Goal: Task Accomplishment & Management: Use online tool/utility

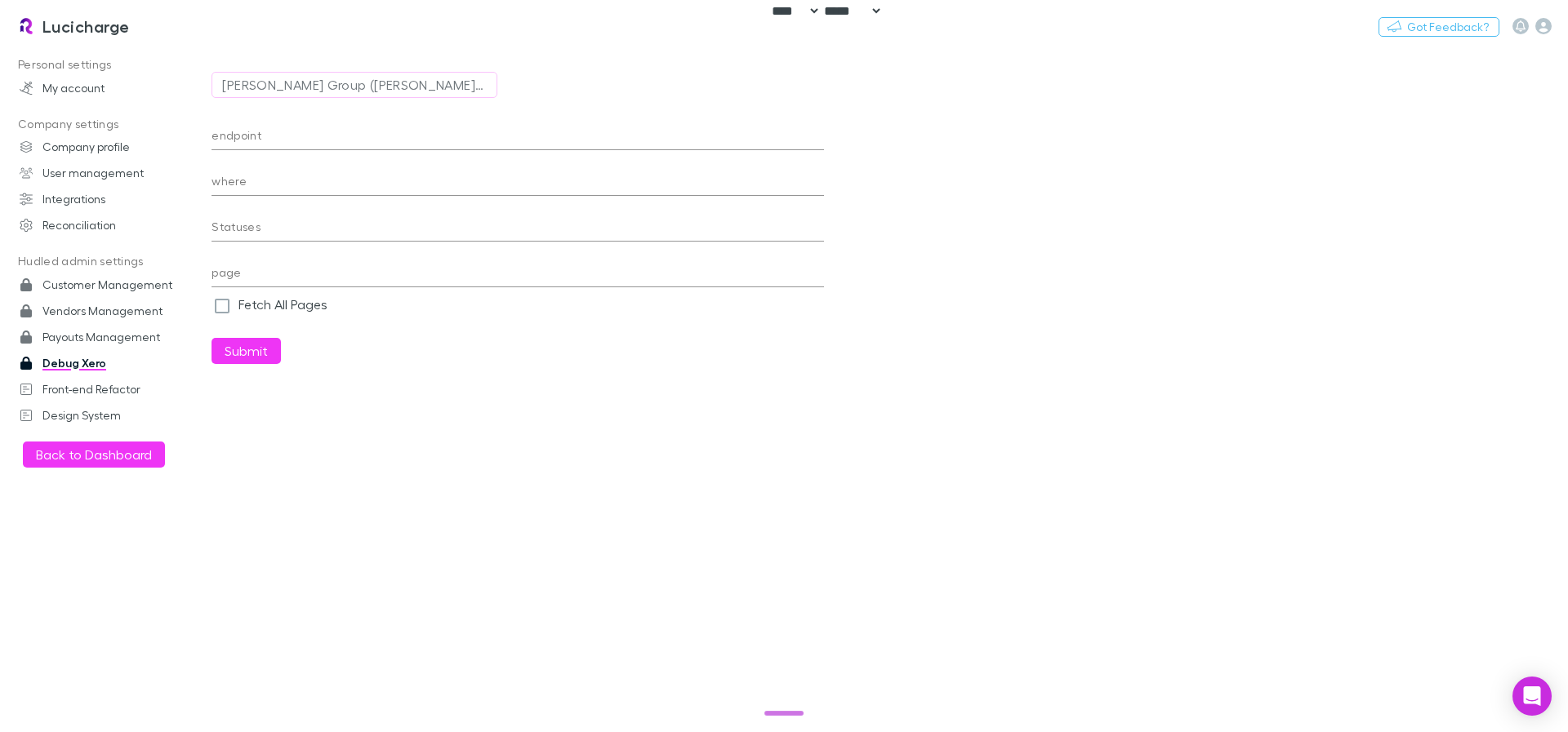
select select "****"
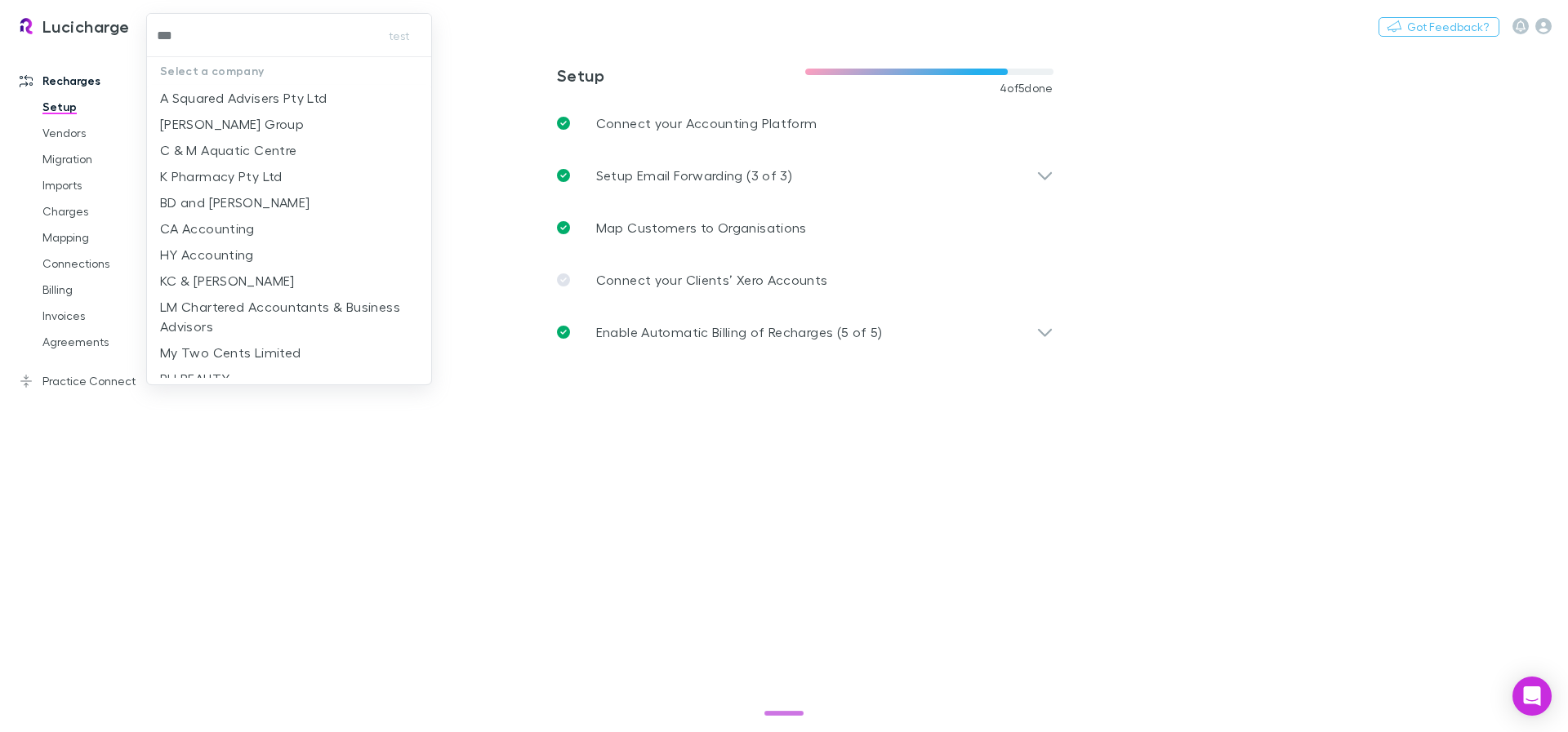
type input "***"
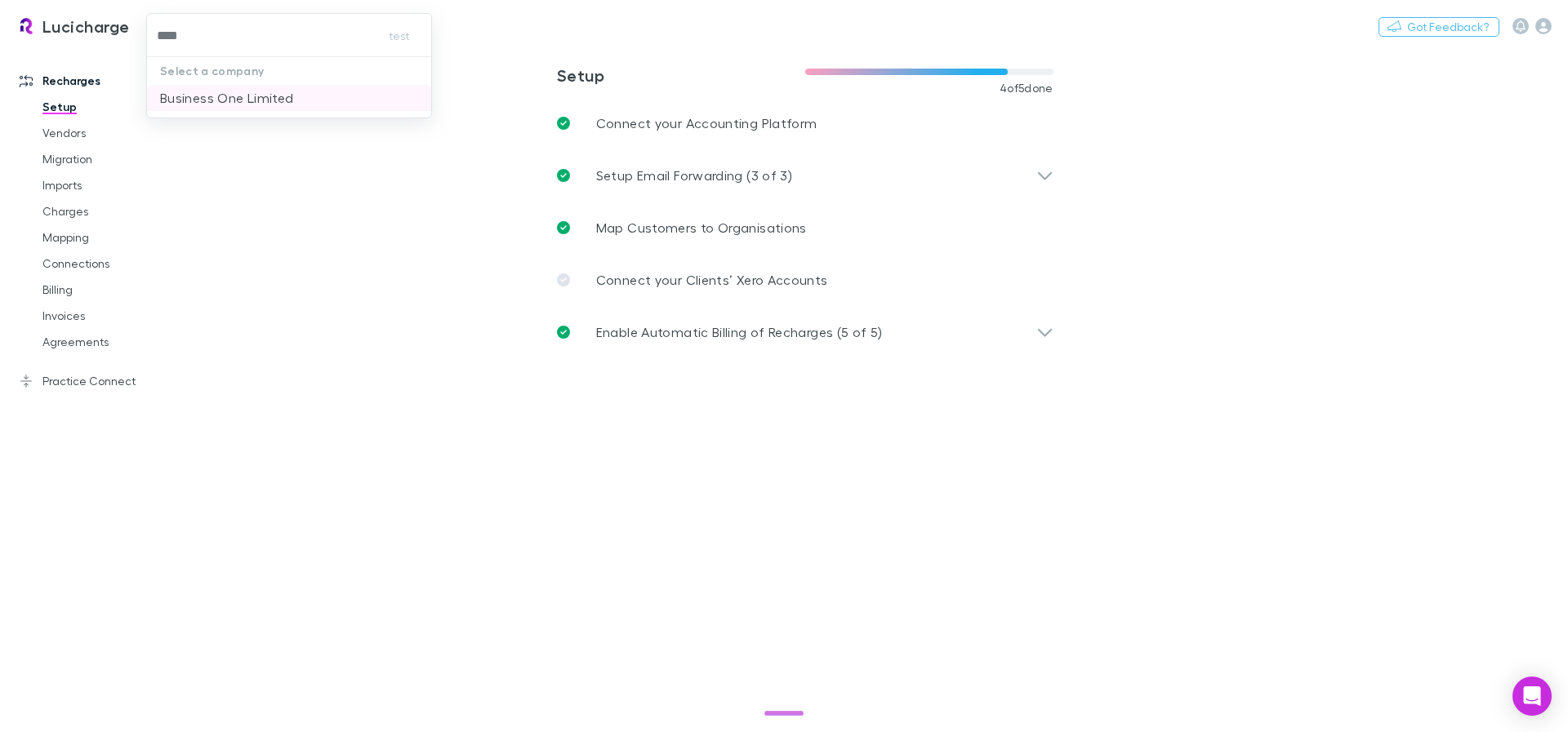
click at [234, 94] on p "Business One Limited" at bounding box center [227, 98] width 133 height 20
click at [51, 318] on link "Invoices" at bounding box center [123, 316] width 194 height 26
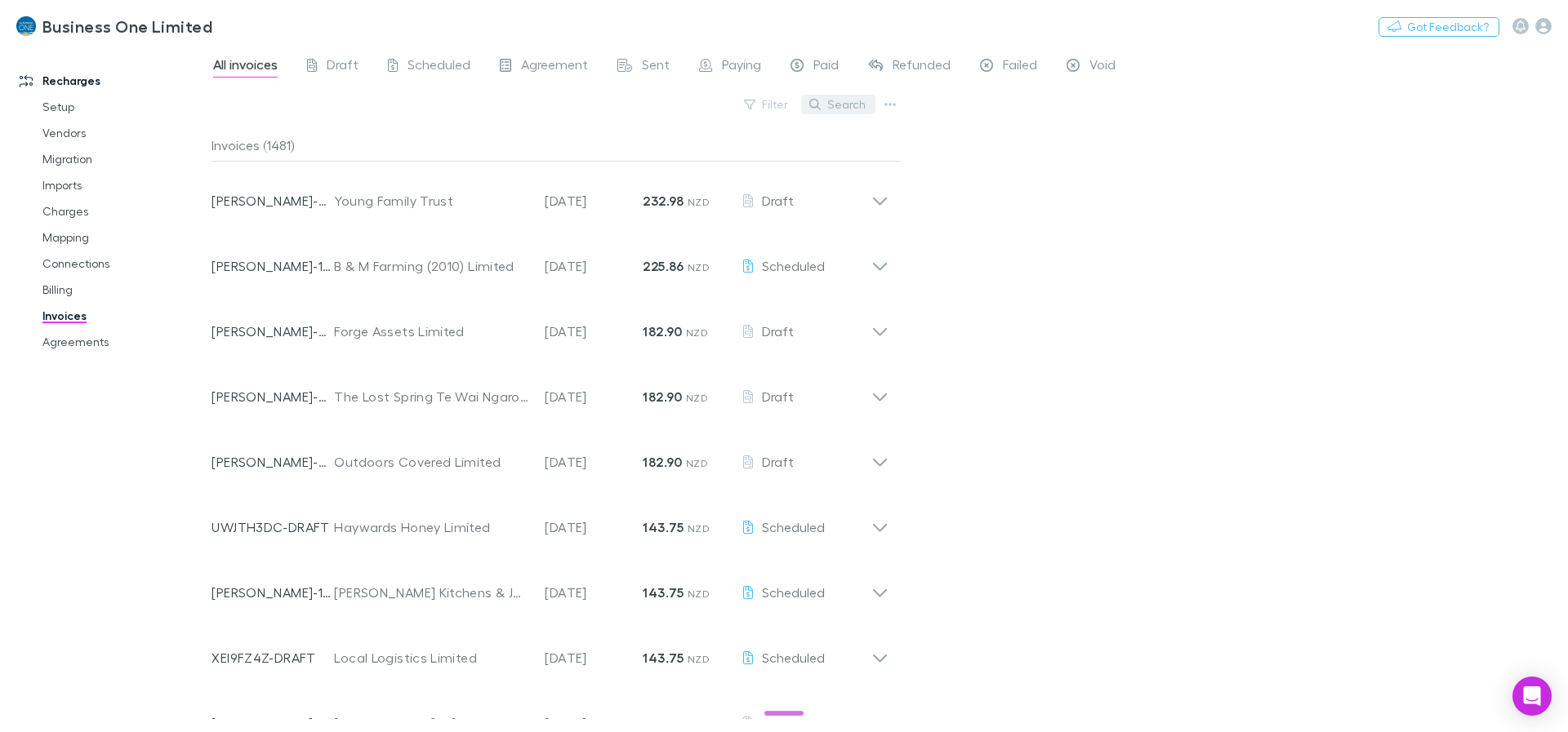
click at [851, 104] on button "Search" at bounding box center [839, 104] width 75 height 20
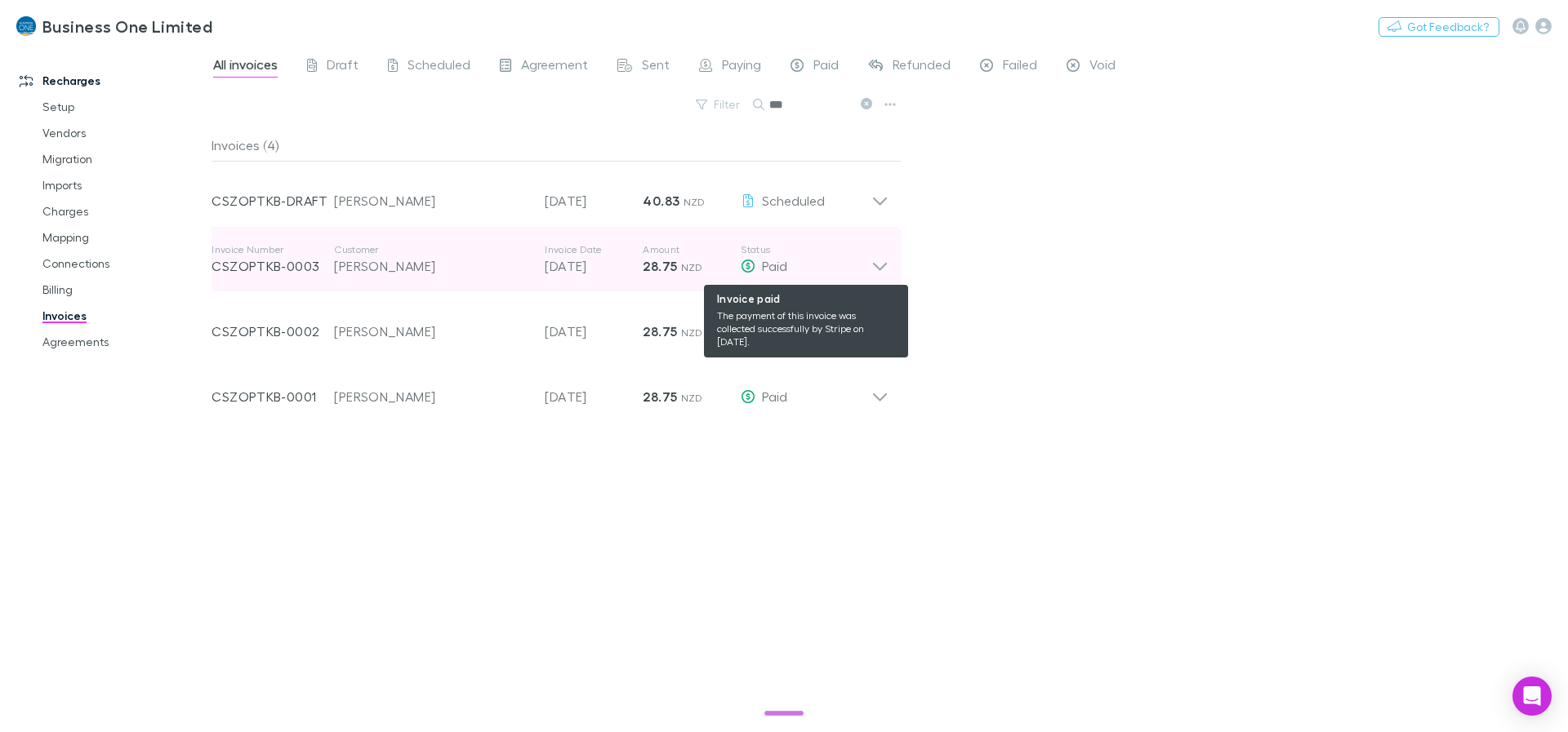
type input "***"
click at [864, 267] on div "Paid" at bounding box center [806, 266] width 131 height 20
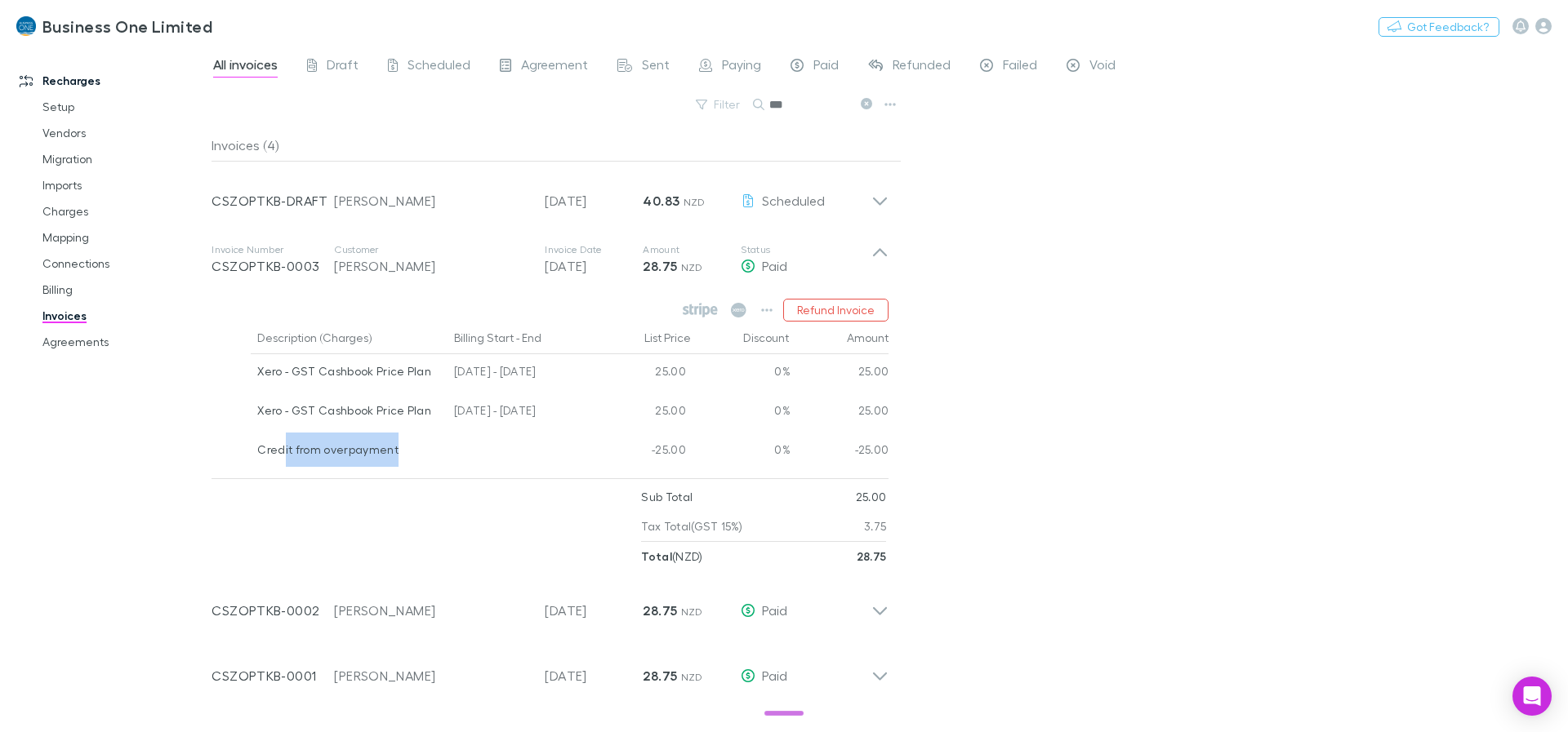
drag, startPoint x: 283, startPoint y: 453, endPoint x: 431, endPoint y: 448, distance: 148.1
click at [431, 448] on div "Credit from overpayment" at bounding box center [349, 449] width 184 height 35
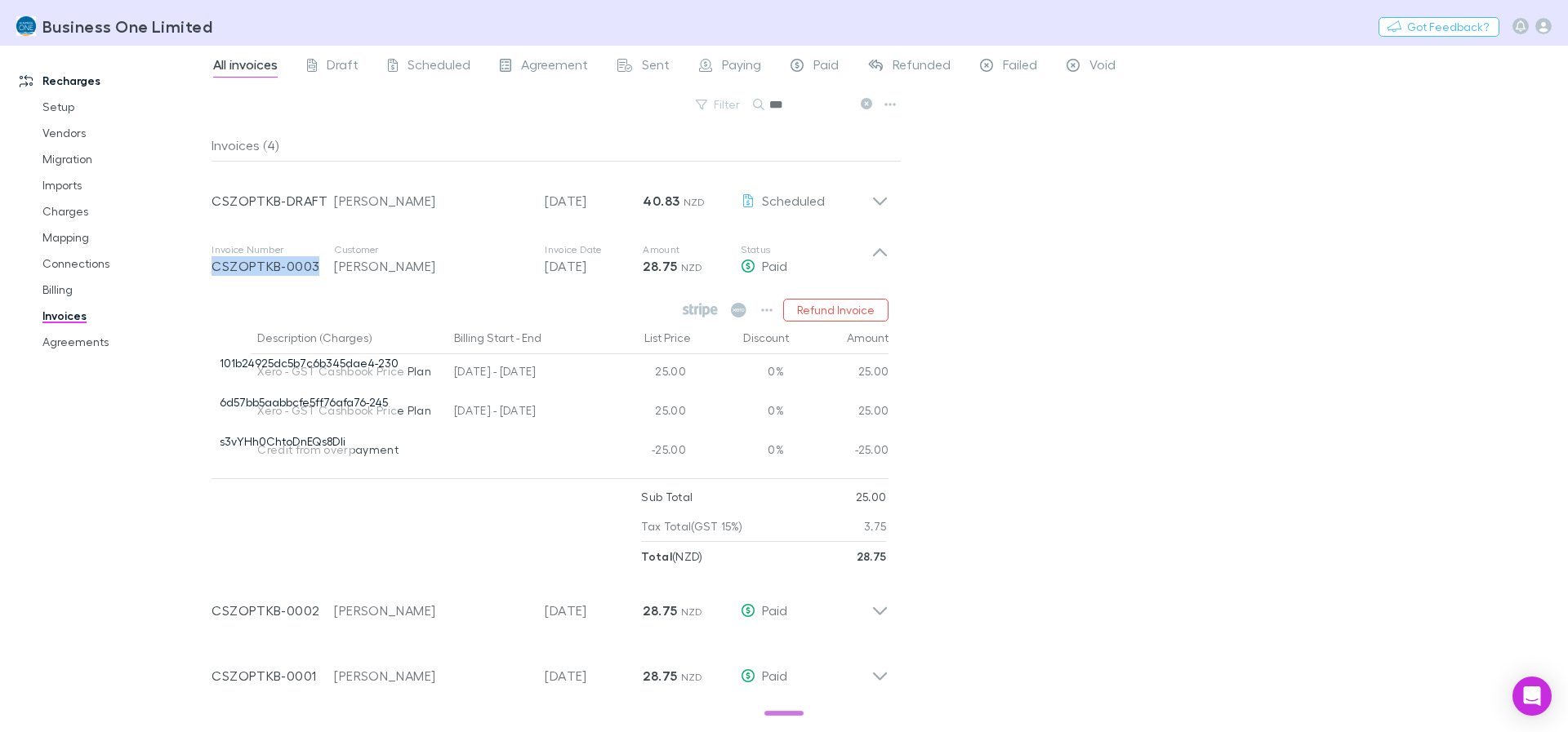
drag, startPoint x: 213, startPoint y: 265, endPoint x: 329, endPoint y: 266, distance: 116.0
click at [329, 266] on div "Invoice Number CSZOPTKB-0003 Customer Glenn Donald Marriott Invoice Date 20 Sep…" at bounding box center [550, 398] width 703 height 344
copy p "CSZOPTKB-0003"
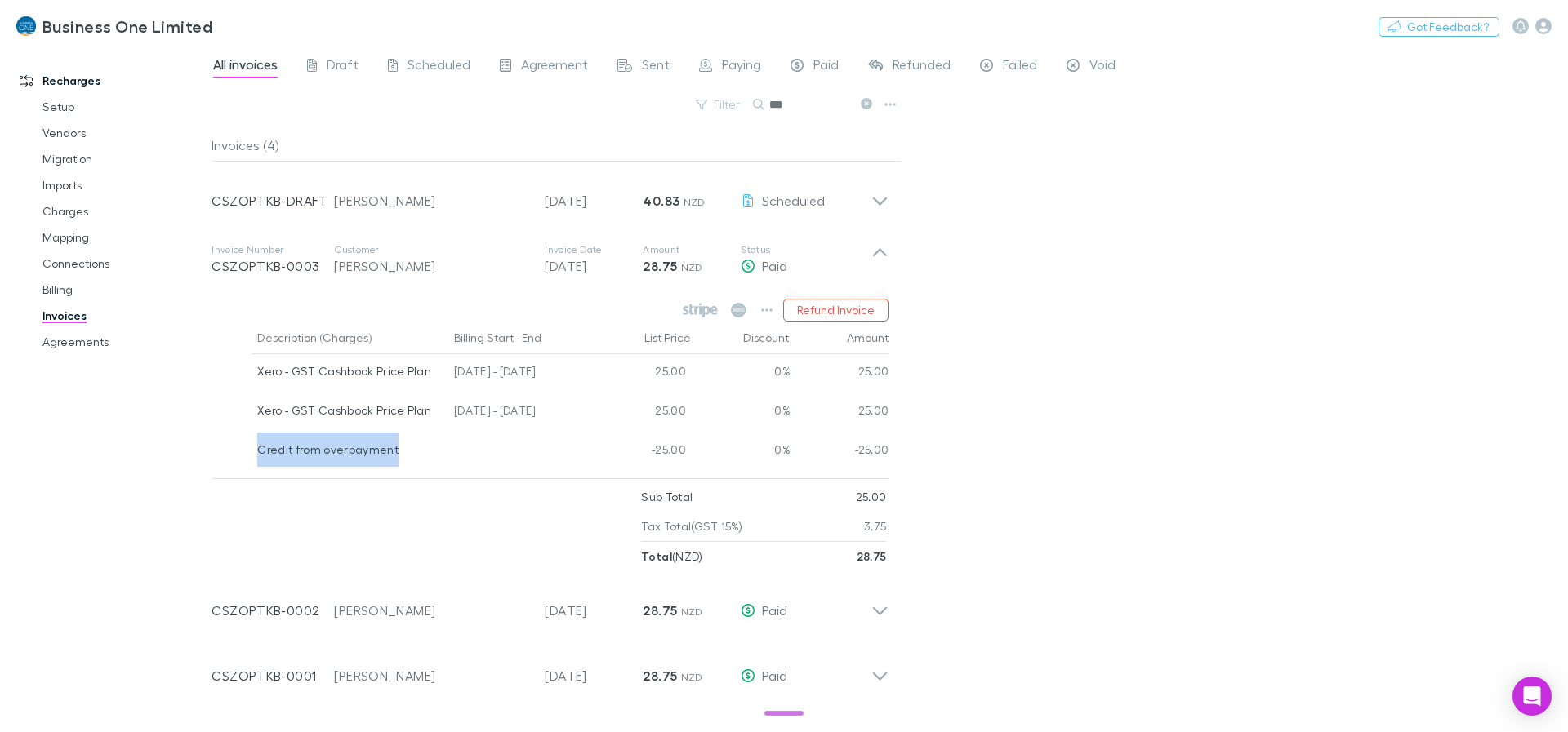
drag, startPoint x: 257, startPoint y: 449, endPoint x: 395, endPoint y: 453, distance: 138.1
click at [395, 453] on div "Credit from overpayment" at bounding box center [349, 449] width 184 height 35
drag, startPoint x: 449, startPoint y: 409, endPoint x: 595, endPoint y: 413, distance: 146.1
click at [595, 413] on div "Xero - GST Cashbook Price Plan 25 Jun - 24 Jul 2025 25.00 0% 25.00" at bounding box center [550, 413] width 677 height 39
click at [595, 413] on div "25.00" at bounding box center [643, 413] width 98 height 39
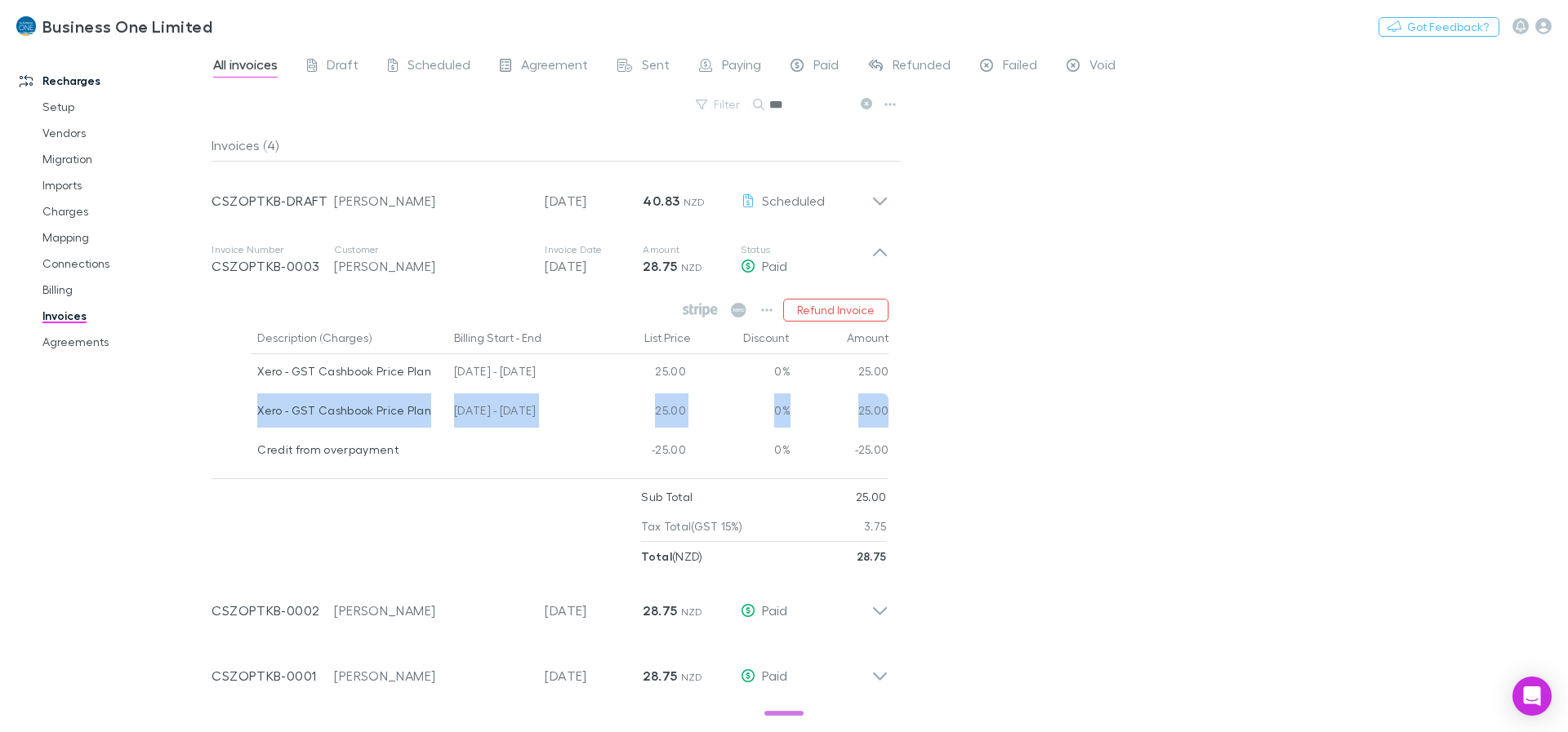
drag, startPoint x: 234, startPoint y: 412, endPoint x: 910, endPoint y: 411, distance: 676.0
click at [910, 411] on div "All invoices Draft Scheduled Agreement Sent Paying Paid Refunded Failed Void Fi…" at bounding box center [890, 389] width 1356 height 686
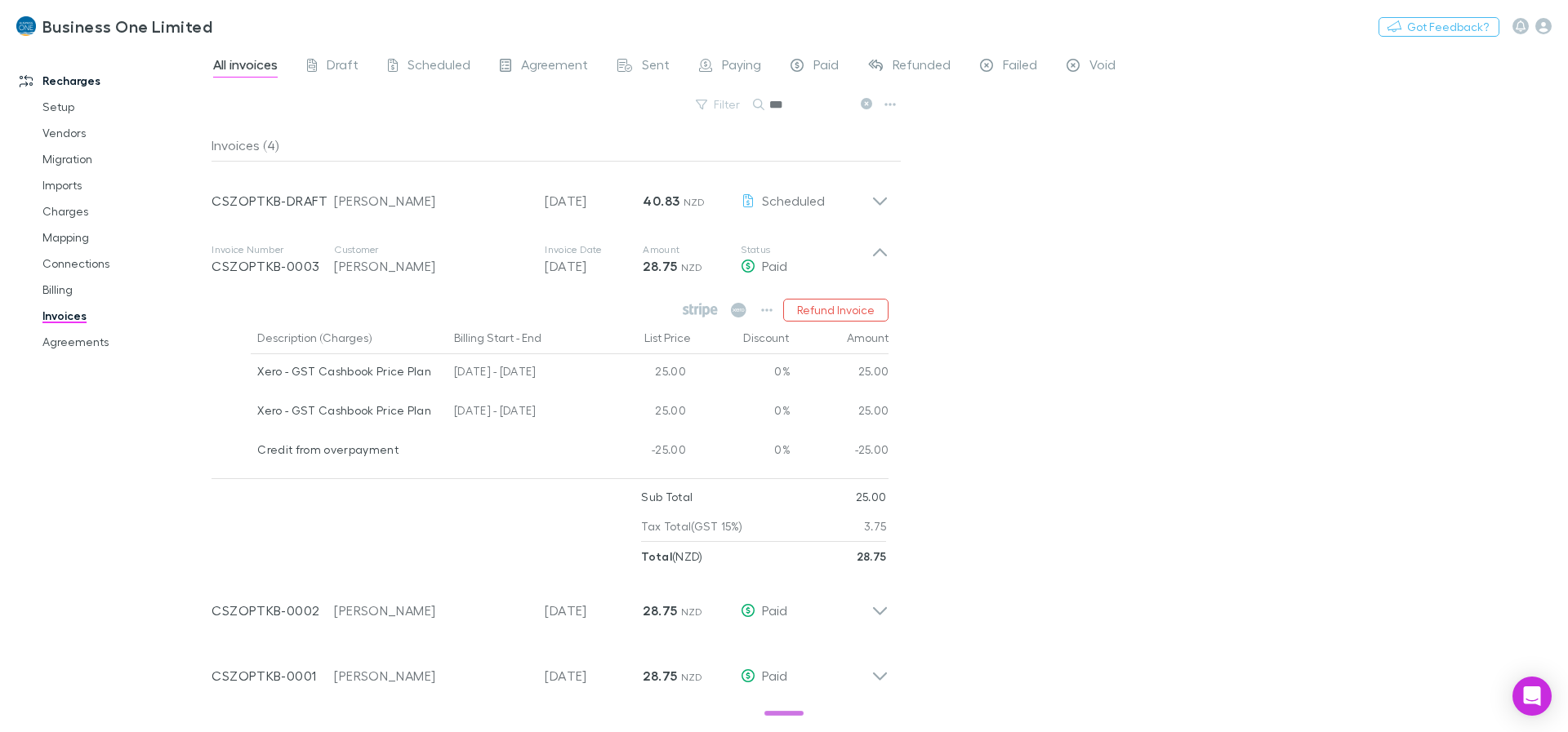
click at [910, 411] on div "All invoices Draft Scheduled Agreement Sent Paying Paid Refunded Failed Void Fi…" at bounding box center [890, 389] width 1356 height 686
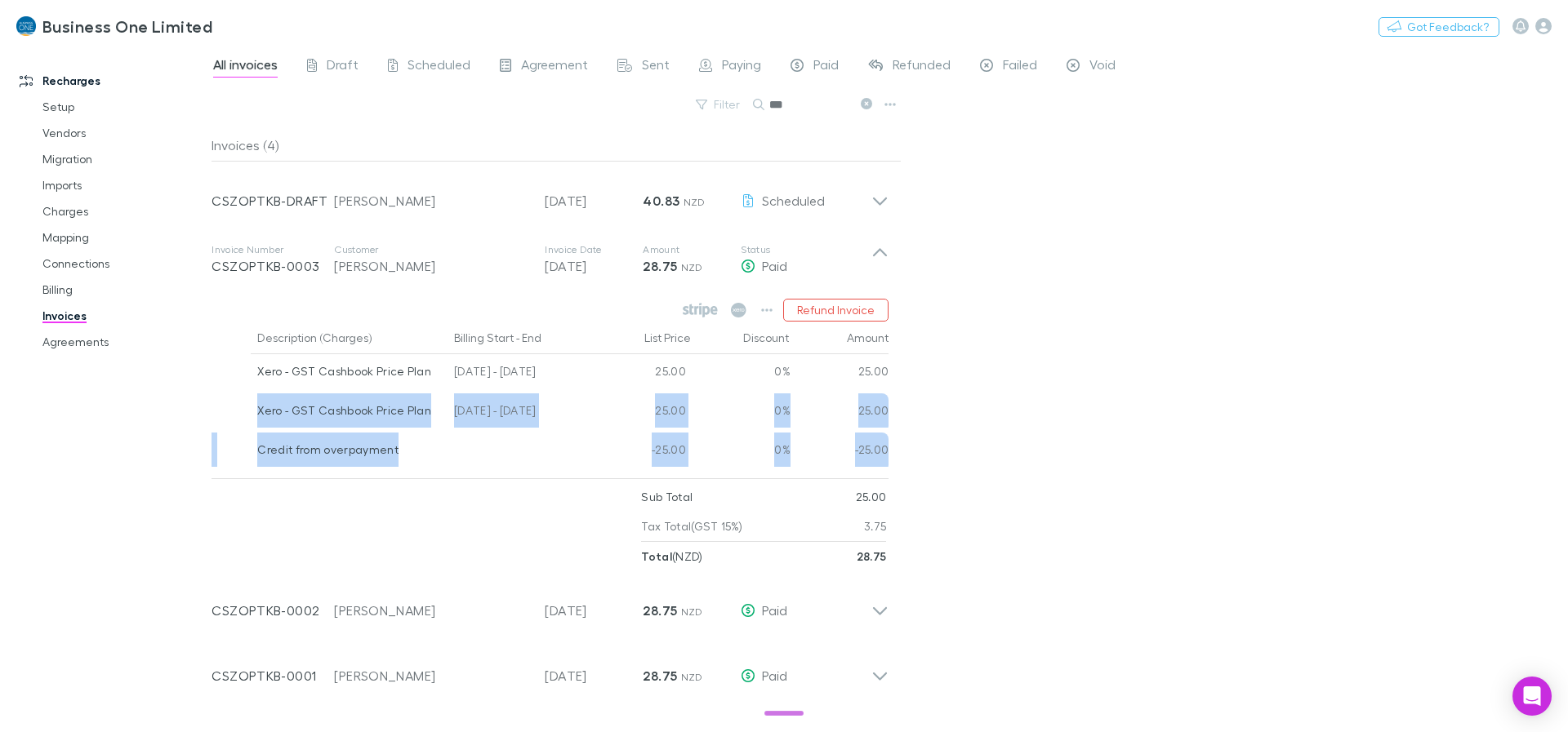
drag, startPoint x: 908, startPoint y: 450, endPoint x: 250, endPoint y: 410, distance: 659.2
click at [250, 410] on div "All invoices Draft Scheduled Agreement Sent Paying Paid Refunded Failed Void Fi…" at bounding box center [890, 389] width 1356 height 686
click at [251, 410] on div "Xero - GST Cashbook Price Plan" at bounding box center [349, 413] width 197 height 39
drag, startPoint x: 911, startPoint y: 416, endPoint x: 245, endPoint y: 409, distance: 666.0
click at [246, 409] on div "All invoices Draft Scheduled Agreement Sent Paying Paid Refunded Failed Void Fi…" at bounding box center [890, 389] width 1356 height 686
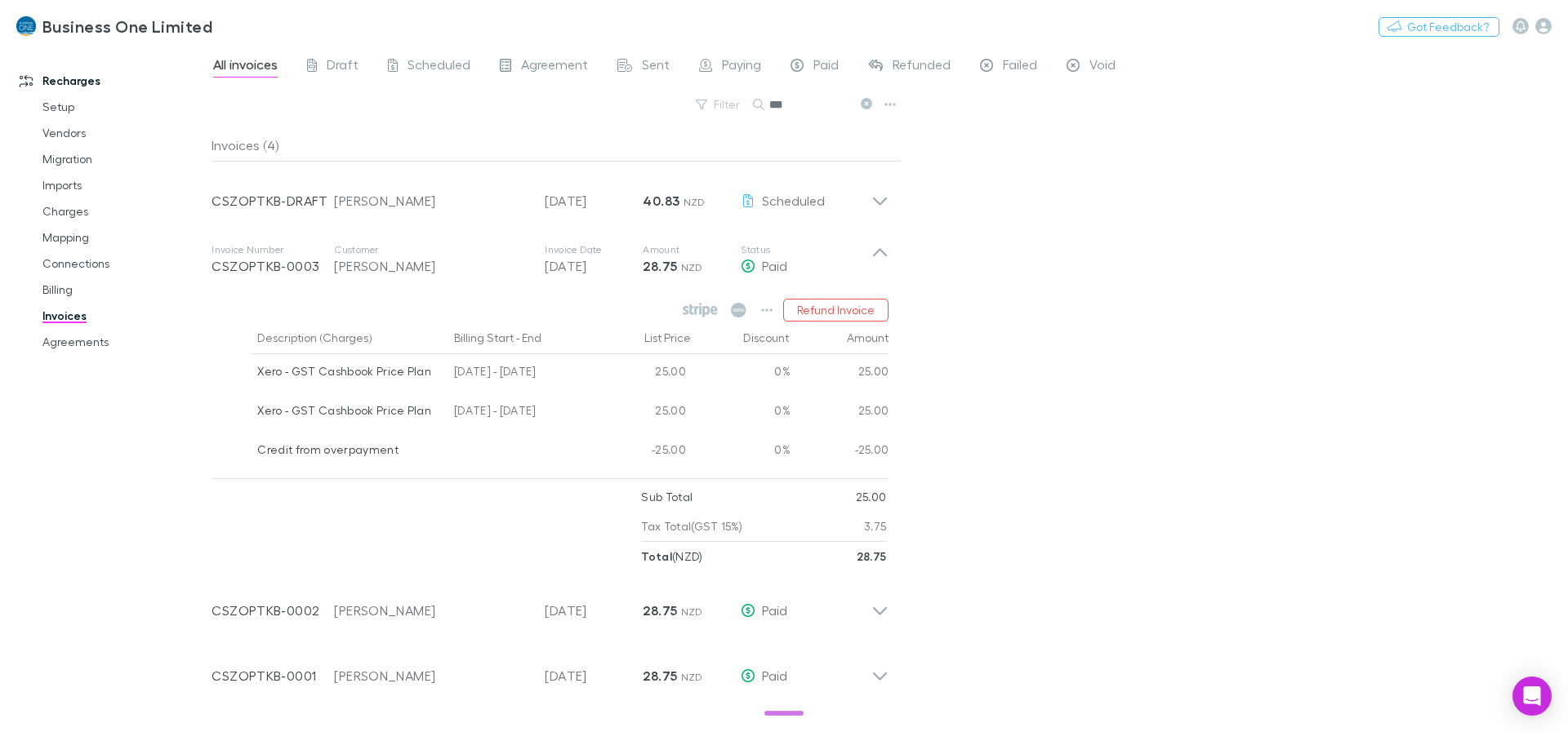
click at [242, 462] on div at bounding box center [231, 452] width 39 height 39
drag, startPoint x: 251, startPoint y: 450, endPoint x: 913, endPoint y: 450, distance: 662.0
click at [913, 450] on div "All invoices Draft Scheduled Agreement Sent Paying Paid Refunded Failed Void Fi…" at bounding box center [890, 389] width 1356 height 686
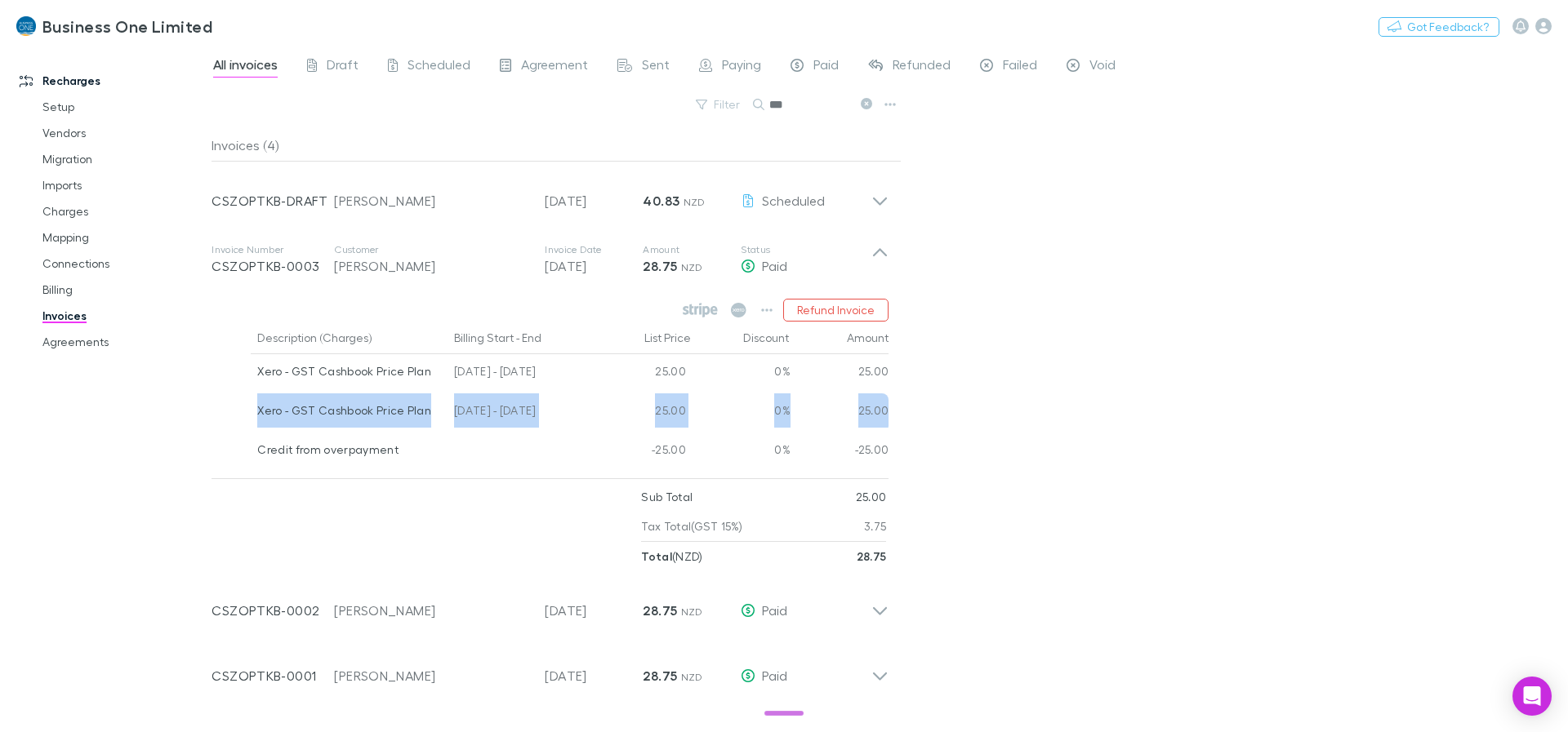
drag, startPoint x: 895, startPoint y: 411, endPoint x: 253, endPoint y: 421, distance: 642.1
click at [253, 421] on div "Description (Charges) Billing Start - End List Price Discount Amount Xero - GST…" at bounding box center [557, 396] width 690 height 150
click at [253, 421] on div "Xero - GST Cashbook Price Plan" at bounding box center [349, 413] width 197 height 39
drag, startPoint x: 248, startPoint y: 416, endPoint x: 940, endPoint y: 409, distance: 692.0
click at [940, 409] on div "All invoices Draft Scheduled Agreement Sent Paying Paid Refunded Failed Void Fi…" at bounding box center [890, 389] width 1356 height 686
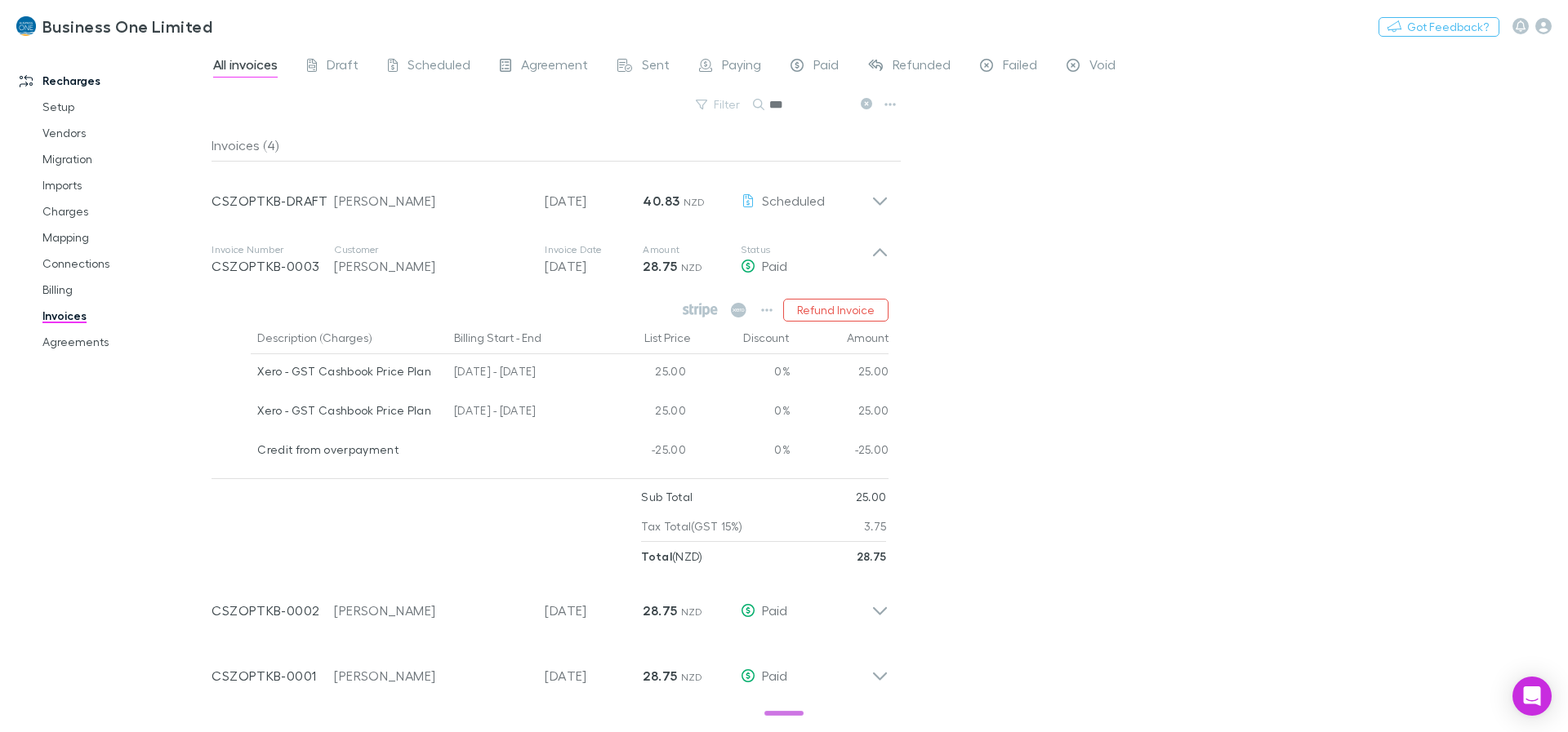
click at [916, 415] on div "All invoices Draft Scheduled Agreement Sent Paying Paid Refunded Failed Void Fi…" at bounding box center [890, 389] width 1356 height 686
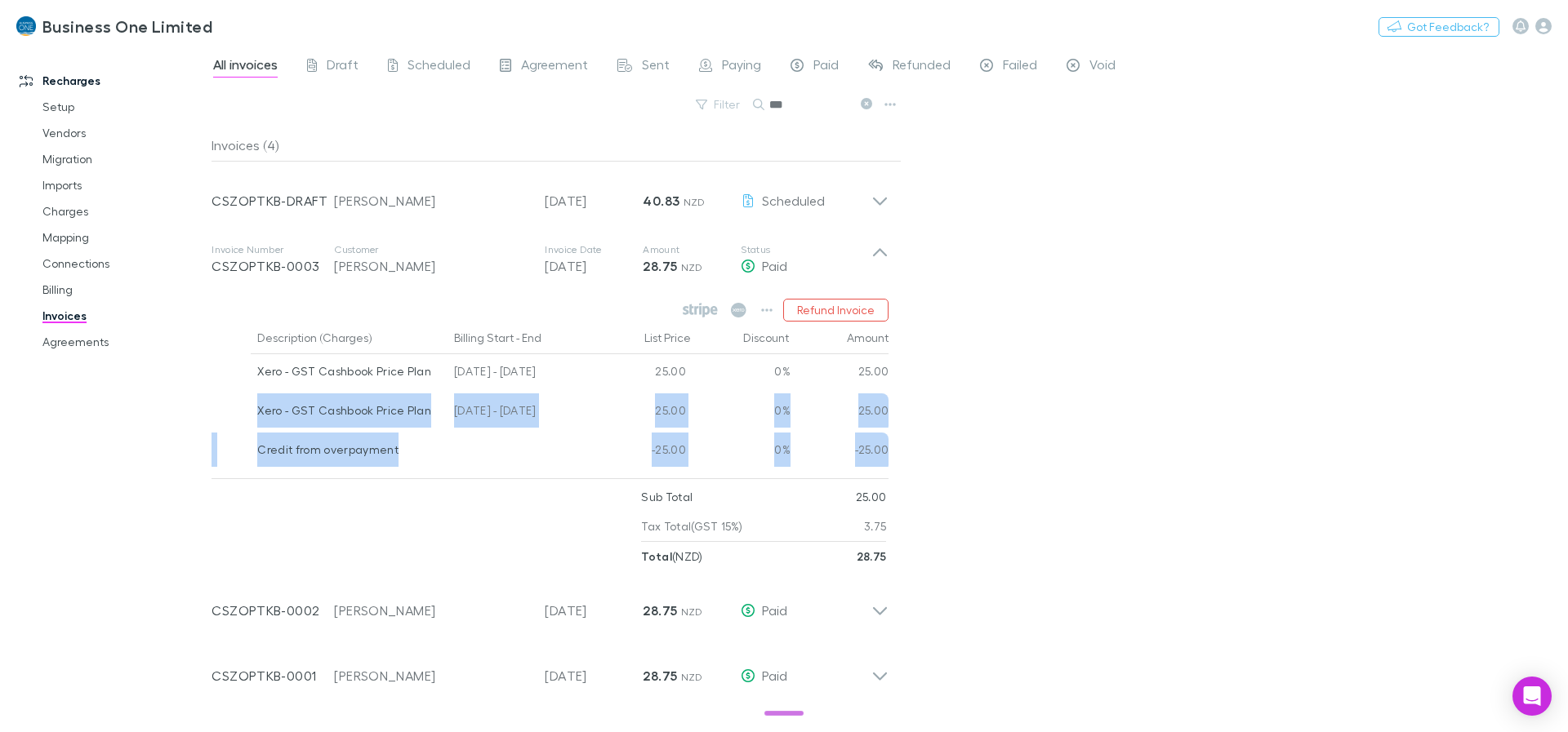
drag, startPoint x: 253, startPoint y: 409, endPoint x: 894, endPoint y: 450, distance: 642.3
click at [894, 450] on div "Description (Charges) Billing Start - End List Price Discount Amount Xero - GST…" at bounding box center [557, 396] width 690 height 150
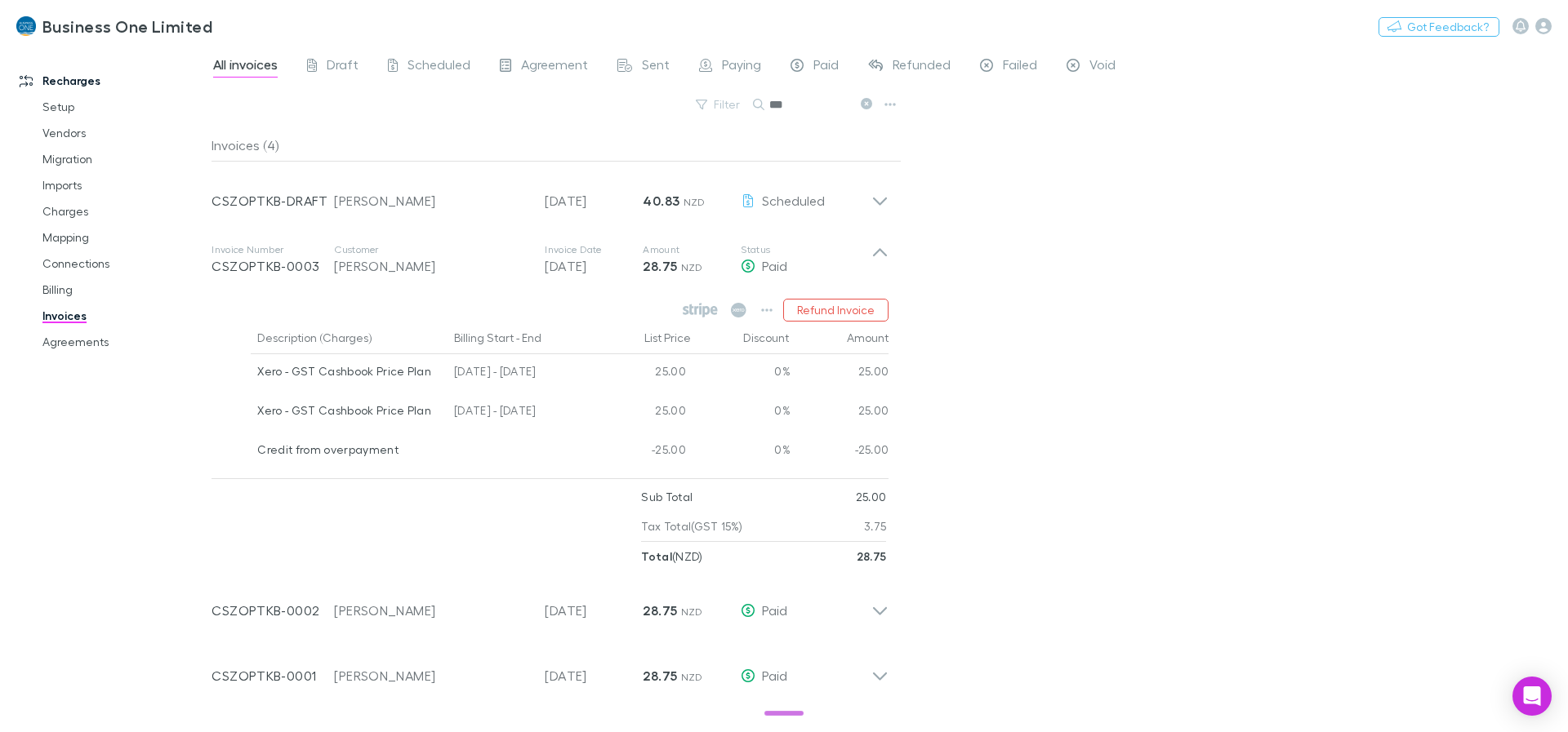
click at [894, 450] on div "Description (Charges) Billing Start - End List Price Discount Amount Xero - GST…" at bounding box center [557, 396] width 690 height 150
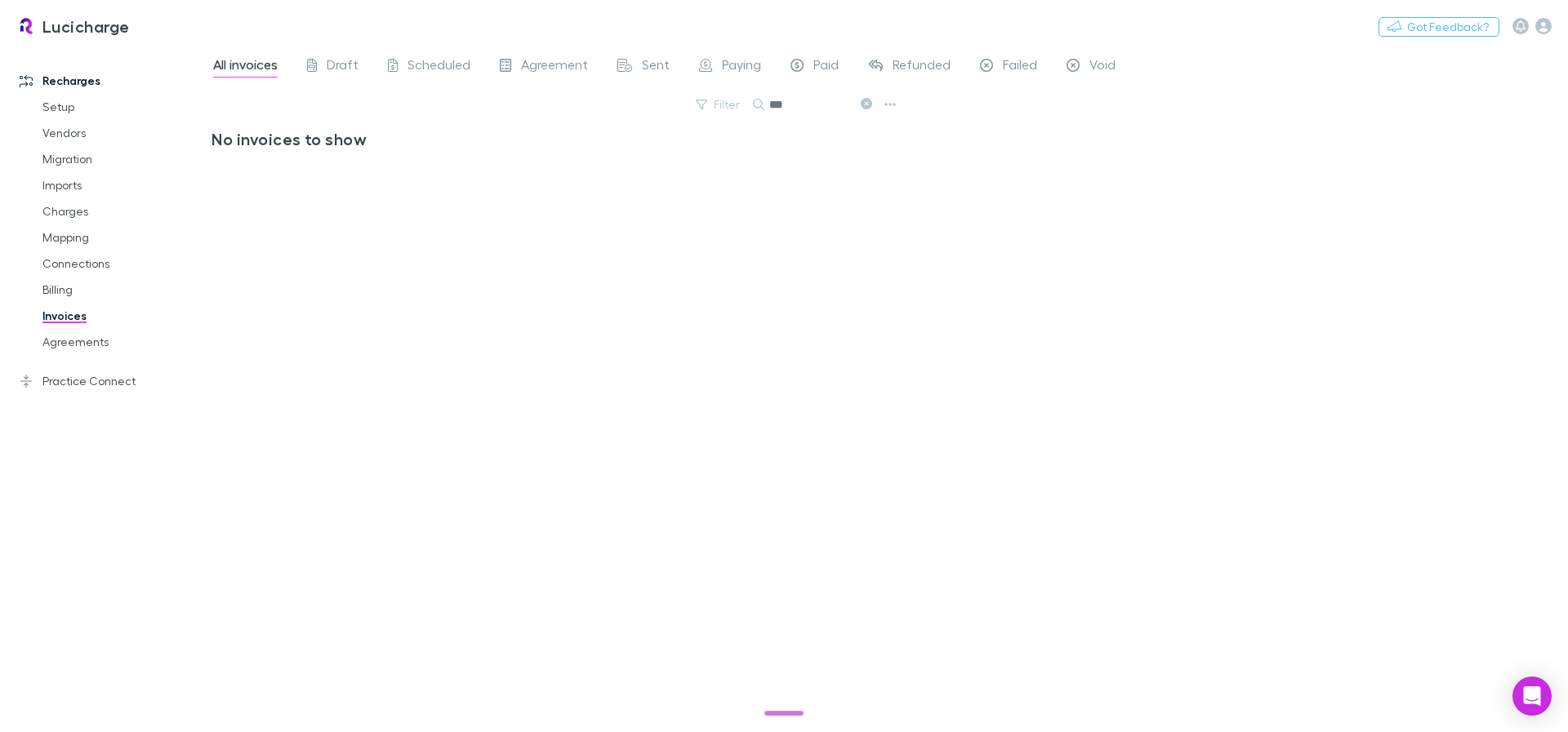
select select "****"
select select "******"
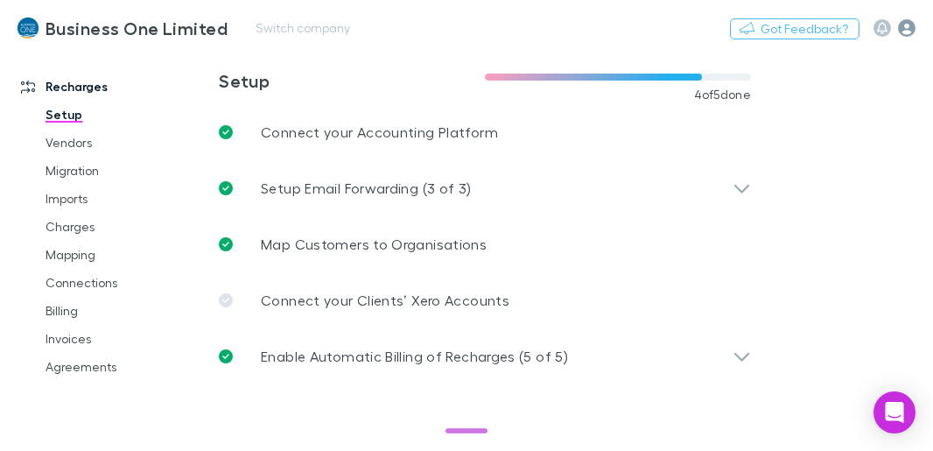
click at [900, 28] on icon "button" at bounding box center [907, 28] width 18 height 18
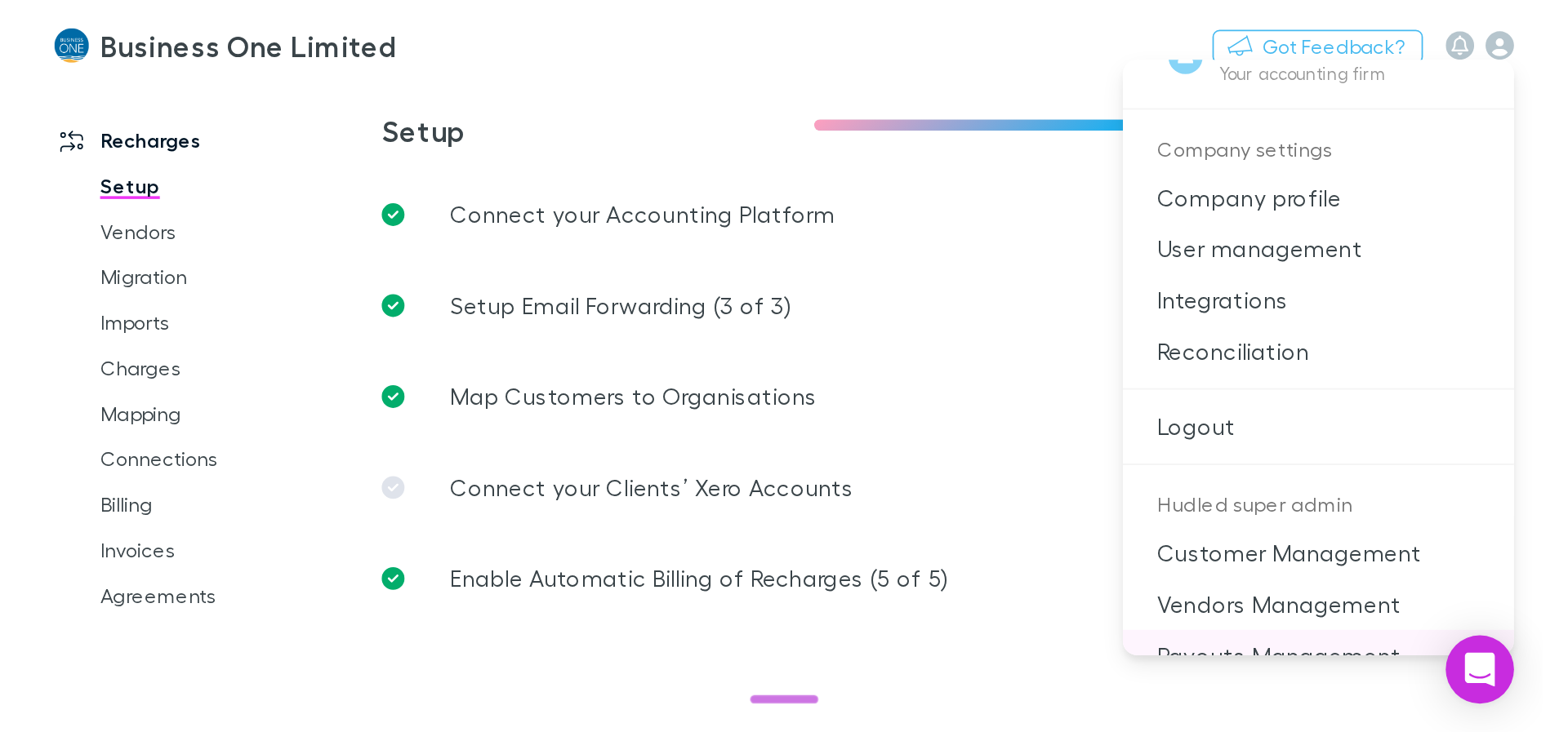
scroll to position [443, 0]
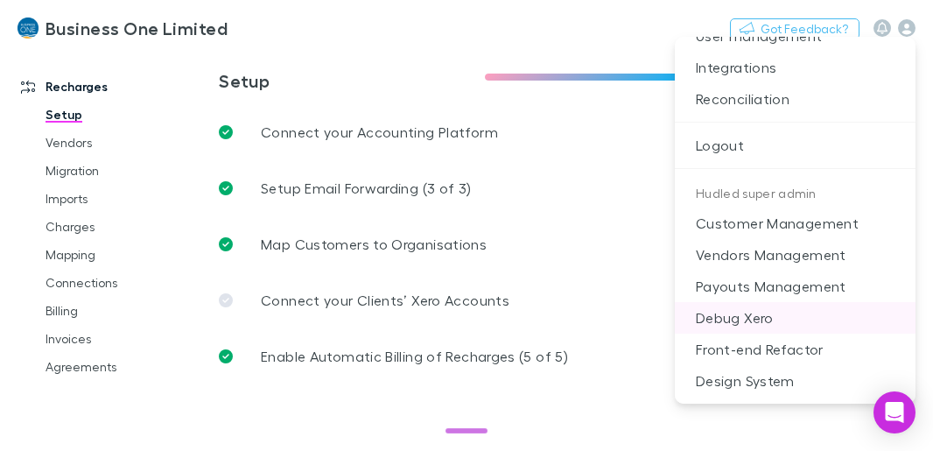
click at [774, 317] on p "Debug Xero" at bounding box center [795, 318] width 241 height 32
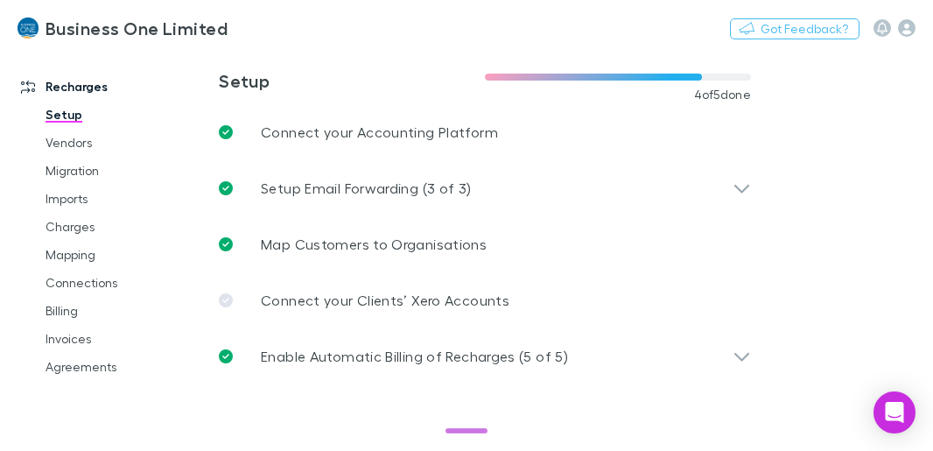
select select "****"
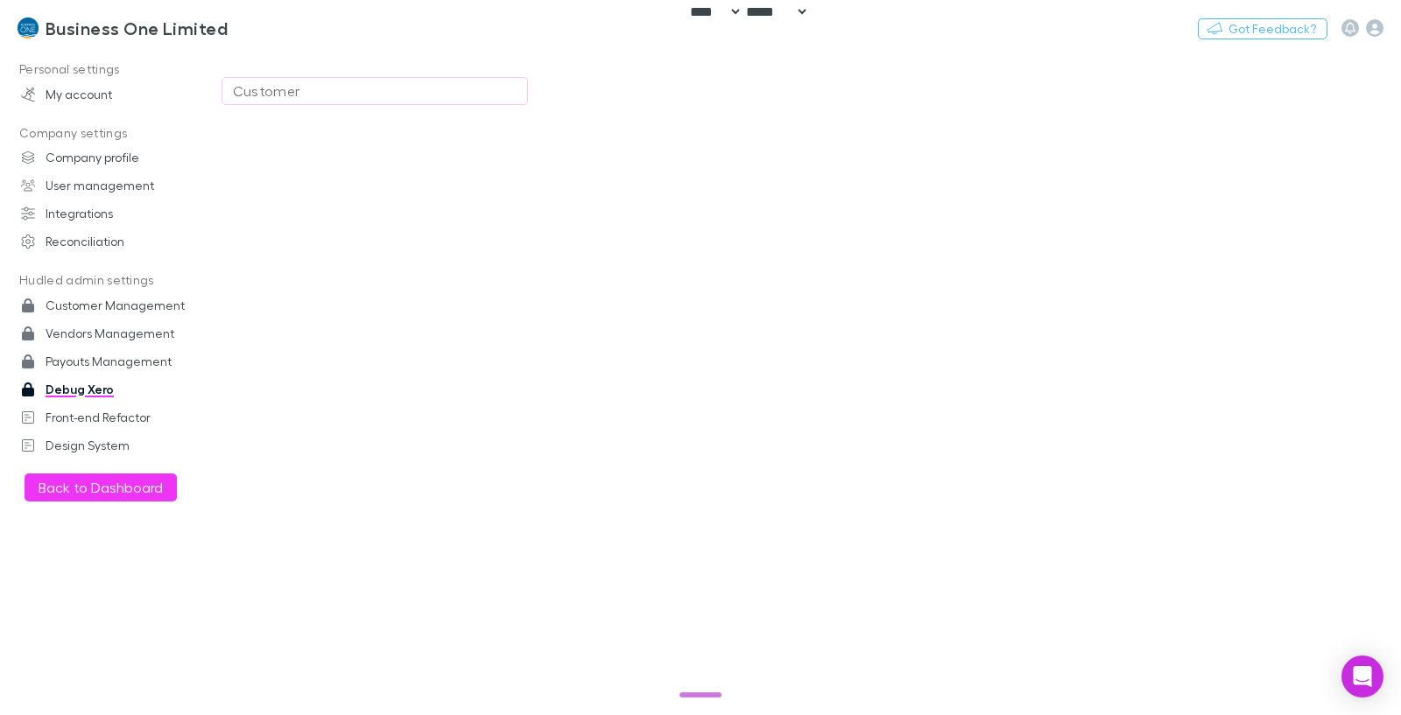
click at [440, 103] on button "Customer" at bounding box center [374, 91] width 306 height 28
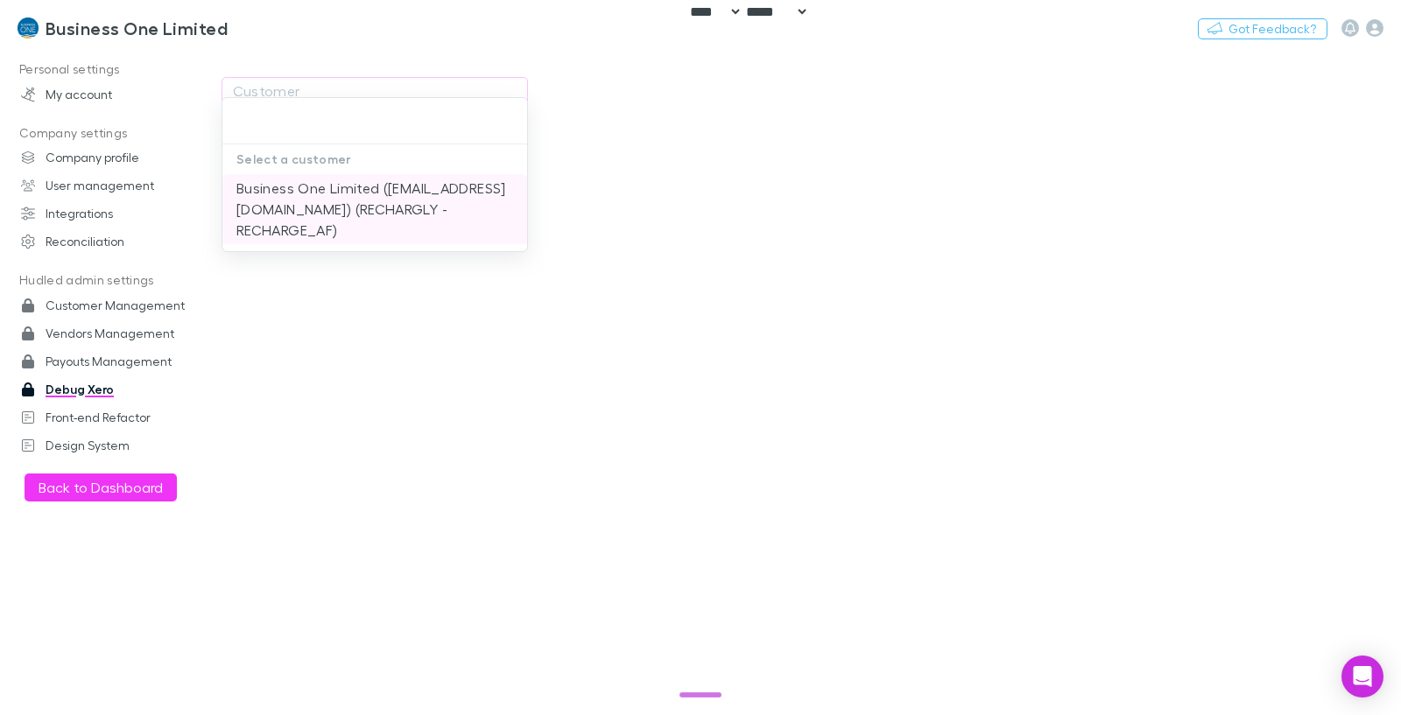
click at [400, 180] on li "Business One Limited (xero@businessone.co.nz) (RECHARGLY - RECHARGE_AF)" at bounding box center [374, 209] width 305 height 70
type input "**********"
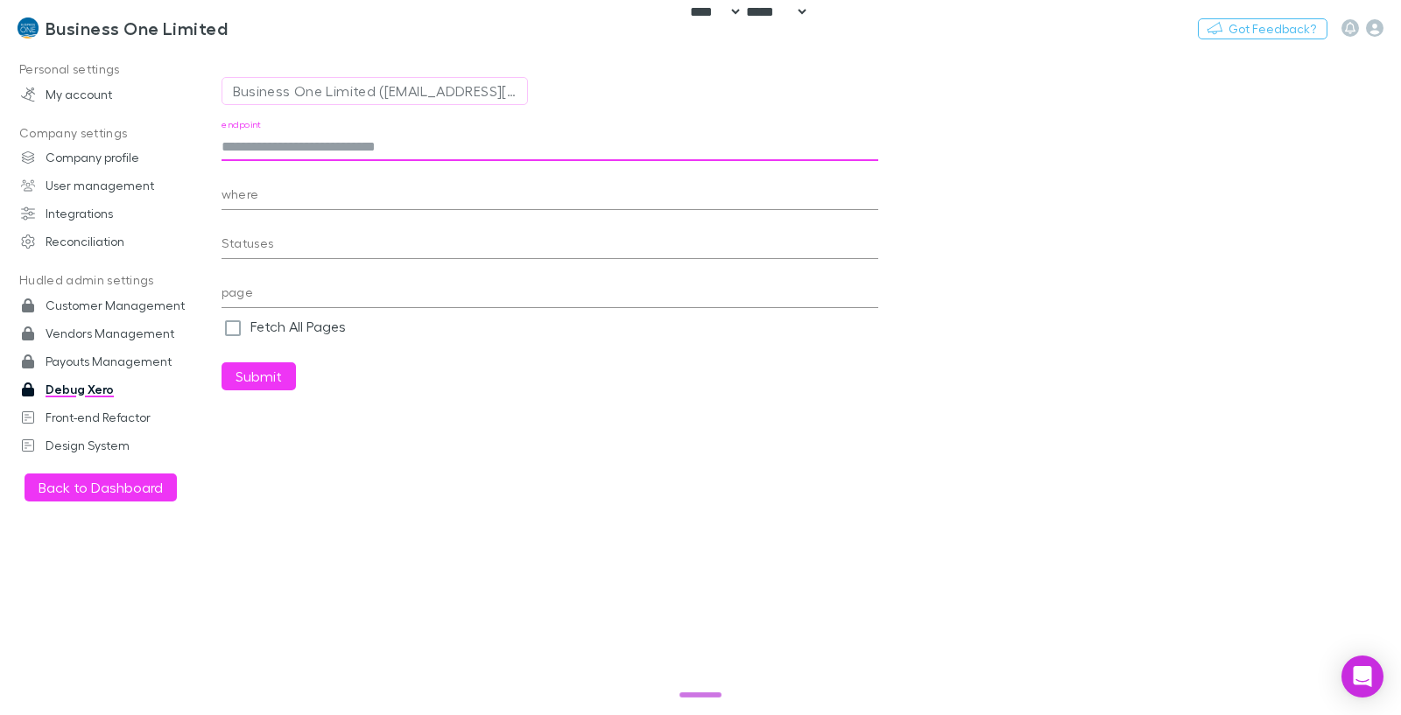
click at [475, 147] on input "endpoint" at bounding box center [549, 147] width 657 height 28
paste input "**********"
click at [263, 367] on button "Submit" at bounding box center [258, 376] width 74 height 28
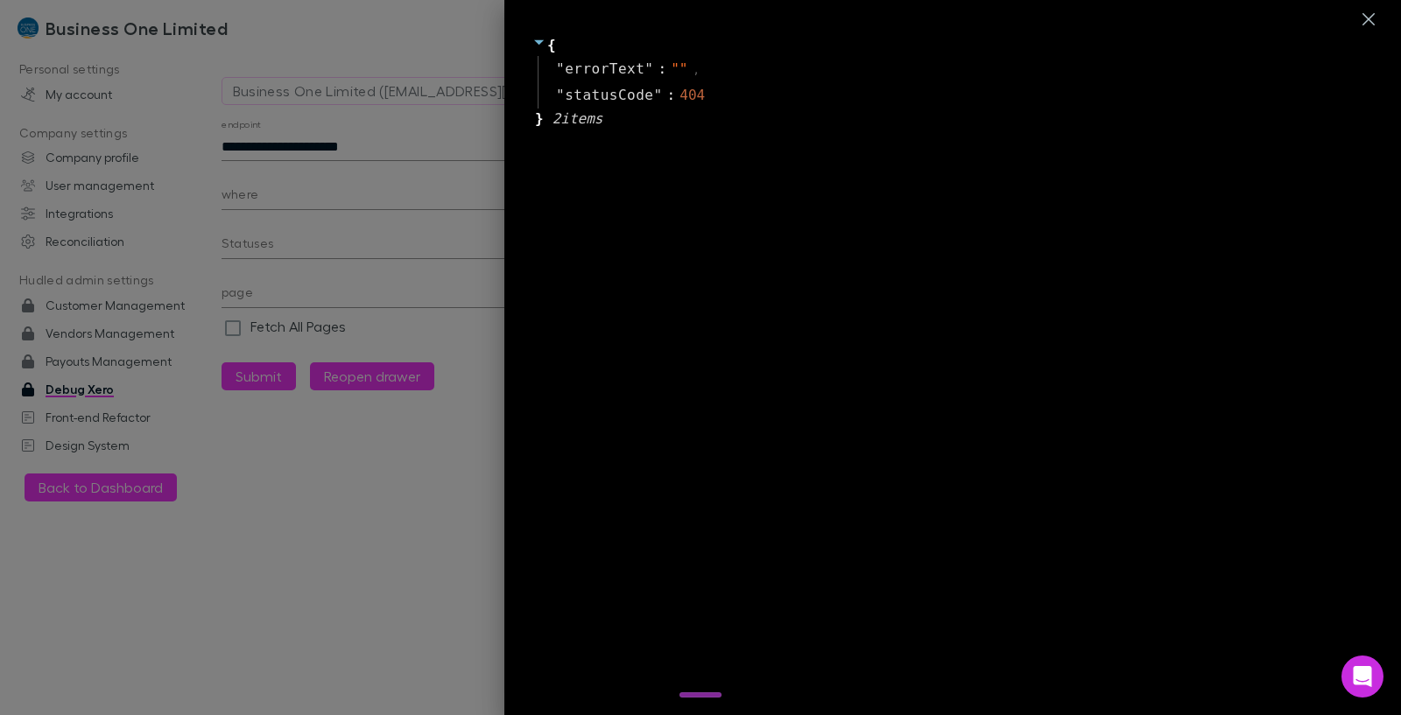
click at [356, 173] on div at bounding box center [700, 357] width 1401 height 715
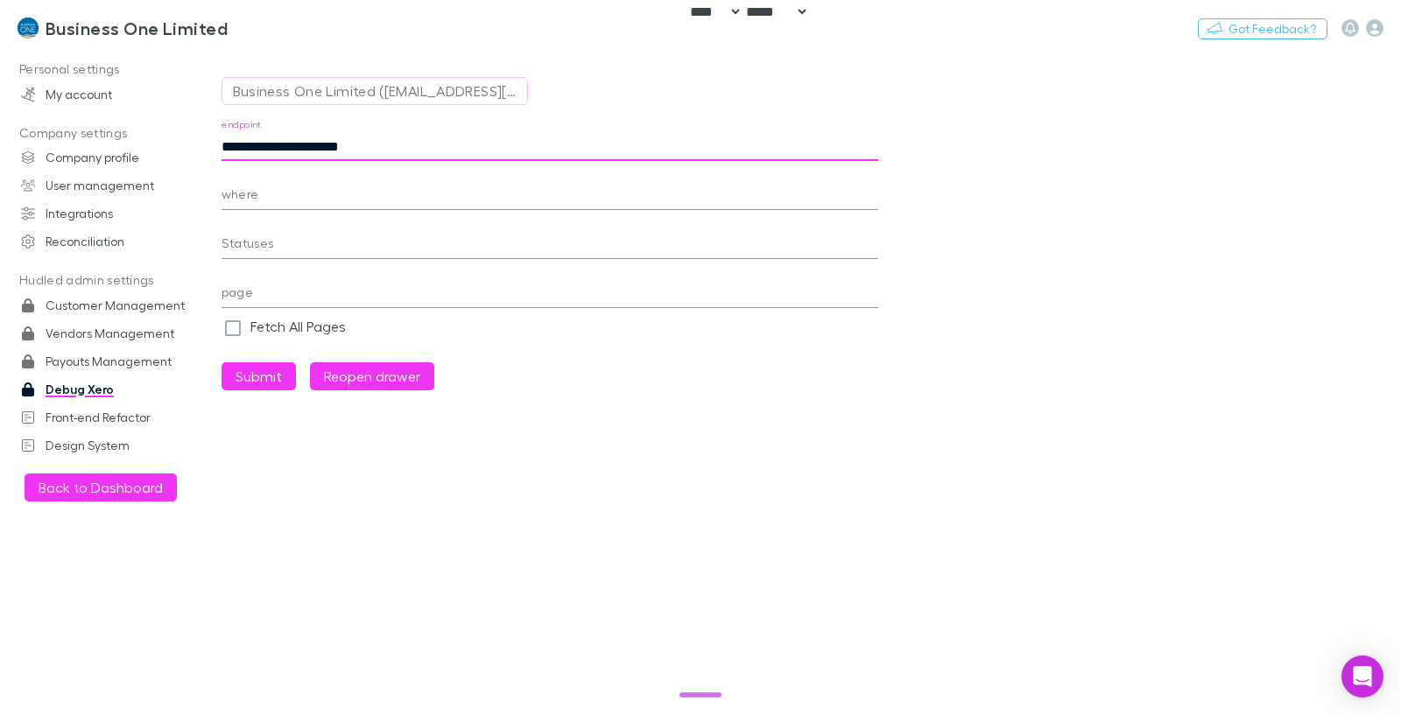
click at [229, 145] on input "**********" at bounding box center [549, 147] width 657 height 28
click at [250, 361] on div "**********" at bounding box center [549, 254] width 657 height 271
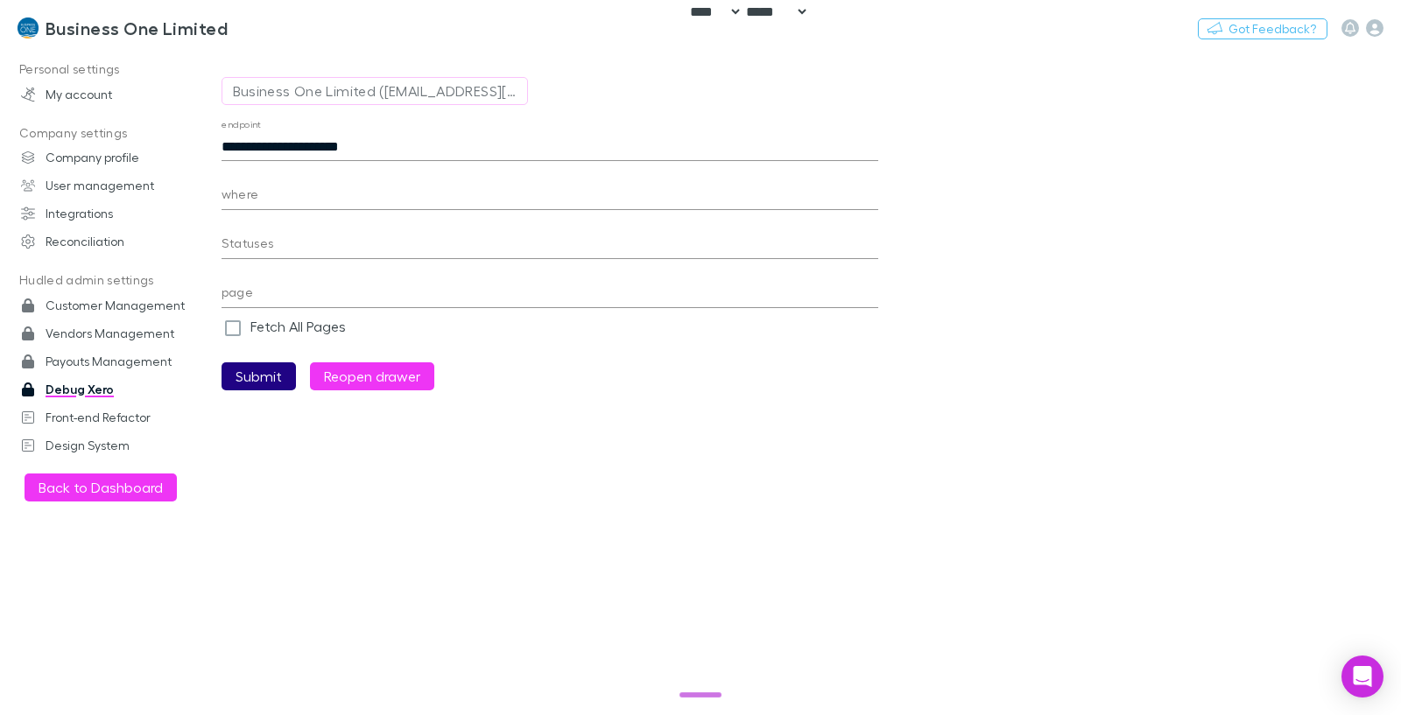
click at [264, 385] on button "Submit" at bounding box center [258, 376] width 74 height 28
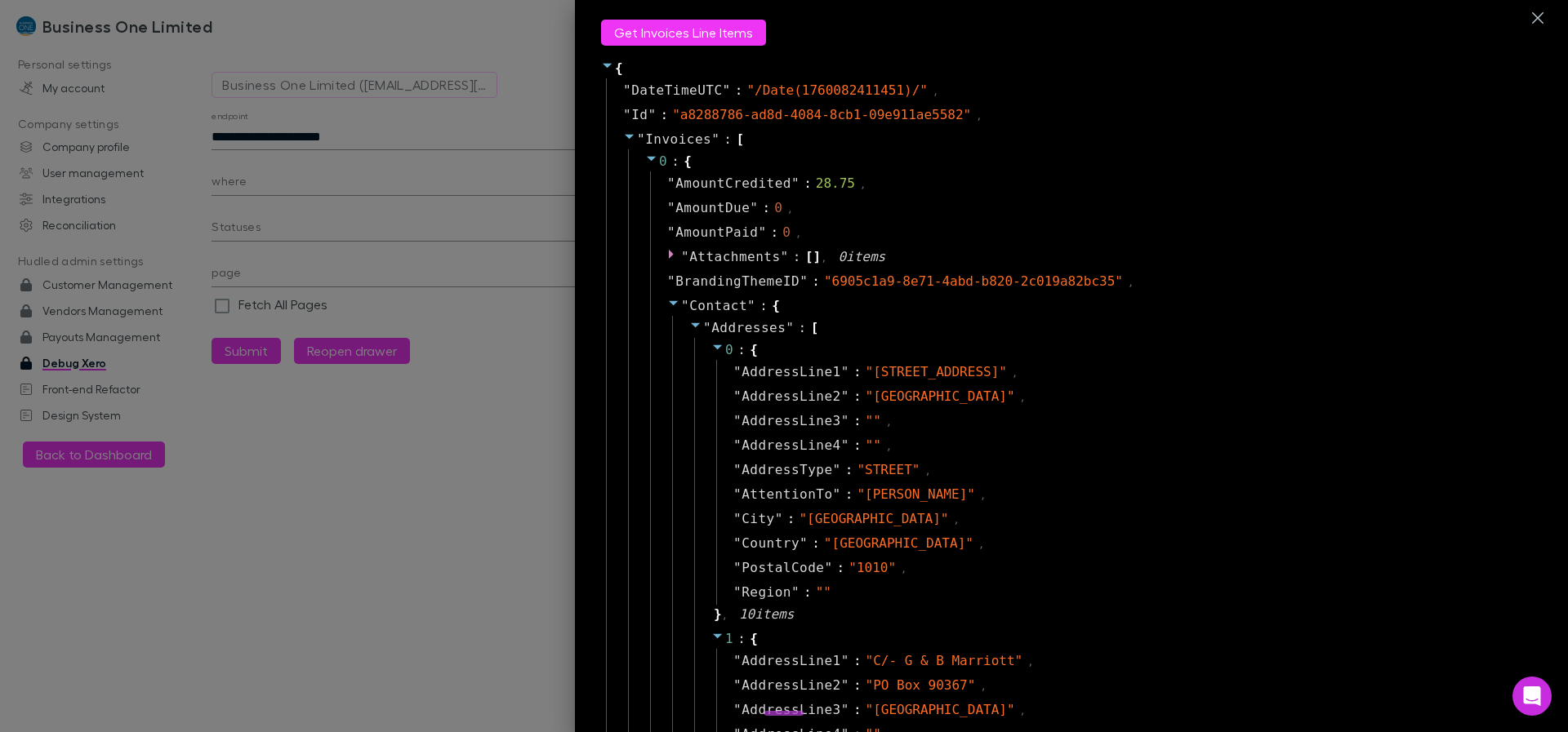
click at [667, 309] on icon at bounding box center [673, 303] width 13 height 13
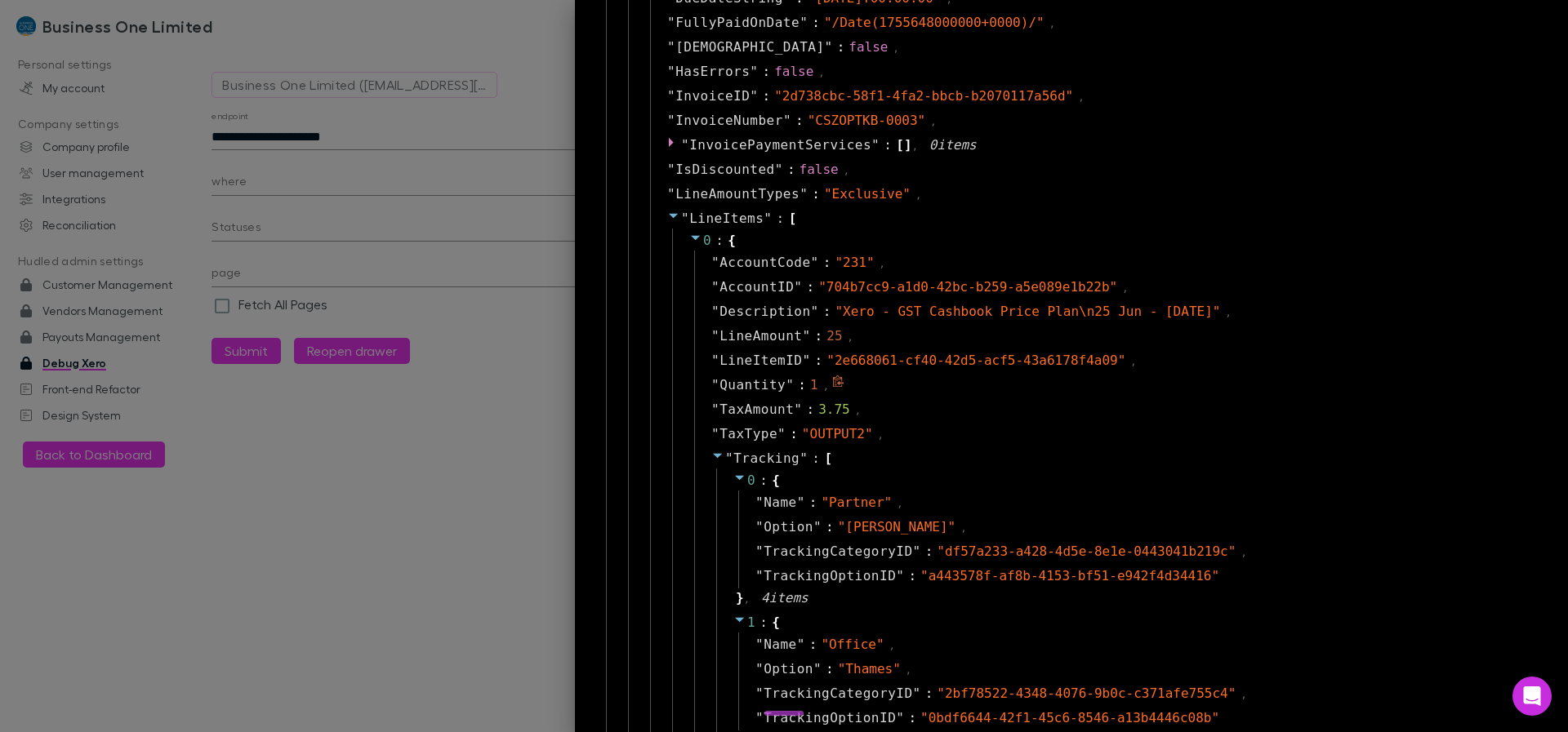
scroll to position [490, 0]
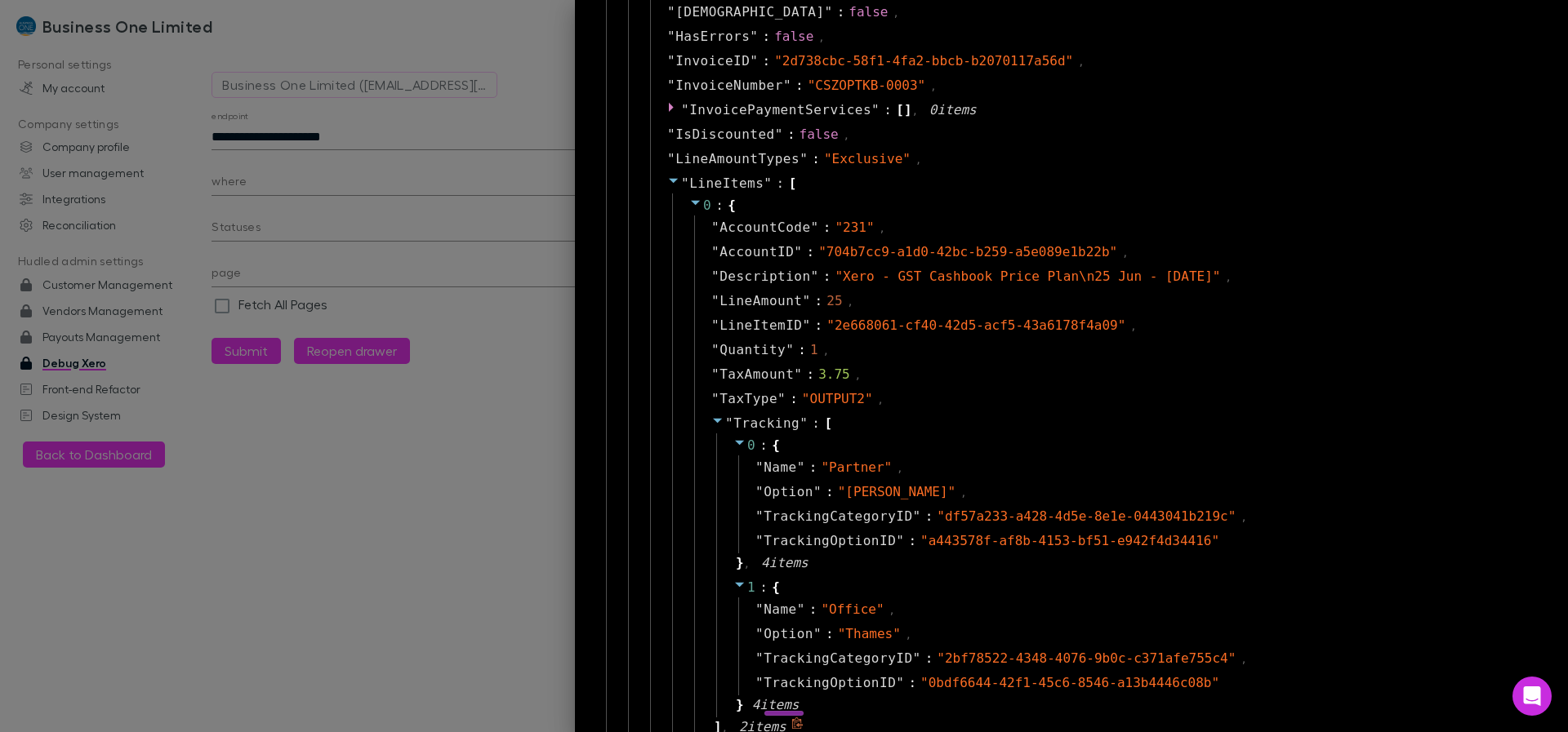
click at [712, 420] on icon at bounding box center [718, 421] width 13 height 13
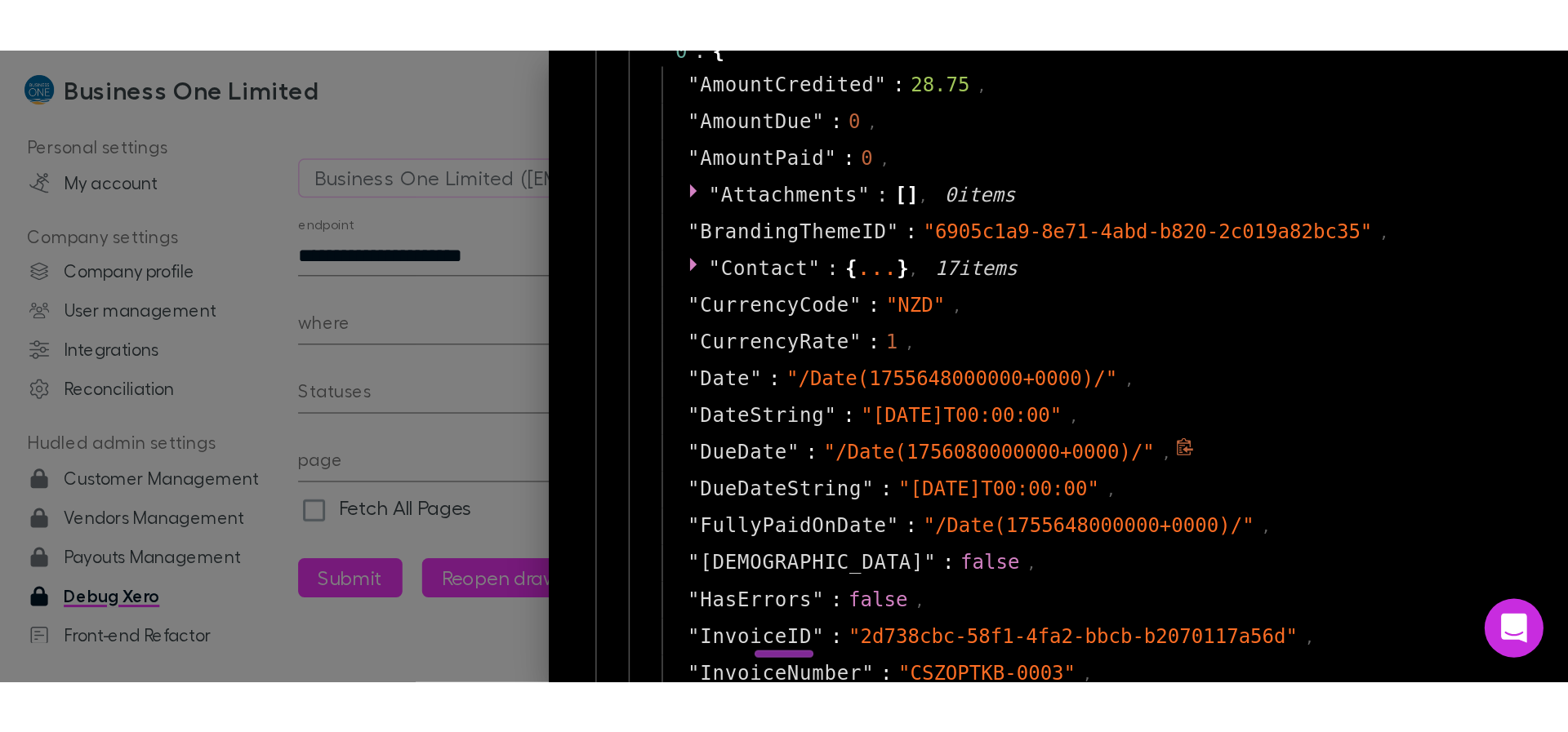
scroll to position [196, 0]
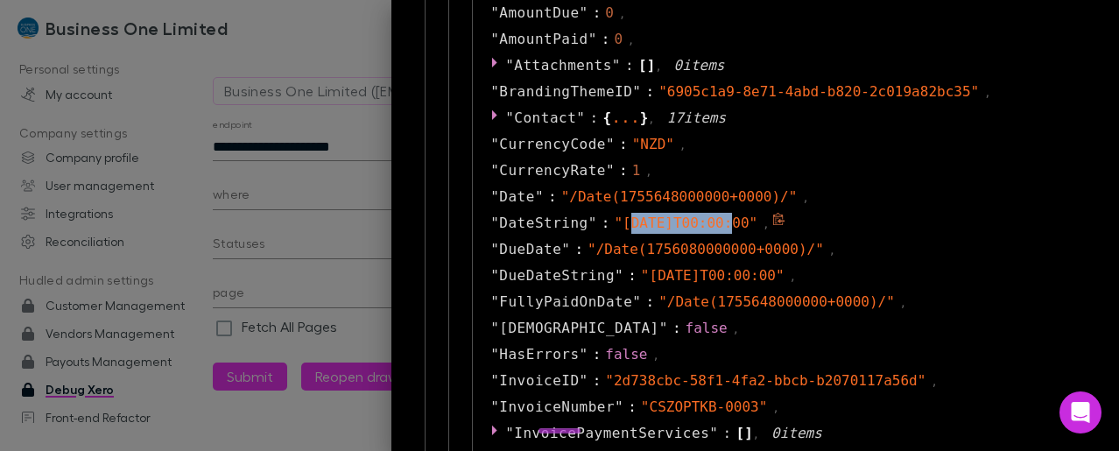
drag, startPoint x: 617, startPoint y: 218, endPoint x: 717, endPoint y: 225, distance: 100.1
click at [717, 225] on span "" 2025-08-20T00:00:00 "" at bounding box center [686, 222] width 144 height 17
click at [674, 220] on span "" 2025-08-20T00:00:00 "" at bounding box center [686, 222] width 144 height 17
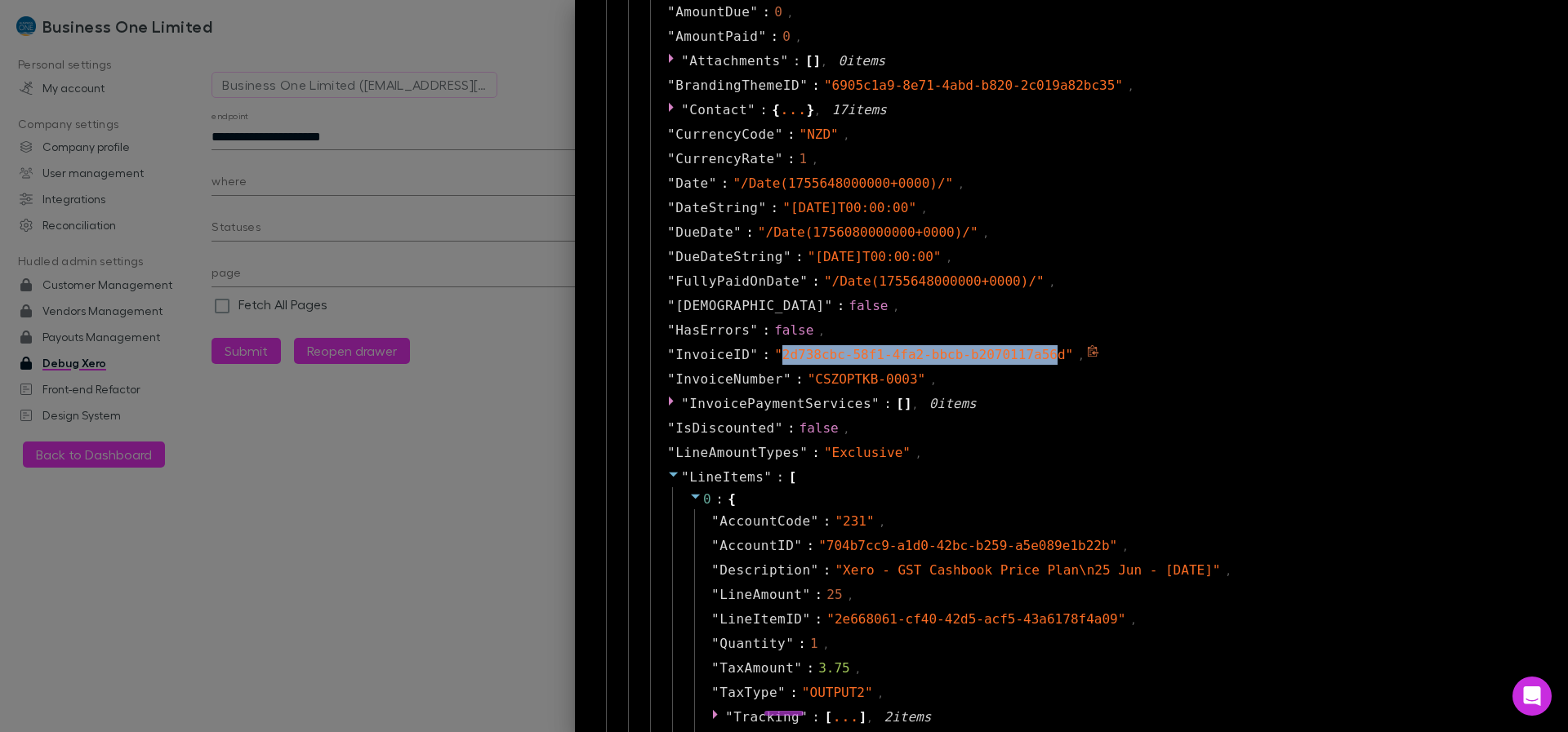
drag, startPoint x: 770, startPoint y: 355, endPoint x: 1048, endPoint y: 356, distance: 278.0
click at [869, 356] on span "" 2d738cbc-58f1-4fa2-bbcb-b2070117a56d "" at bounding box center [923, 354] width 298 height 16
click at [869, 357] on span "" 2d738cbc-58f1-4fa2-bbcb-b2070117a56d "" at bounding box center [923, 354] width 298 height 16
copy span "2d738cbc-58f1-4fa2-bbcb-b2070117a56d"
click at [369, 128] on div at bounding box center [784, 366] width 1568 height 732
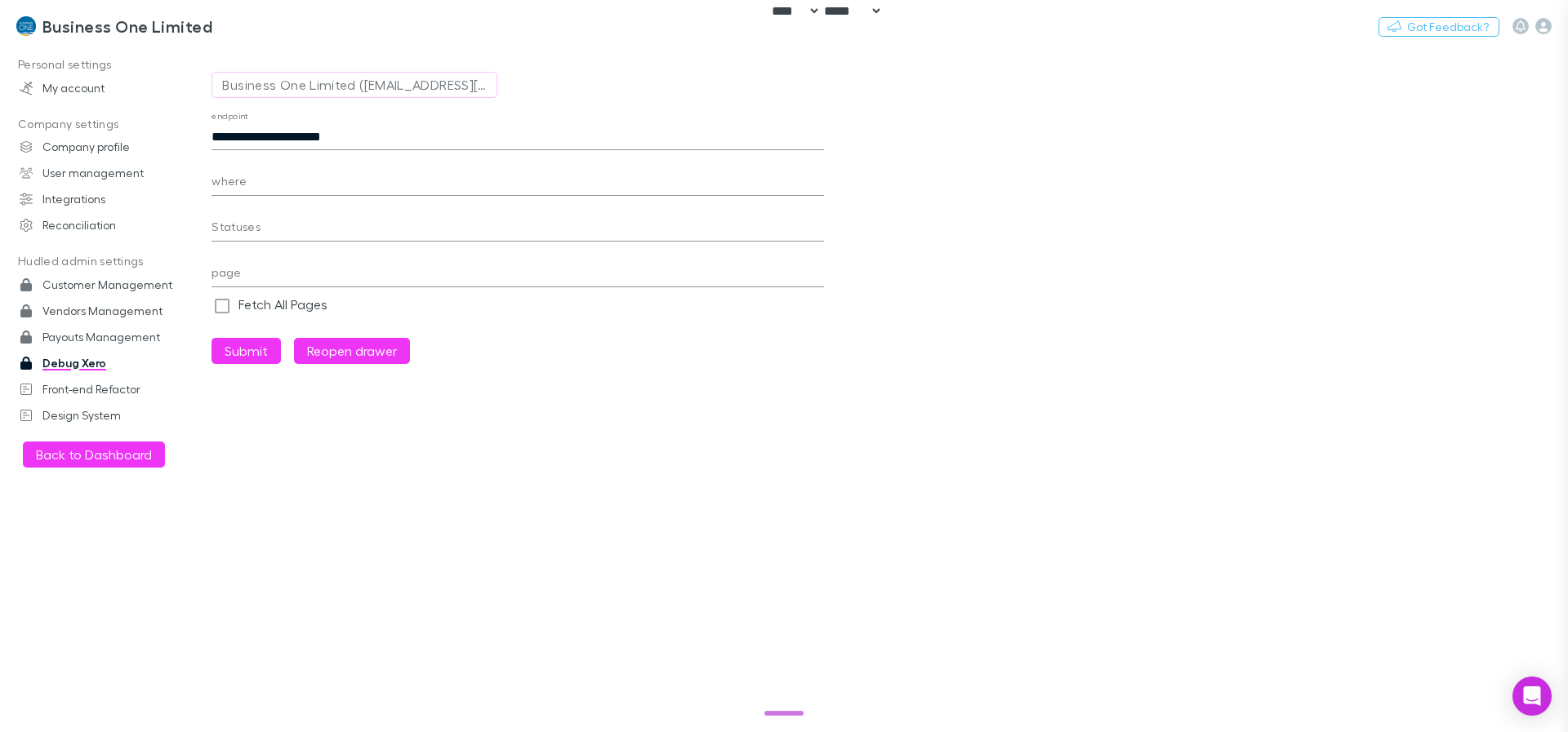
scroll to position [39, 0]
drag, startPoint x: 390, startPoint y: 130, endPoint x: 262, endPoint y: 131, distance: 128.0
click at [262, 131] on input "**********" at bounding box center [518, 137] width 613 height 26
paste input "**********"
click at [212, 338] on button "Submit" at bounding box center [246, 351] width 69 height 26
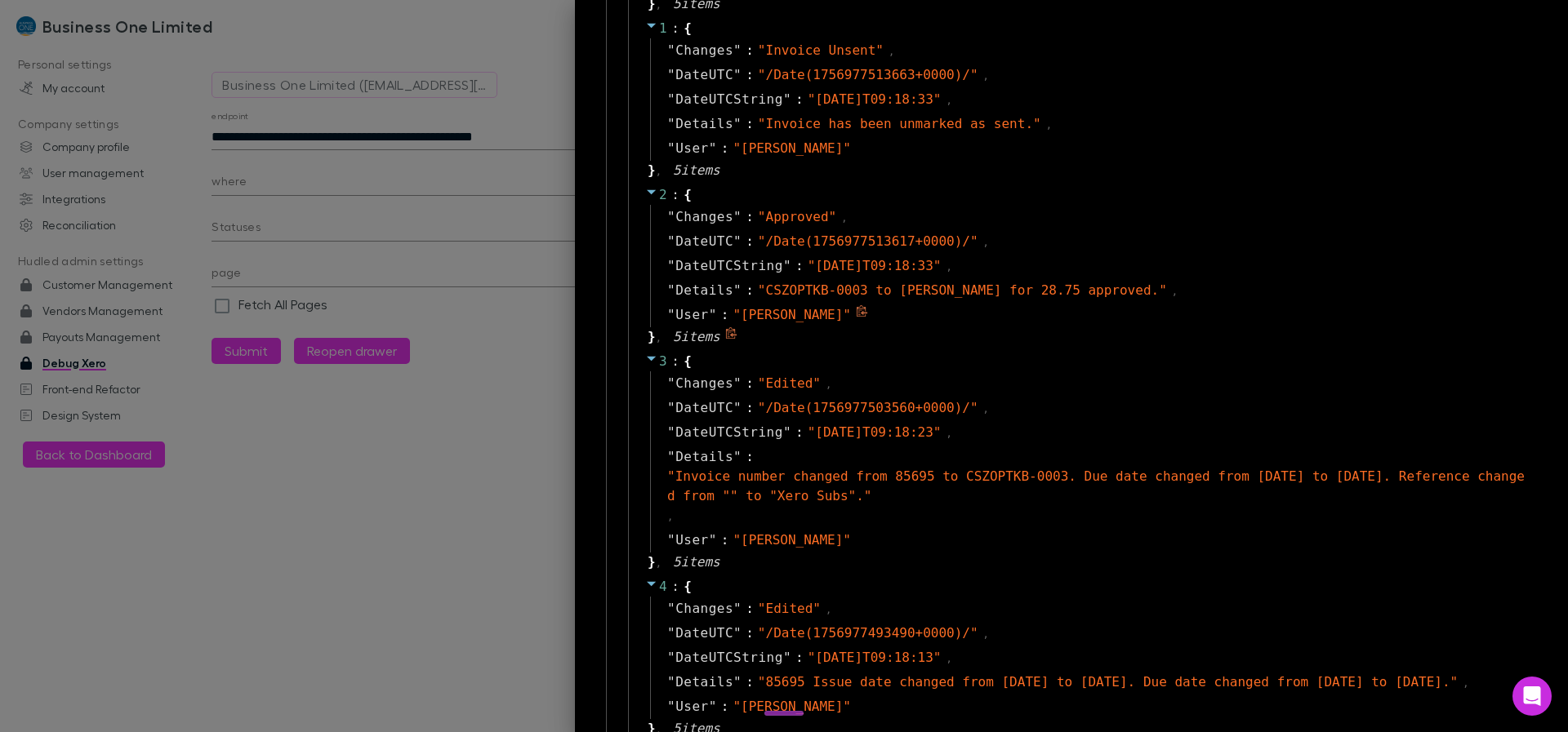
scroll to position [559, 0]
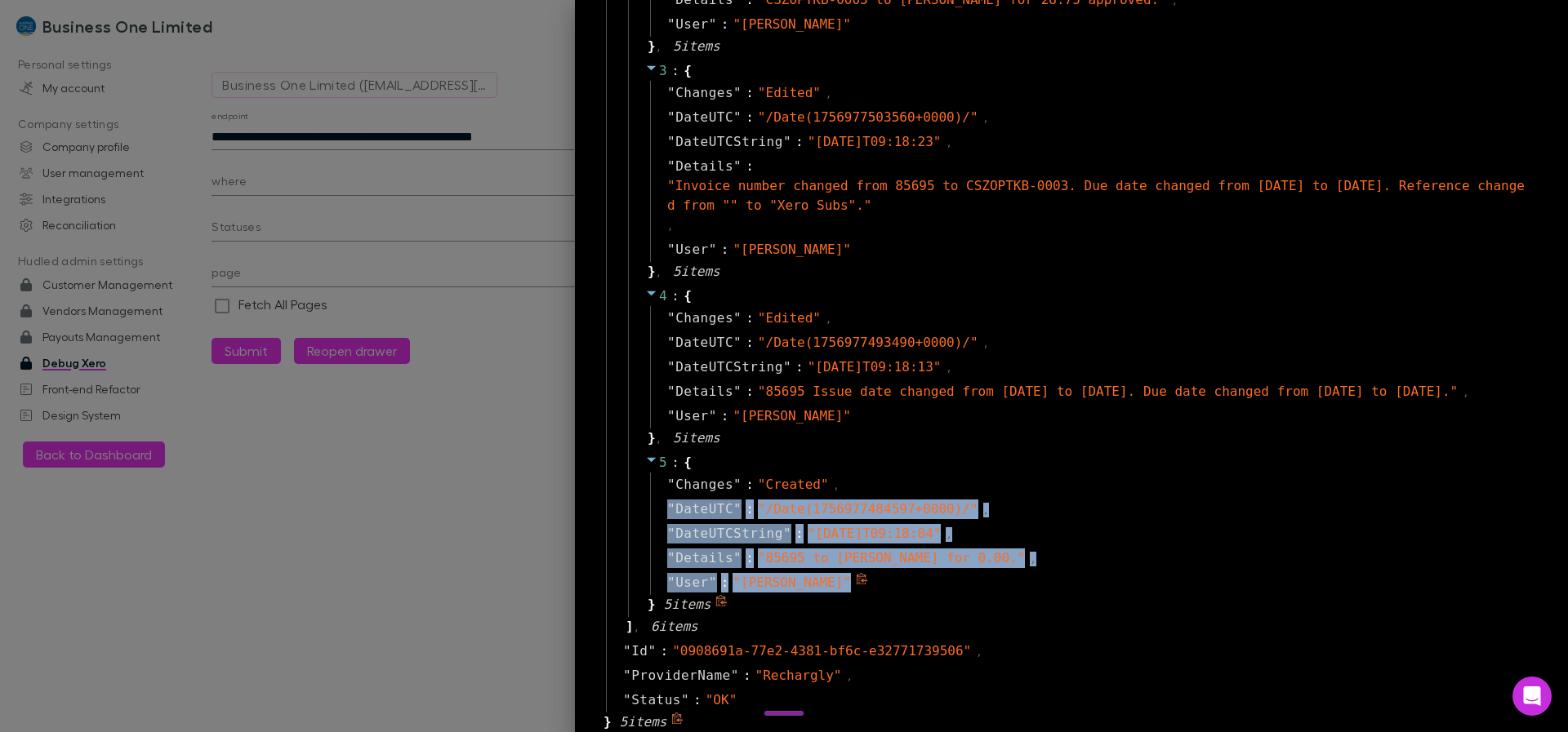
drag, startPoint x: 684, startPoint y: 515, endPoint x: 1042, endPoint y: 584, distance: 364.6
click at [869, 420] on div "" Changes " : " Created " , " DateUTC " : " /Date(1756977484597+0000)/ " , " Da…" at bounding box center [1091, 533] width 883 height 122
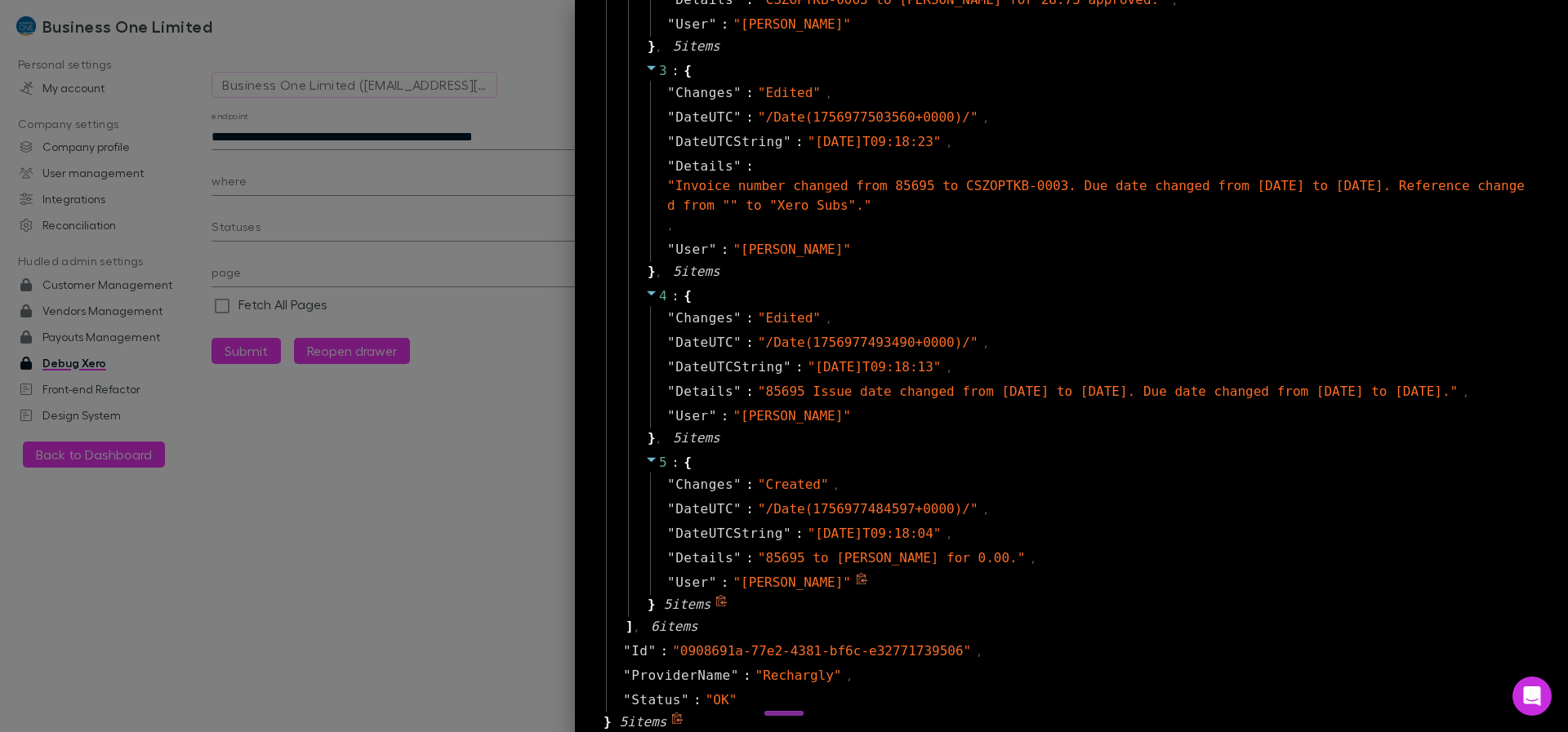
click at [869, 420] on div "" User " : " Caroline Rout "" at bounding box center [1091, 583] width 883 height 24
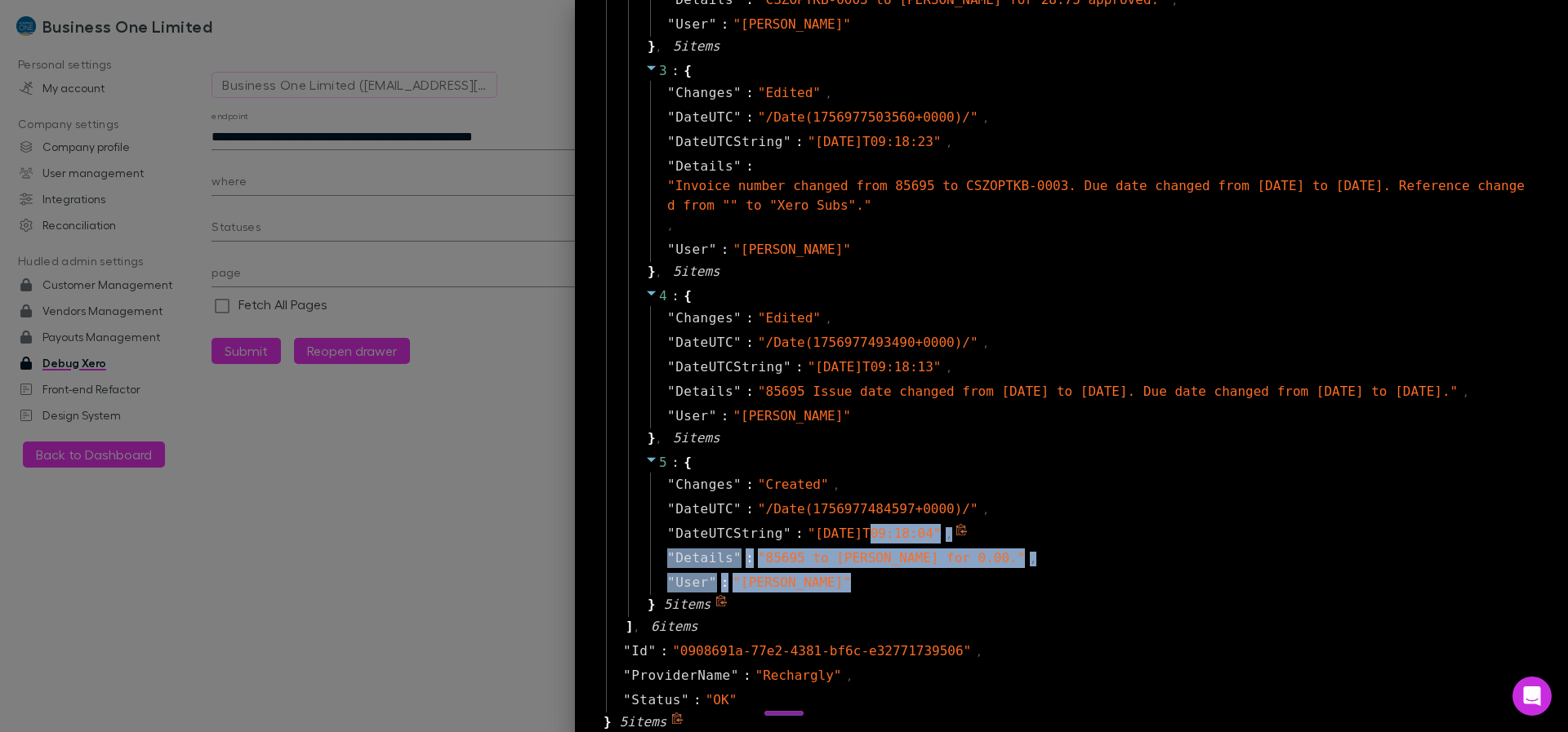
drag, startPoint x: 1052, startPoint y: 578, endPoint x: 857, endPoint y: 536, distance: 199.5
click at [857, 420] on div "" Changes " : " Created " , " DateUTC " : " /Date(1756977484597+0000)/ " , " Da…" at bounding box center [1091, 533] width 883 height 122
click at [869, 420] on span "" 2025-09-04T09:18:04 "" at bounding box center [875, 533] width 134 height 16
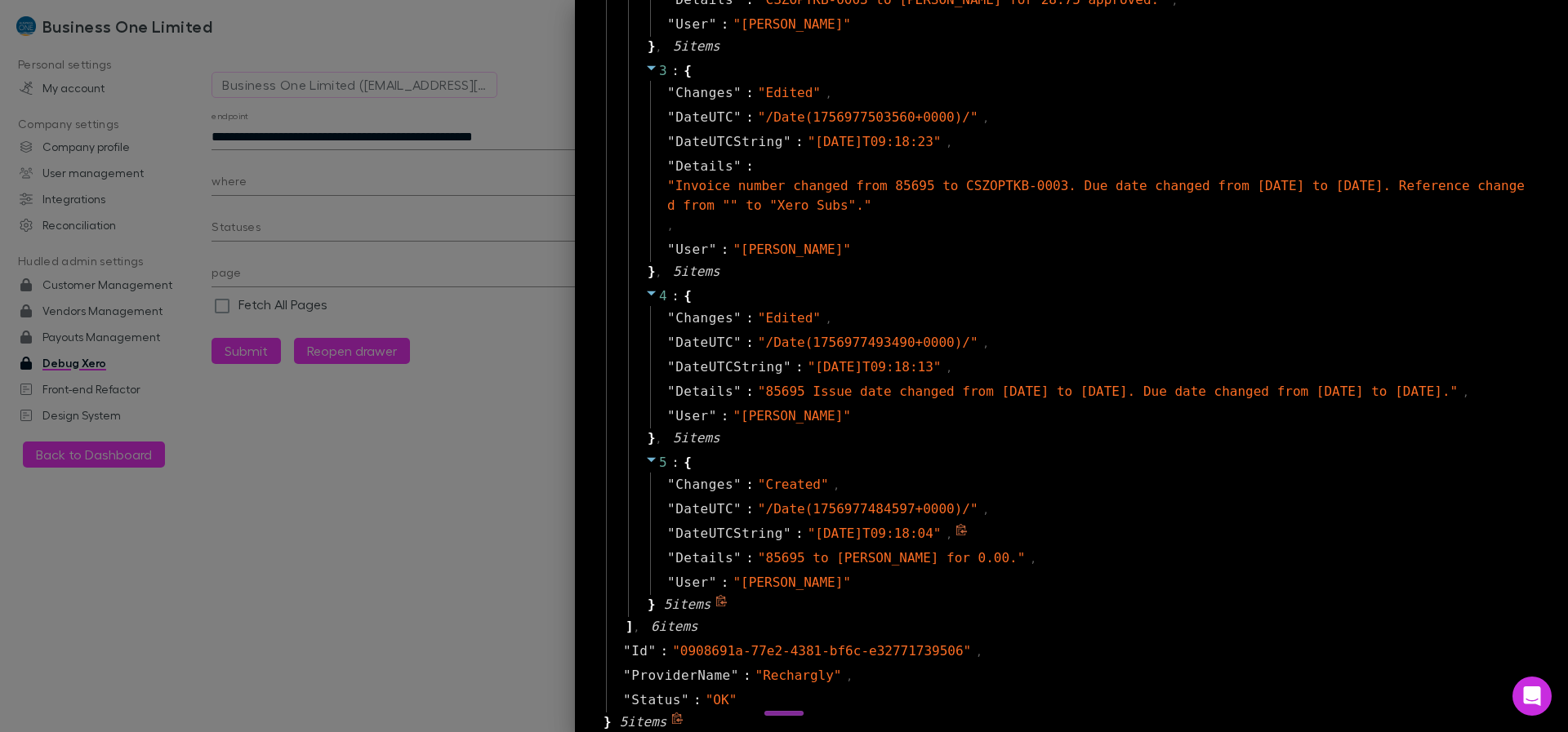
drag, startPoint x: 889, startPoint y: 534, endPoint x: 946, endPoint y: 532, distance: 57.0
click at [869, 420] on span "" 2025-09-04T09:18:04 "" at bounding box center [875, 533] width 134 height 16
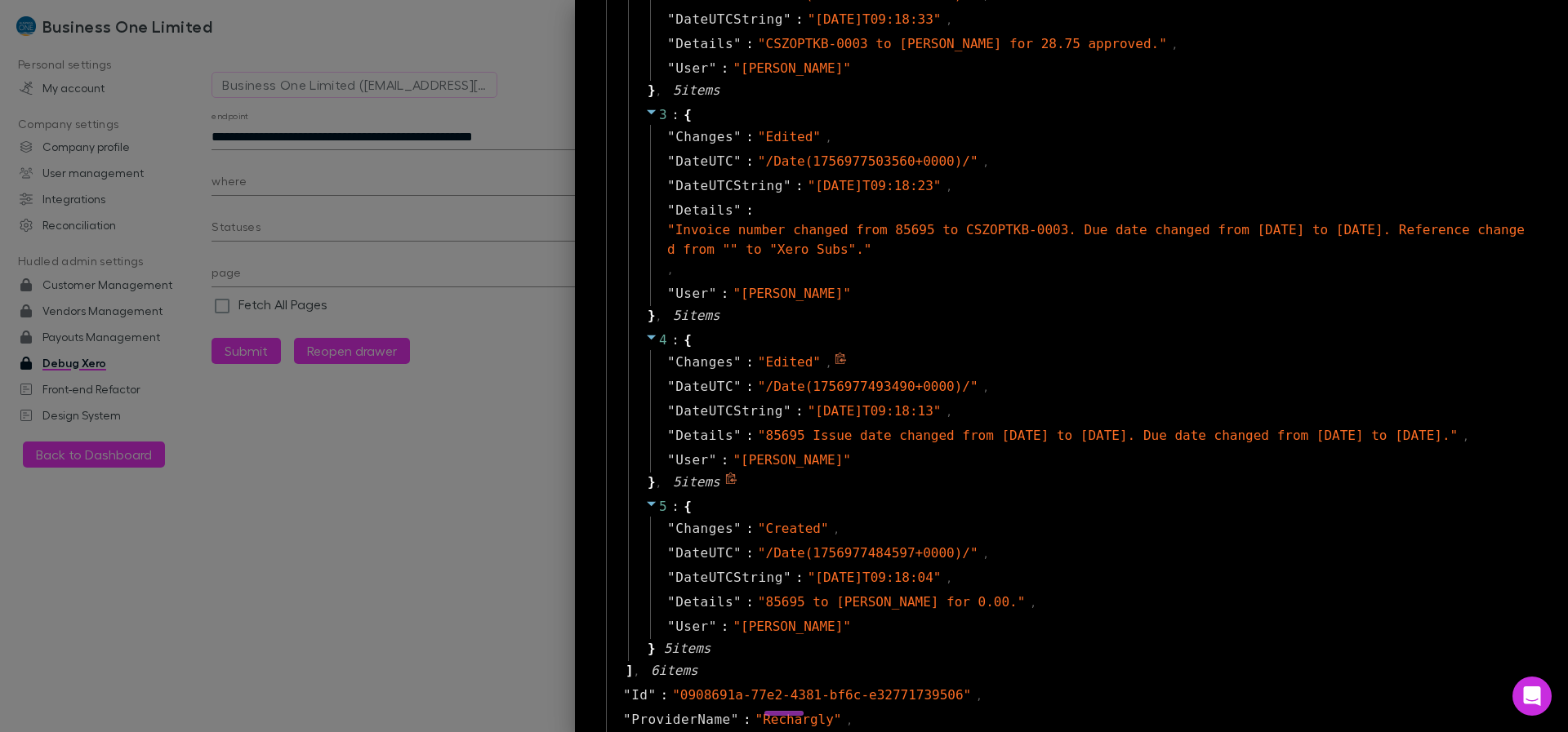
scroll to position [462, 0]
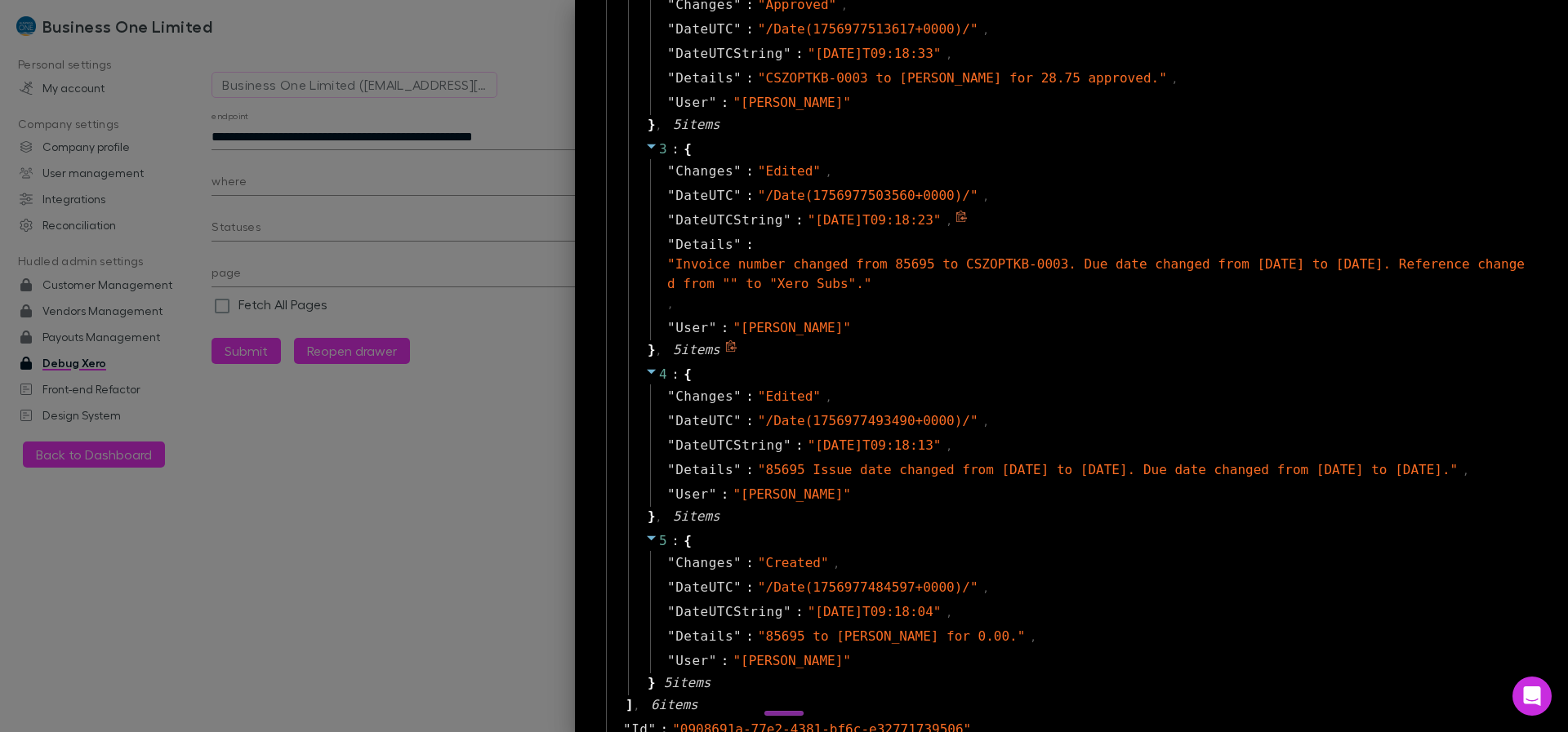
drag, startPoint x: 857, startPoint y: 215, endPoint x: 950, endPoint y: 221, distance: 93.2
click at [869, 221] on span "" 2025-09-04T09:18:23 "" at bounding box center [875, 220] width 134 height 16
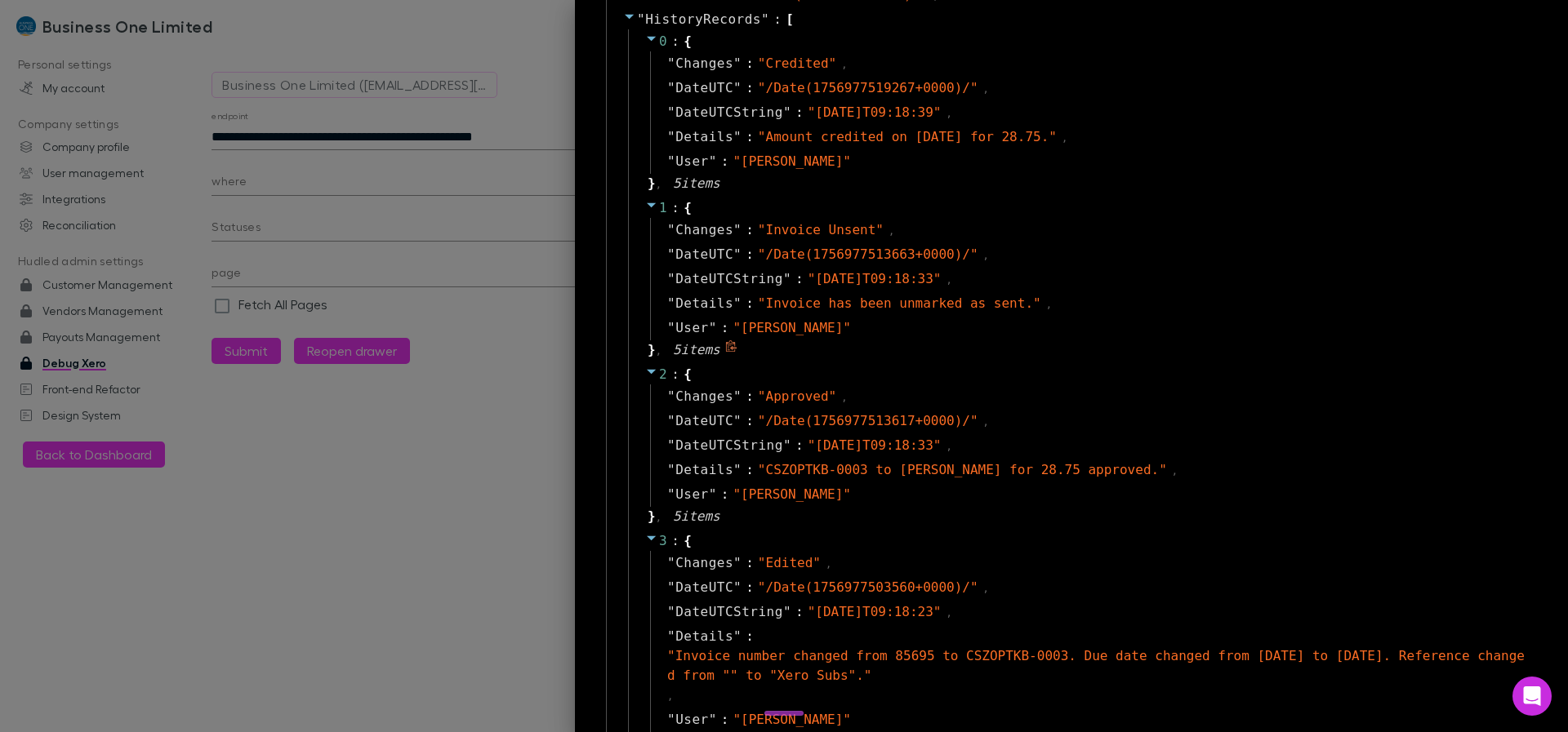
scroll to position [0, 0]
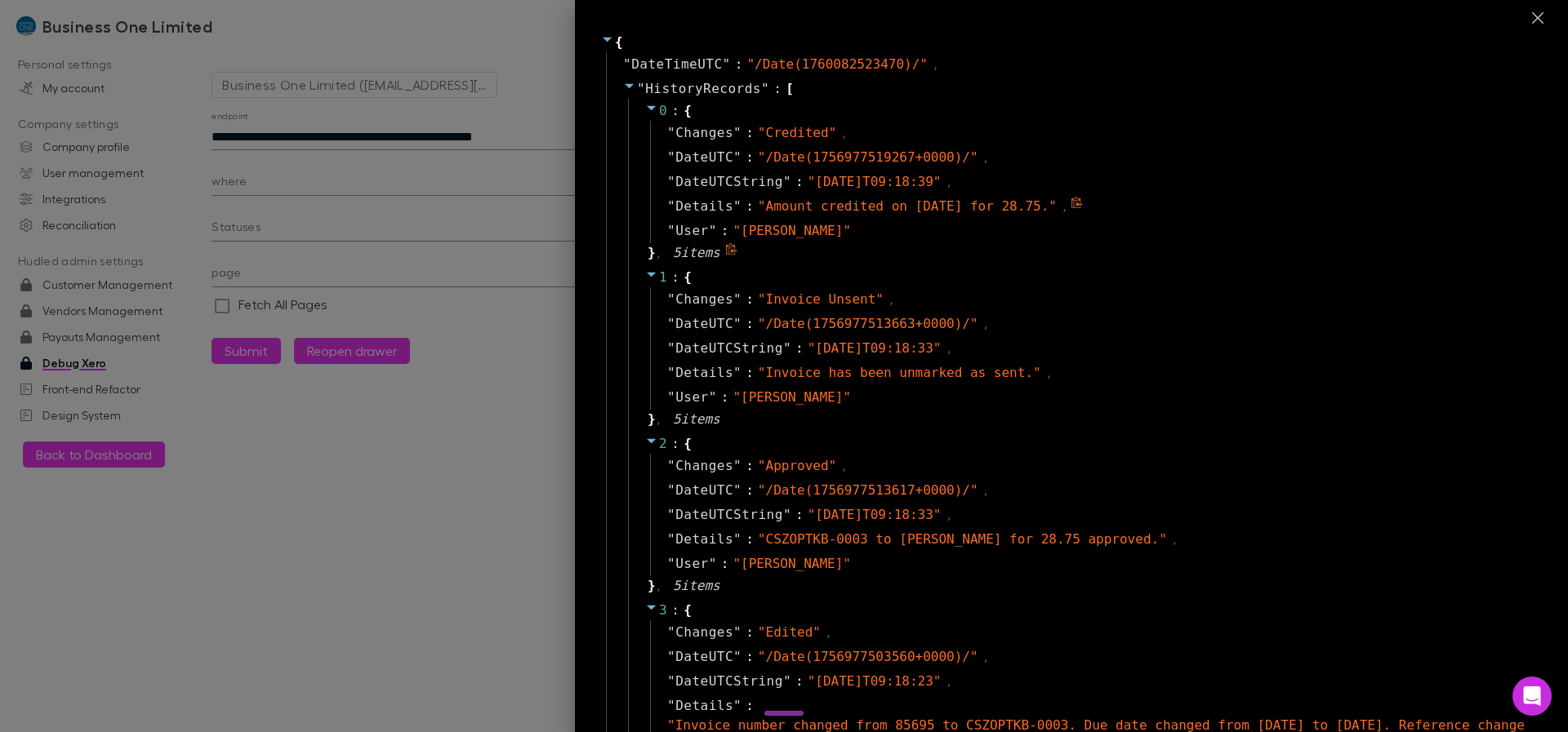
drag, startPoint x: 792, startPoint y: 204, endPoint x: 1094, endPoint y: 206, distance: 302.0
click at [869, 206] on span "" Amount credited on 20 August 2025 for 28.75. "" at bounding box center [907, 206] width 298 height 16
drag, startPoint x: 1099, startPoint y: 206, endPoint x: 754, endPoint y: 208, distance: 345.0
click at [757, 208] on span "" Amount credited on 20 August 2025 for 28.75. "" at bounding box center [907, 206] width 298 height 16
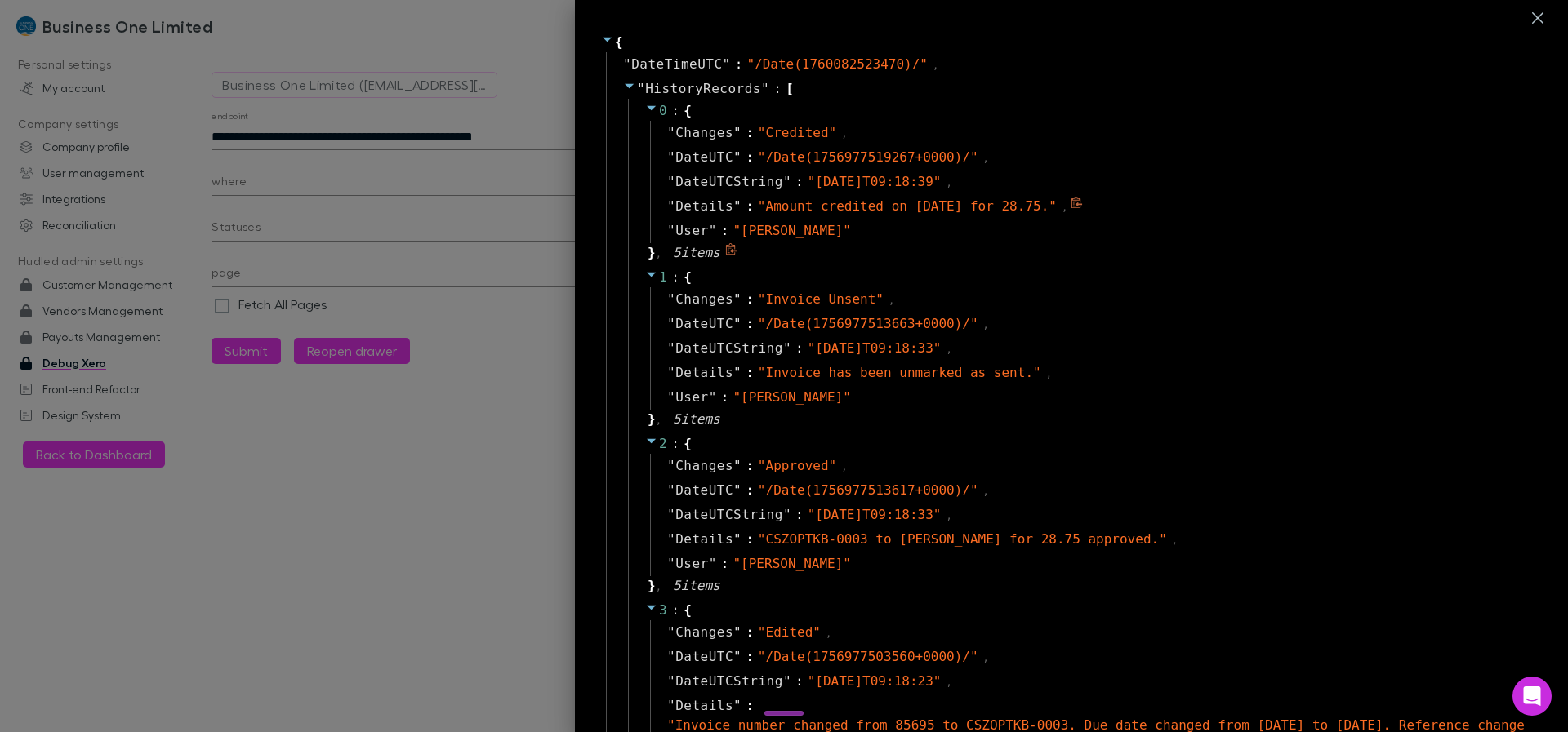
click at [757, 208] on span "" Amount credited on 20 August 2025 for 28.75. "" at bounding box center [907, 206] width 298 height 16
drag, startPoint x: 754, startPoint y: 208, endPoint x: 1096, endPoint y: 209, distance: 342.0
click at [869, 209] on span "" Amount credited on 20 August 2025 for 28.75. "" at bounding box center [907, 206] width 298 height 16
click at [768, 158] on span "" /Date(1756977519267+0000)/ "" at bounding box center [867, 157] width 220 height 16
click at [485, 134] on div at bounding box center [784, 366] width 1568 height 732
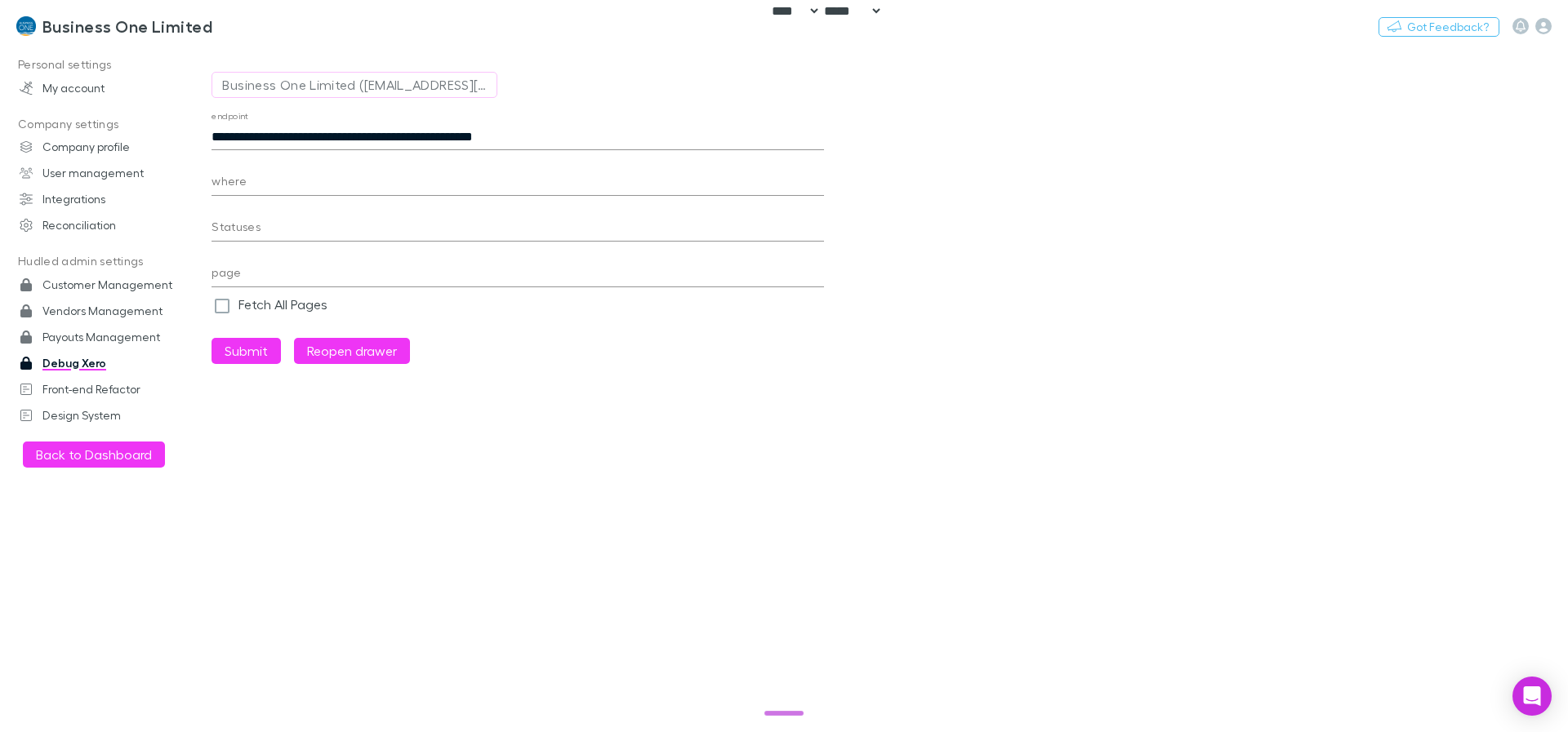
drag, startPoint x: 523, startPoint y: 134, endPoint x: 970, endPoint y: 140, distance: 447.0
click at [826, 120] on main "**********" at bounding box center [890, 389] width 1356 height 686
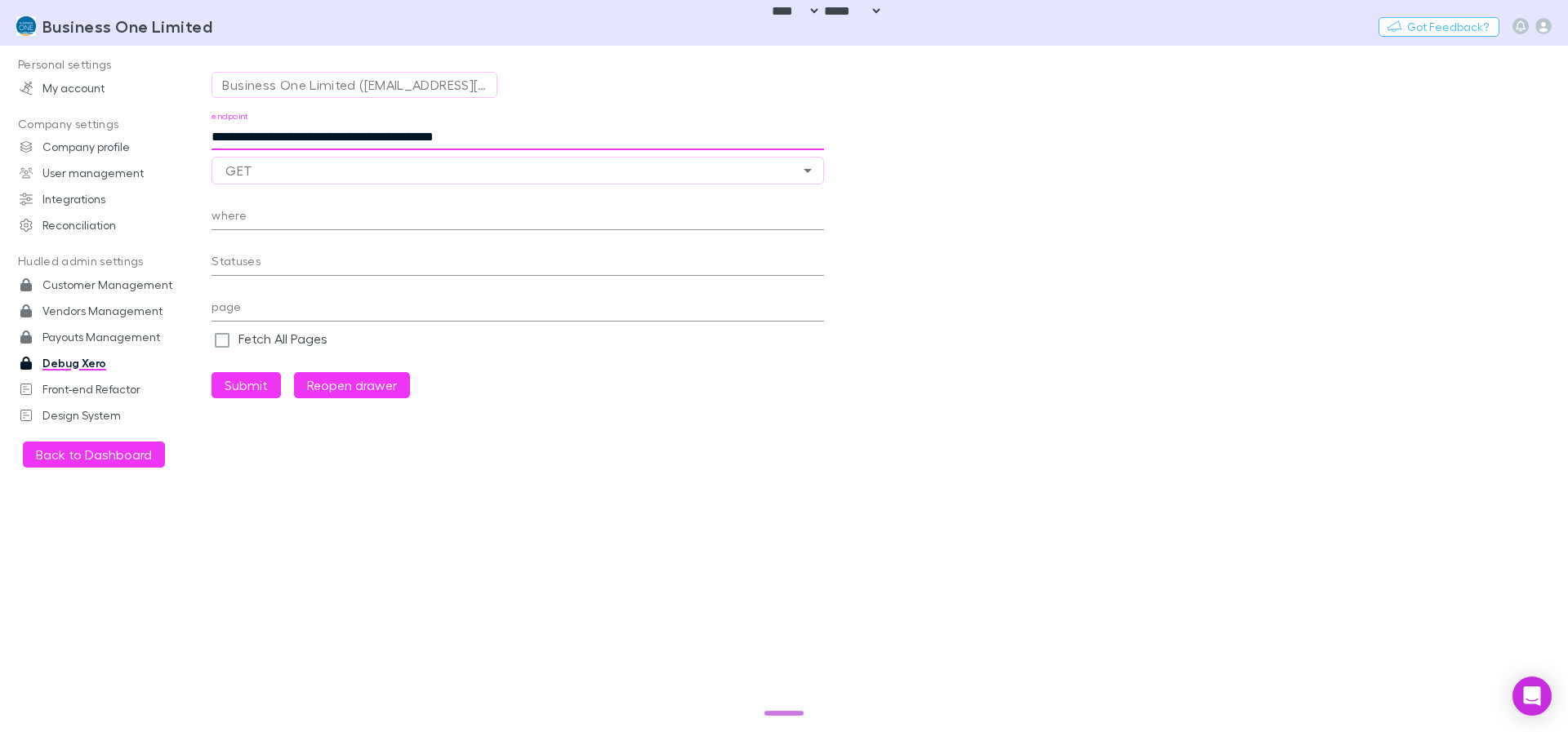
type input "**********"
click at [212, 372] on button "Submit" at bounding box center [246, 385] width 69 height 26
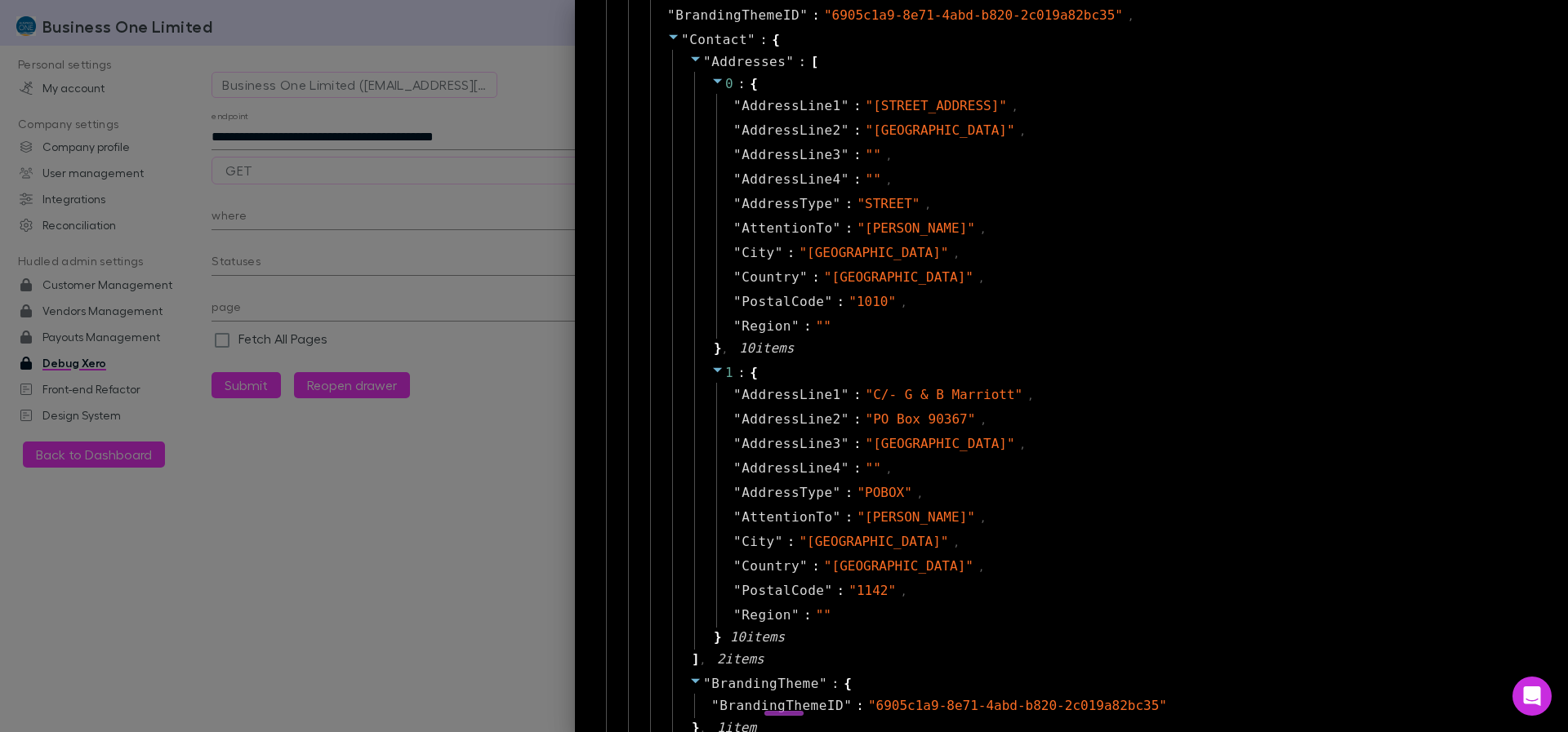
scroll to position [98, 0]
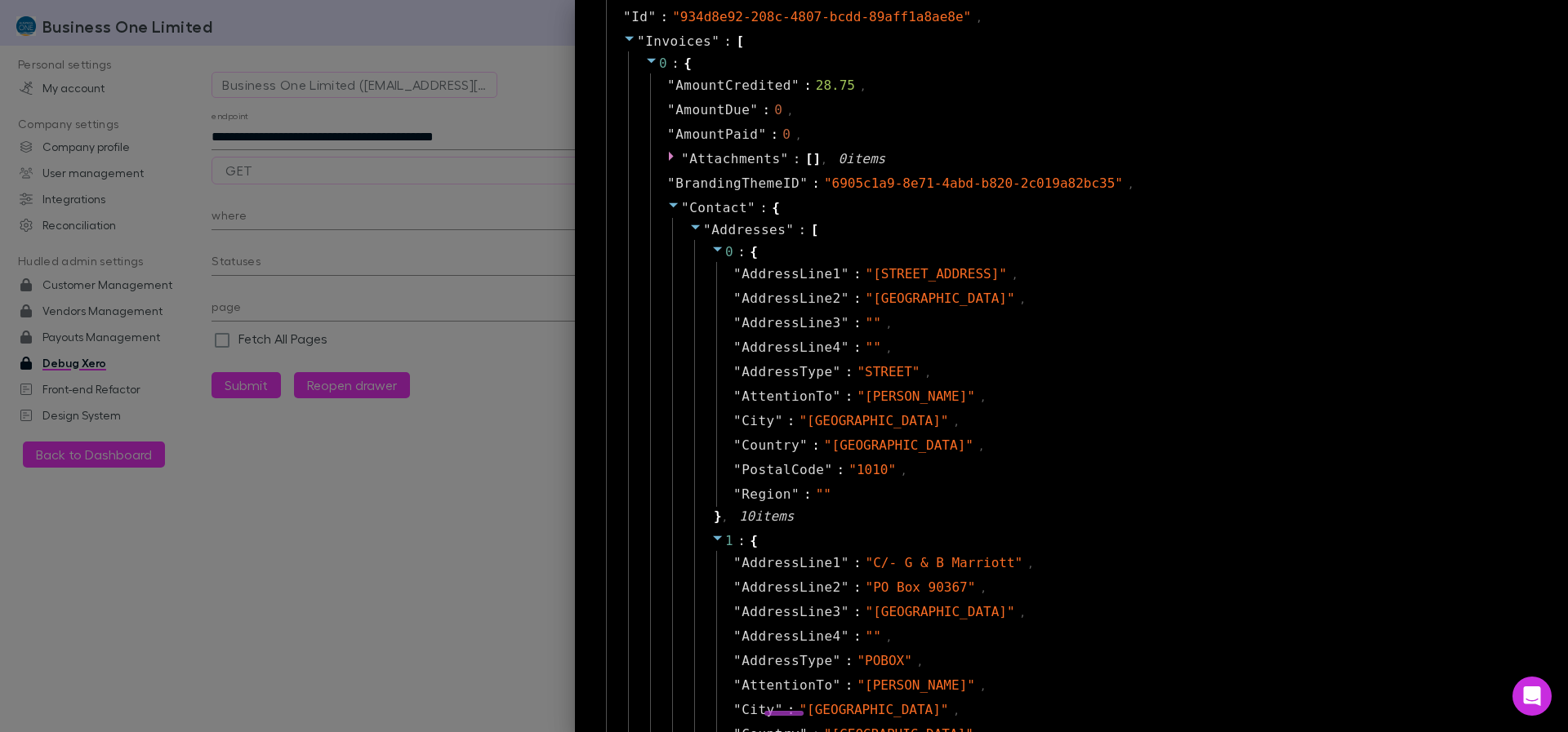
click at [667, 208] on icon at bounding box center [673, 205] width 13 height 13
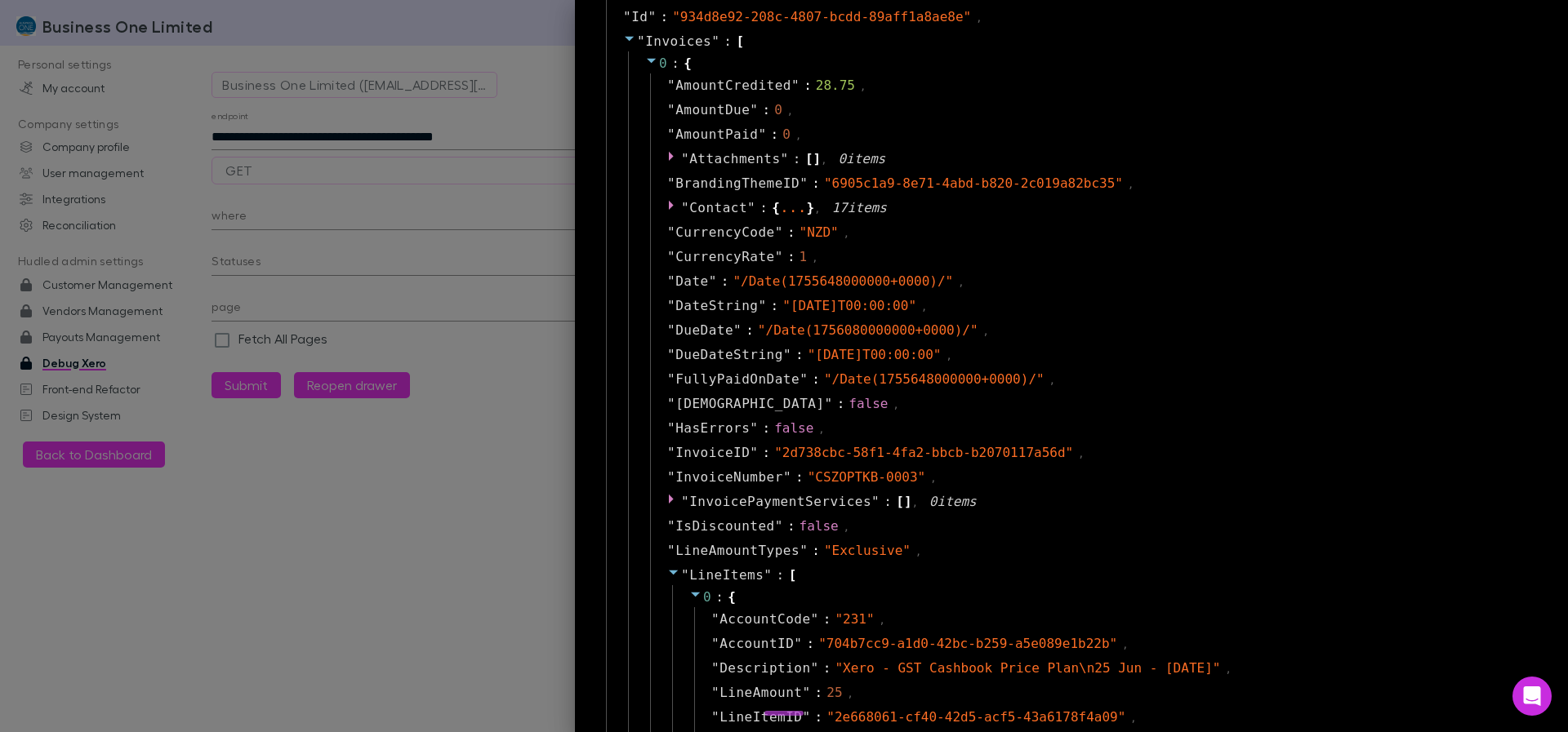
click at [667, 420] on icon at bounding box center [673, 573] width 13 height 13
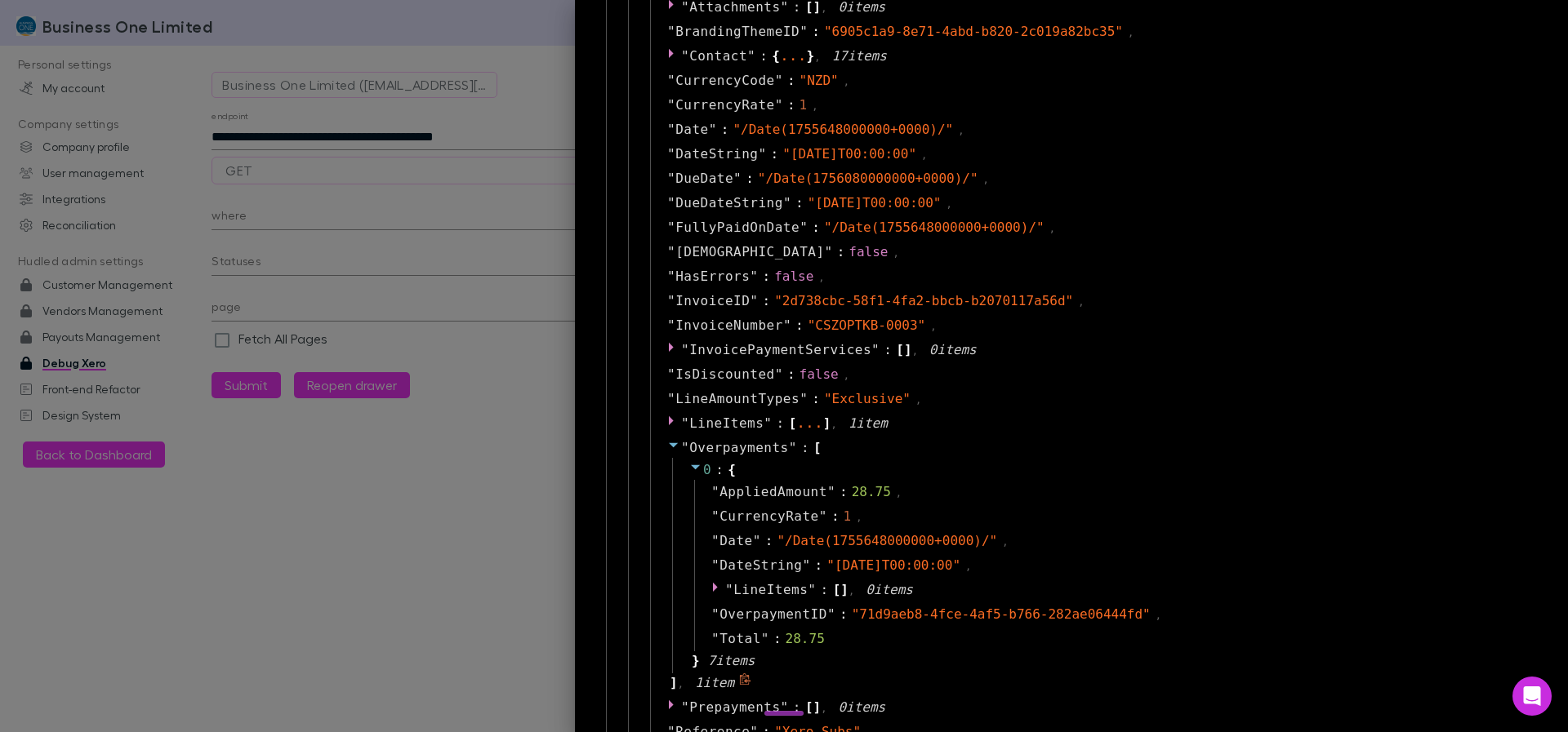
scroll to position [294, 0]
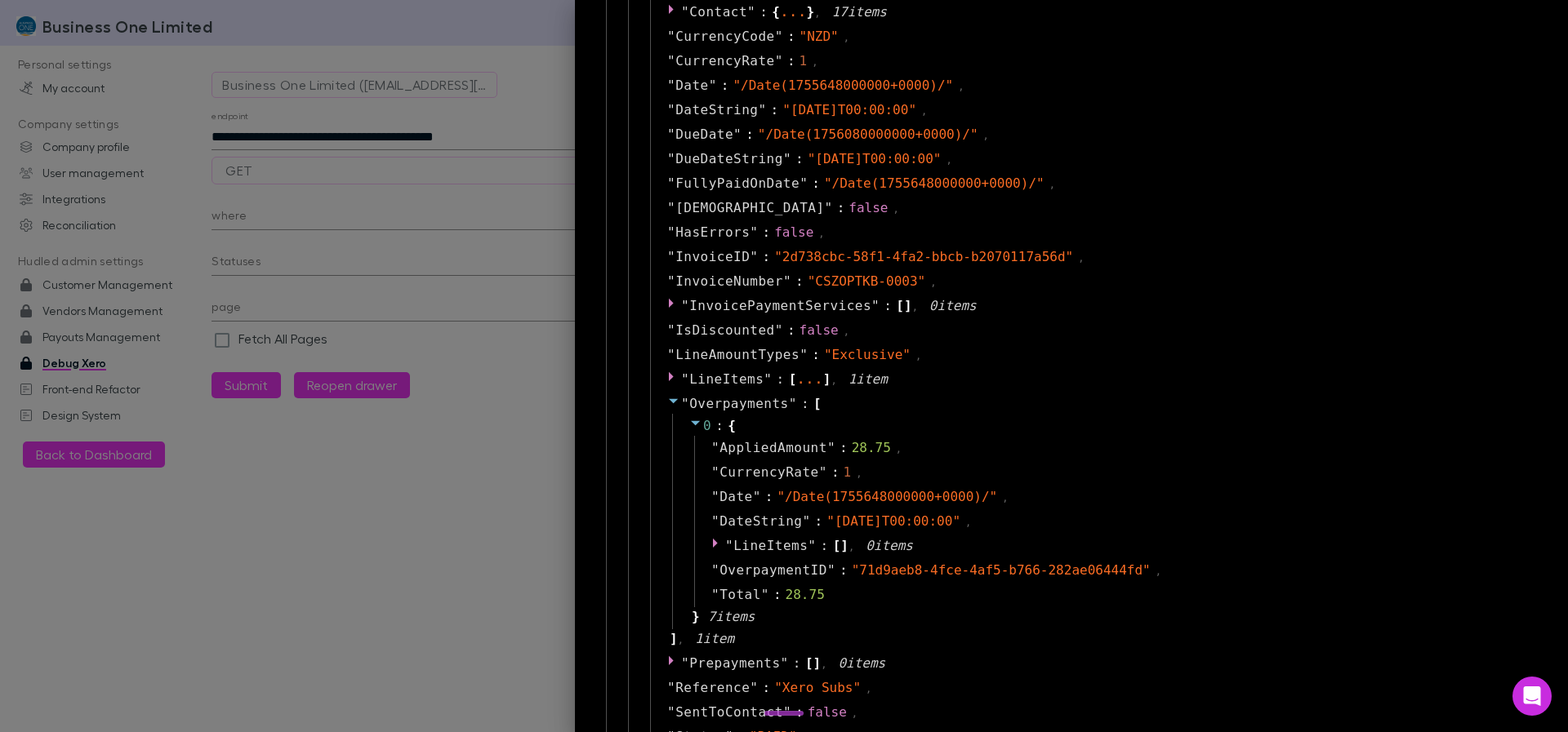
click at [491, 420] on div at bounding box center [784, 366] width 1568 height 732
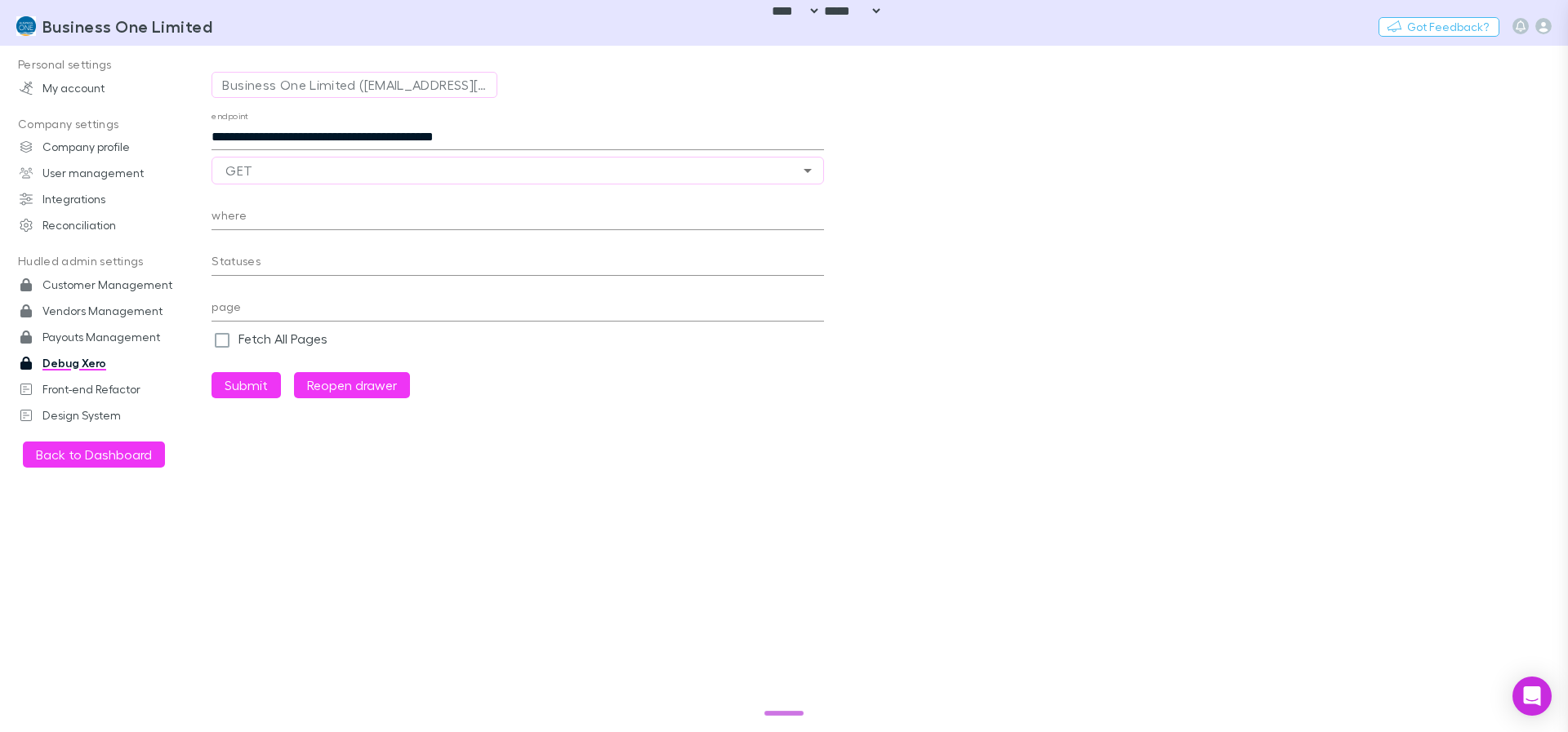
scroll to position [39, 0]
click at [869, 23] on icon "button" at bounding box center [1544, 26] width 17 height 17
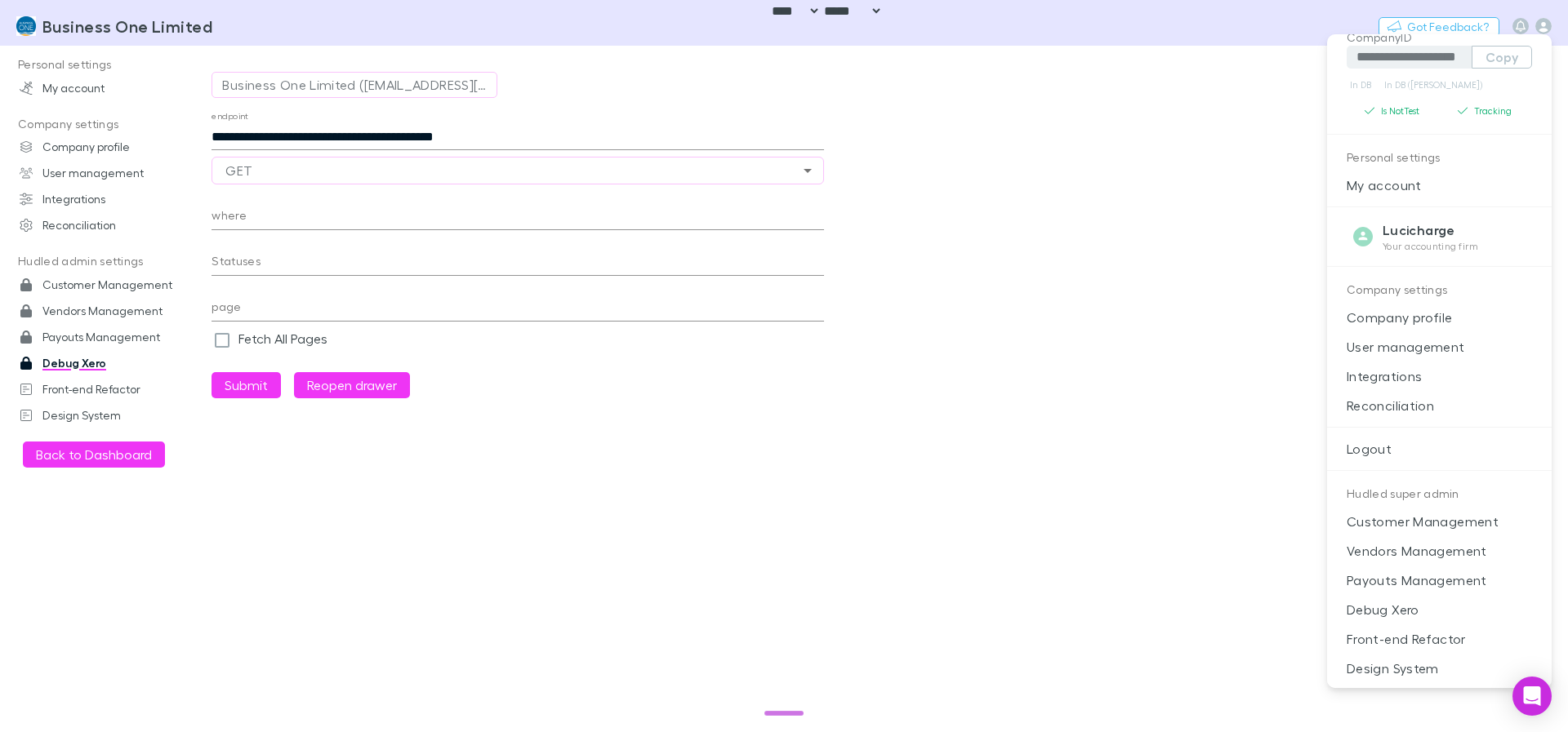
scroll to position [131, 0]
click at [869, 420] on p "Payouts Management" at bounding box center [1439, 579] width 225 height 30
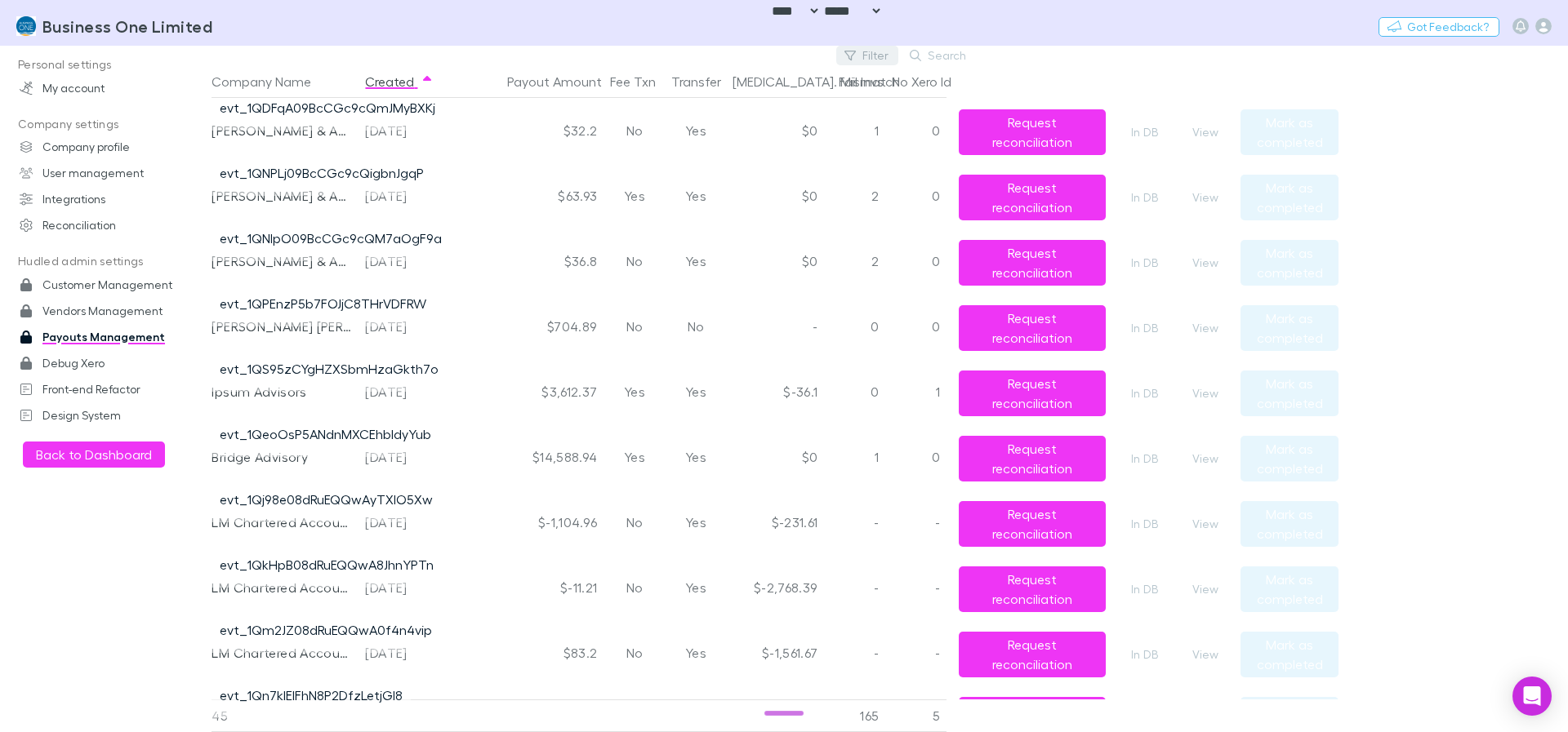
click at [869, 54] on button "Filter" at bounding box center [867, 55] width 62 height 20
type input "******"
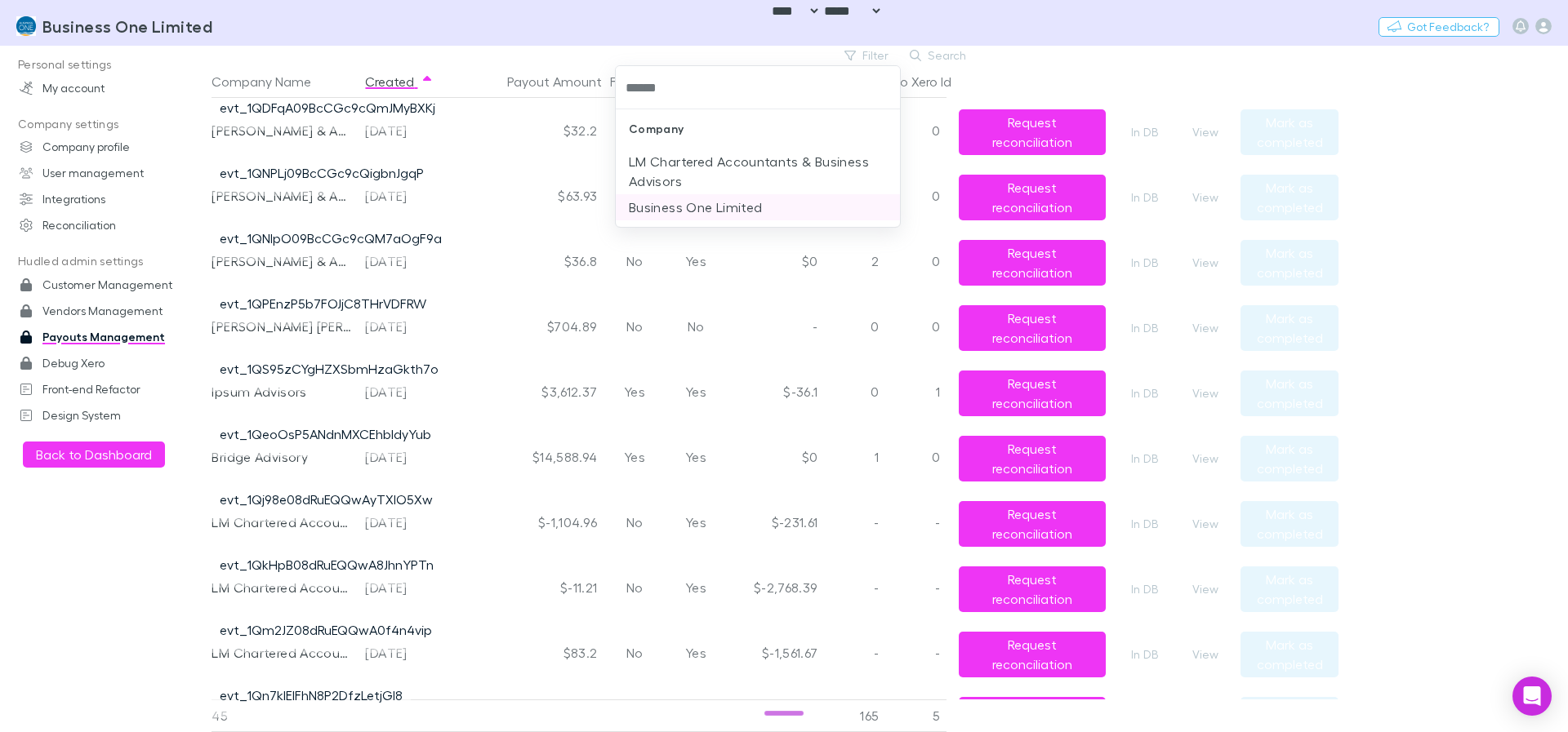
click at [754, 206] on li "Business One Limited" at bounding box center [757, 207] width 284 height 26
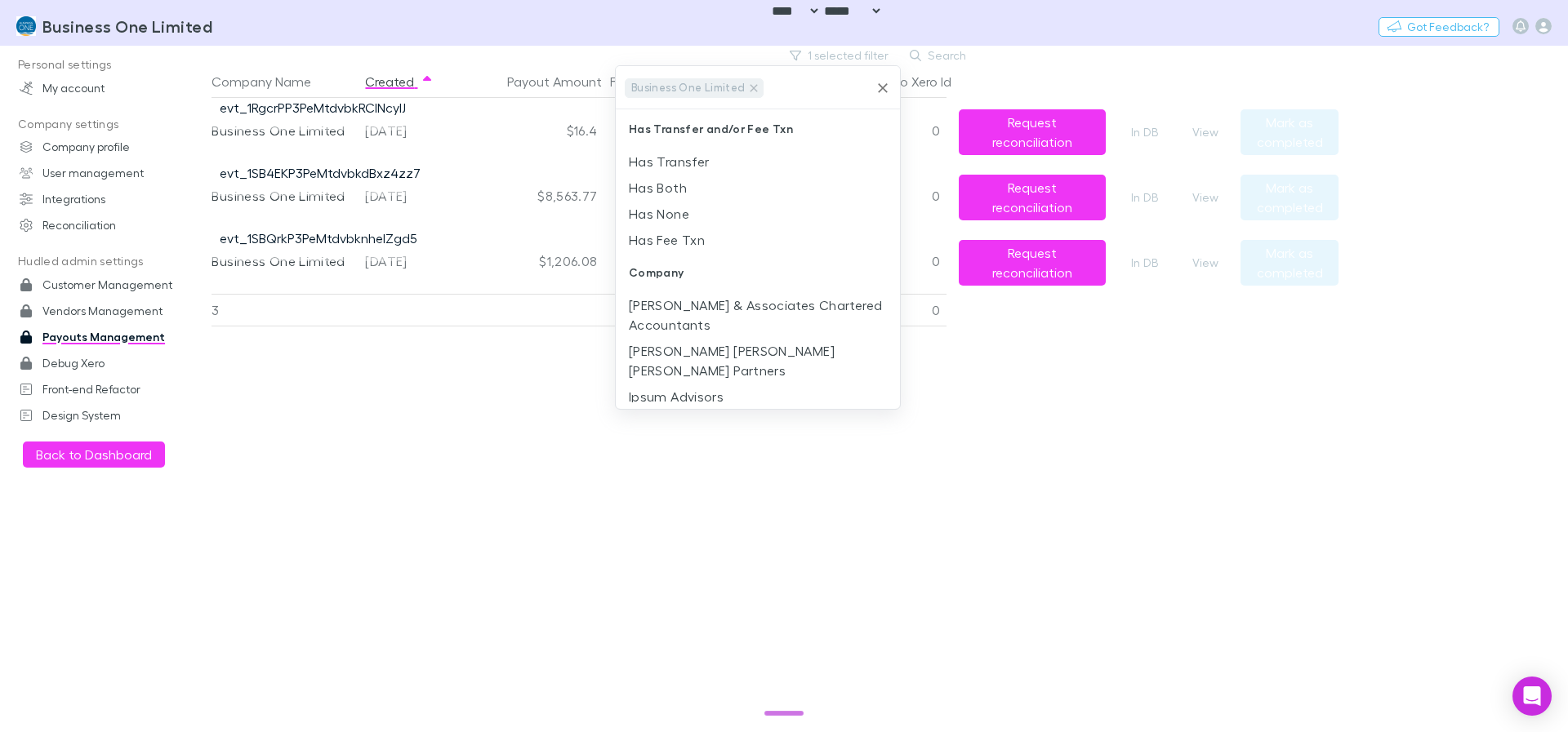
click at [869, 420] on div at bounding box center [784, 366] width 1568 height 732
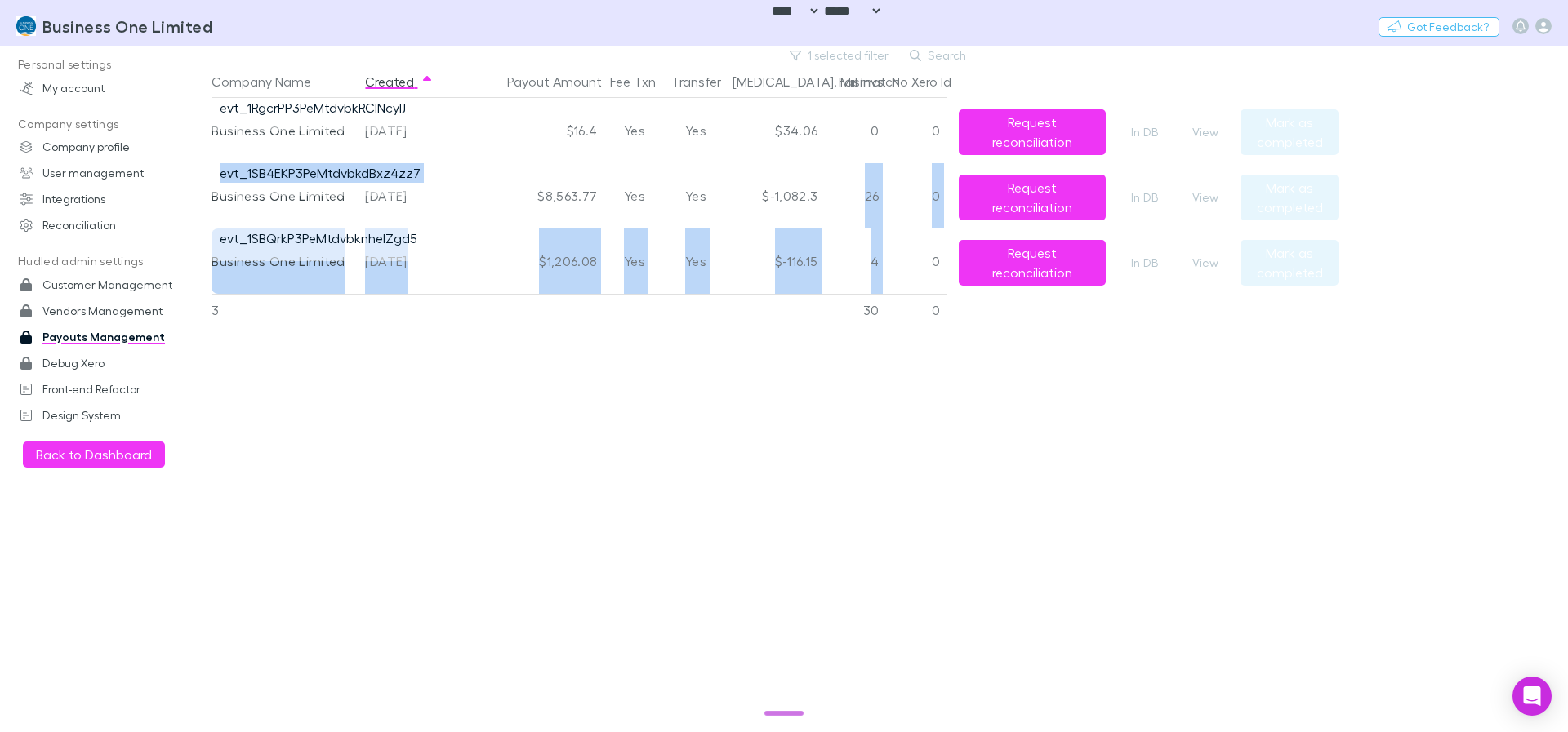
drag, startPoint x: 865, startPoint y: 180, endPoint x: 1033, endPoint y: 515, distance: 374.8
click at [869, 256] on div "Business One Limited 2025-07-03 $16.4 Yes Yes $34.06 0 0 Request reconciliation…" at bounding box center [769, 196] width 1114 height 196
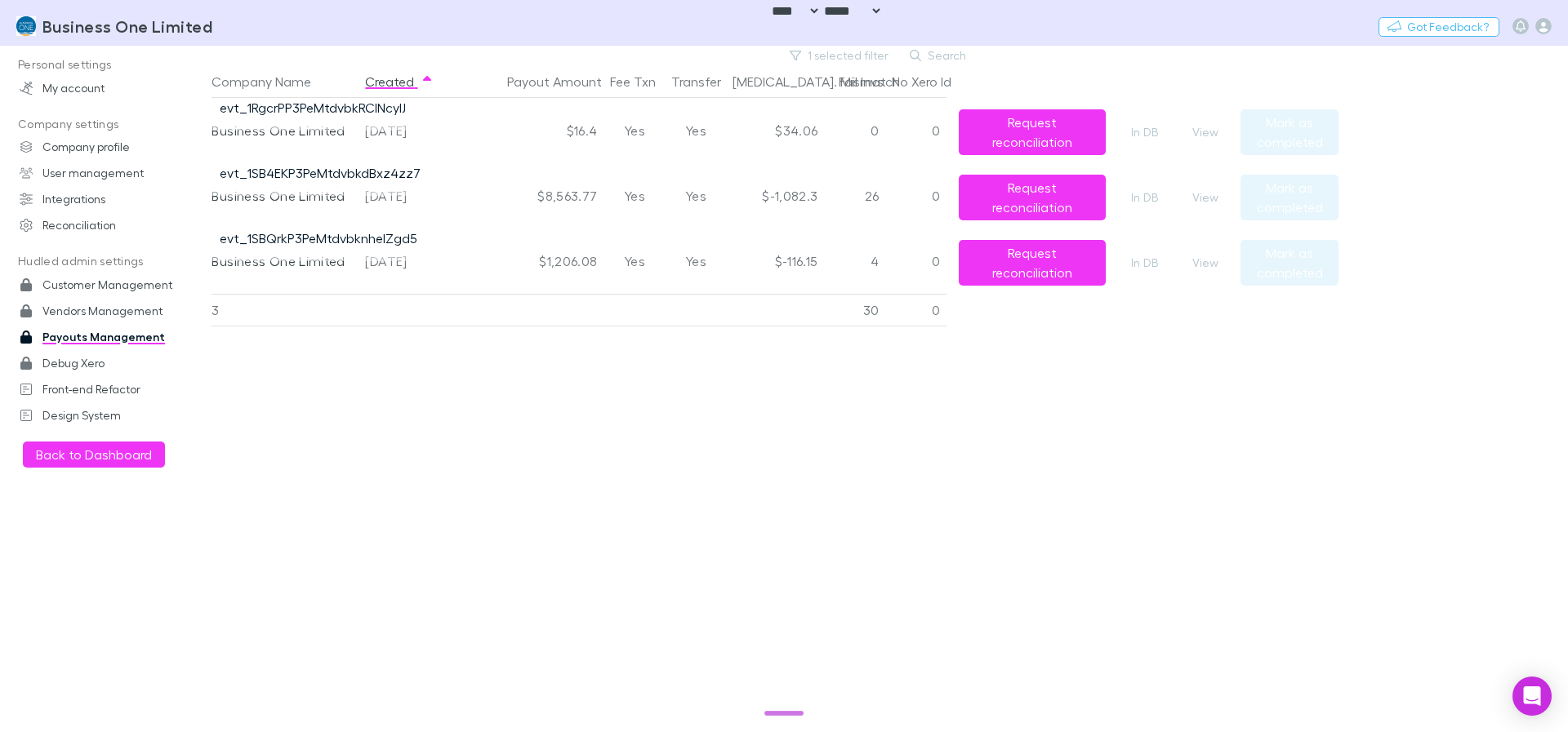
click at [869, 420] on div "Company Name Created Payout Amount Fee Txn Transfer Bal. Mismatch Fail Invs No …" at bounding box center [775, 398] width 1127 height 667
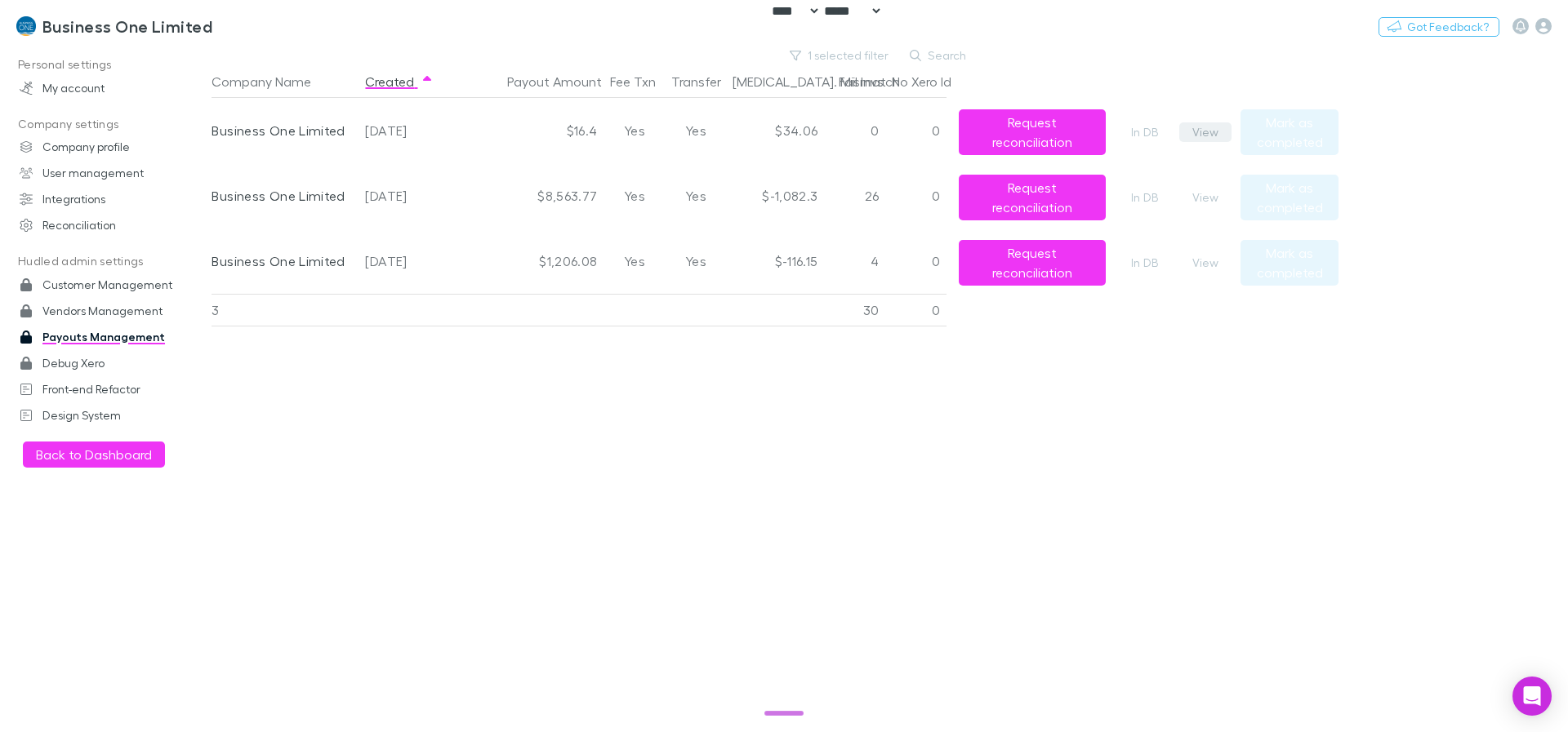
click at [869, 135] on button "View" at bounding box center [1205, 131] width 52 height 20
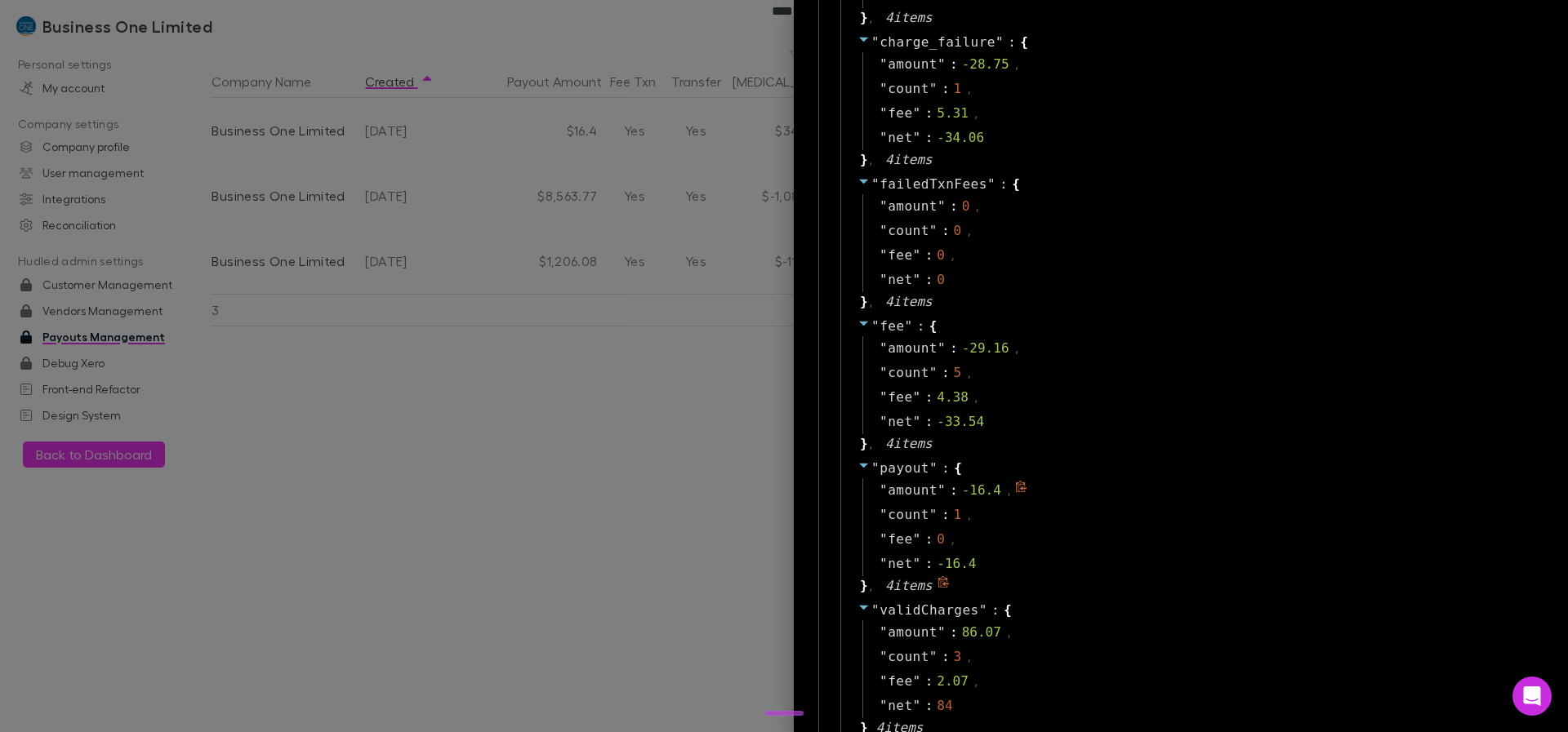
scroll to position [1665, 0]
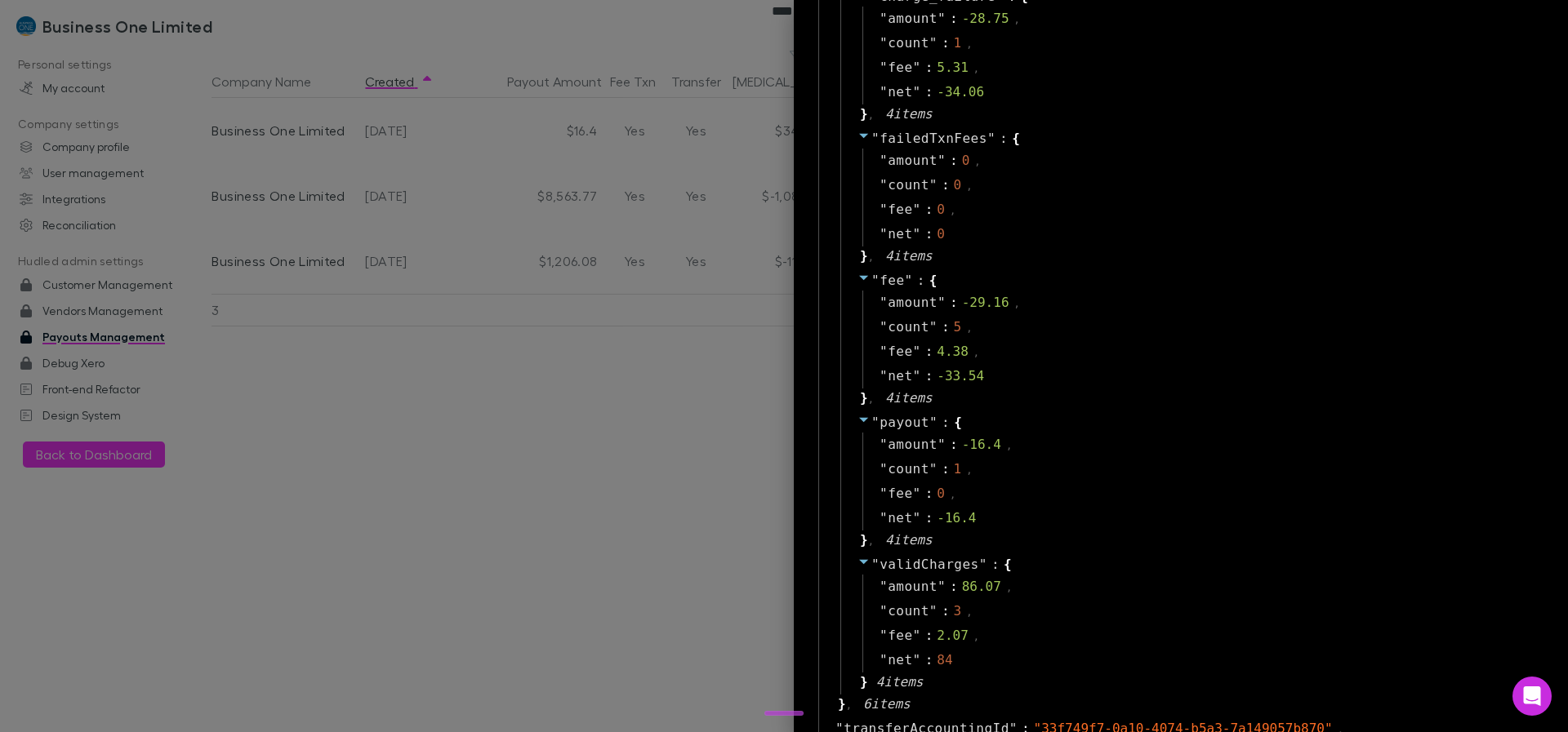
click at [679, 420] on div at bounding box center [784, 366] width 1568 height 732
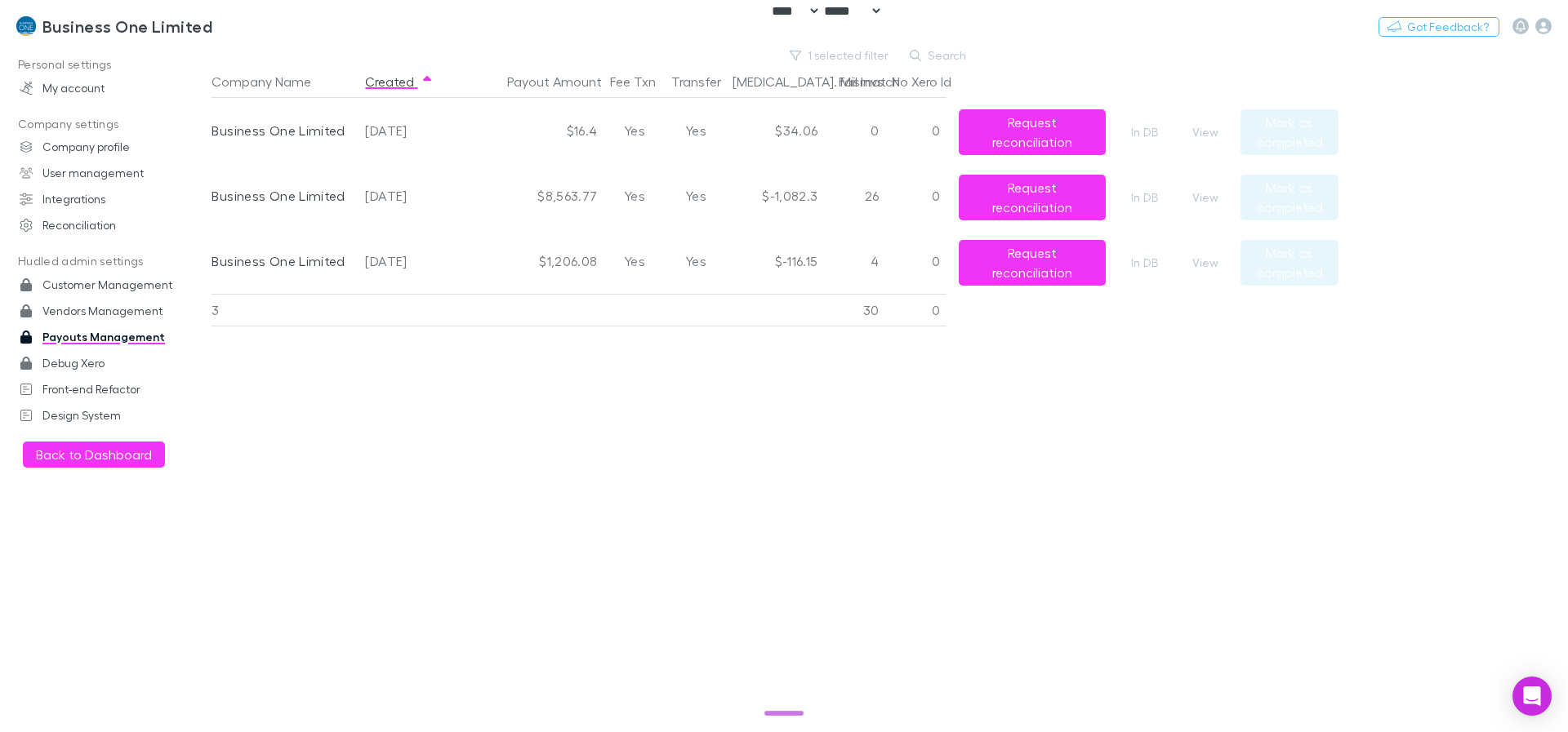
click at [869, 420] on div "Company Name Created Payout Amount Fee Txn Transfer Bal. Mismatch Fail Invs No …" at bounding box center [775, 398] width 1127 height 667
click at [135, 36] on link "Business One Limited" at bounding box center [114, 26] width 215 height 39
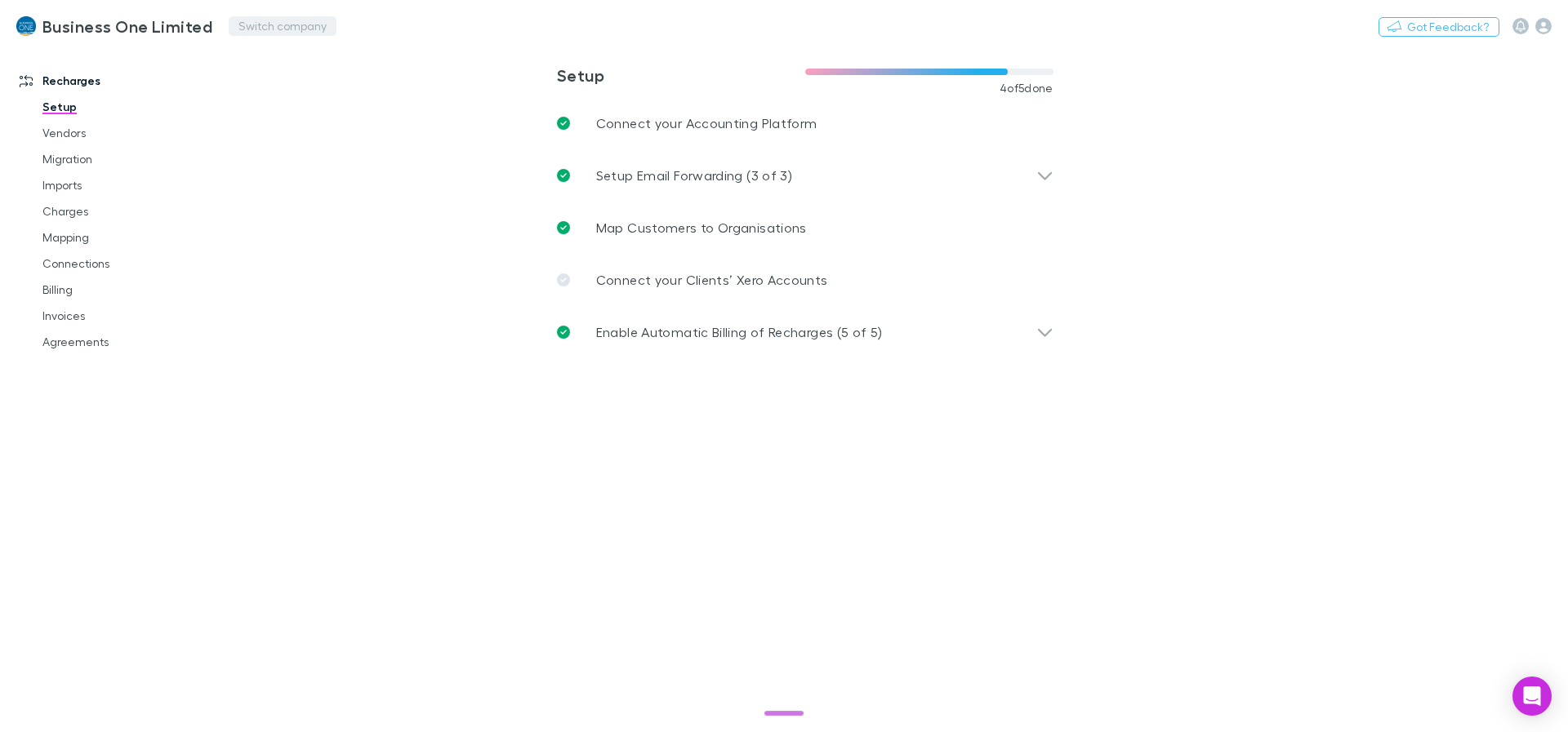
click at [251, 29] on button "Switch company" at bounding box center [283, 26] width 108 height 20
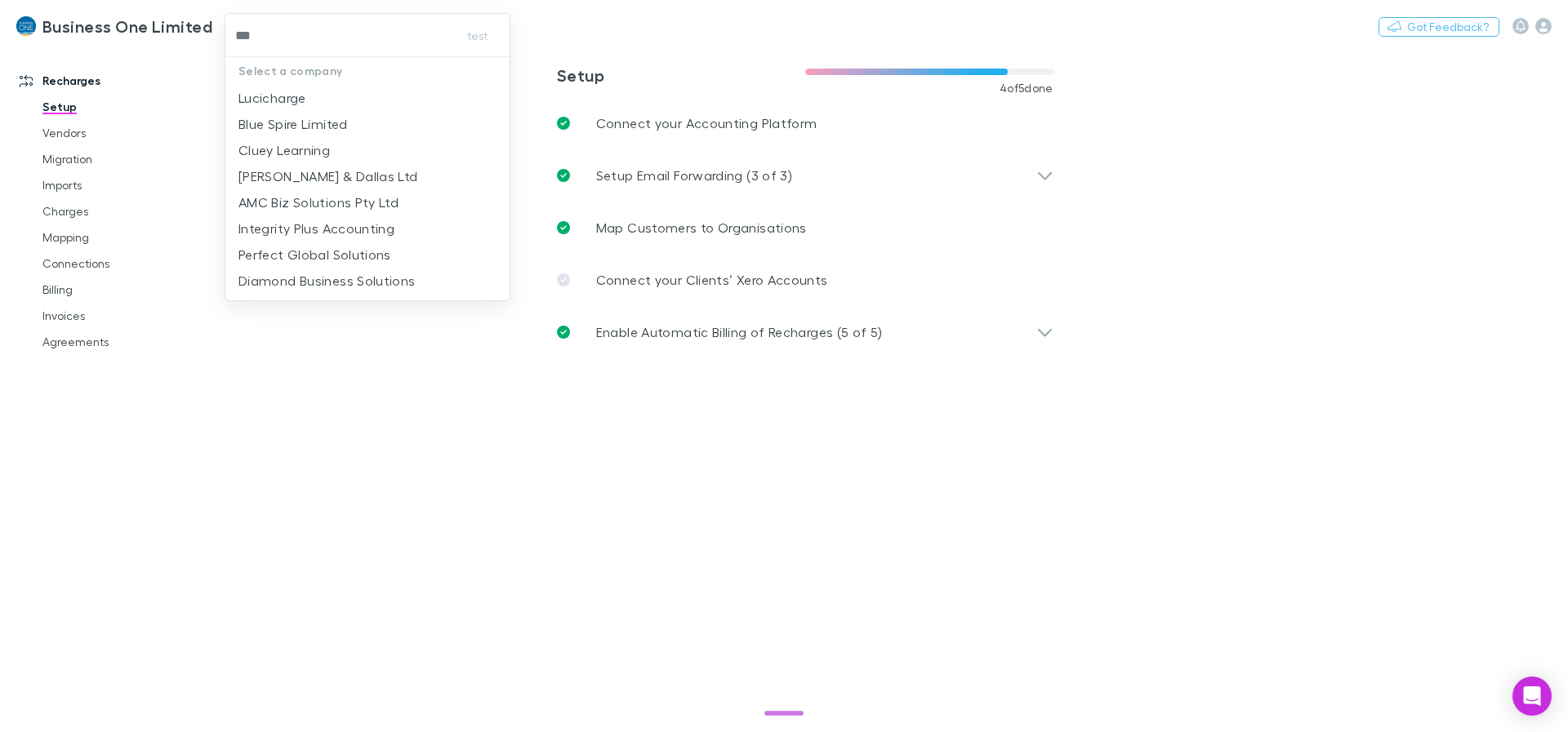
type input "****"
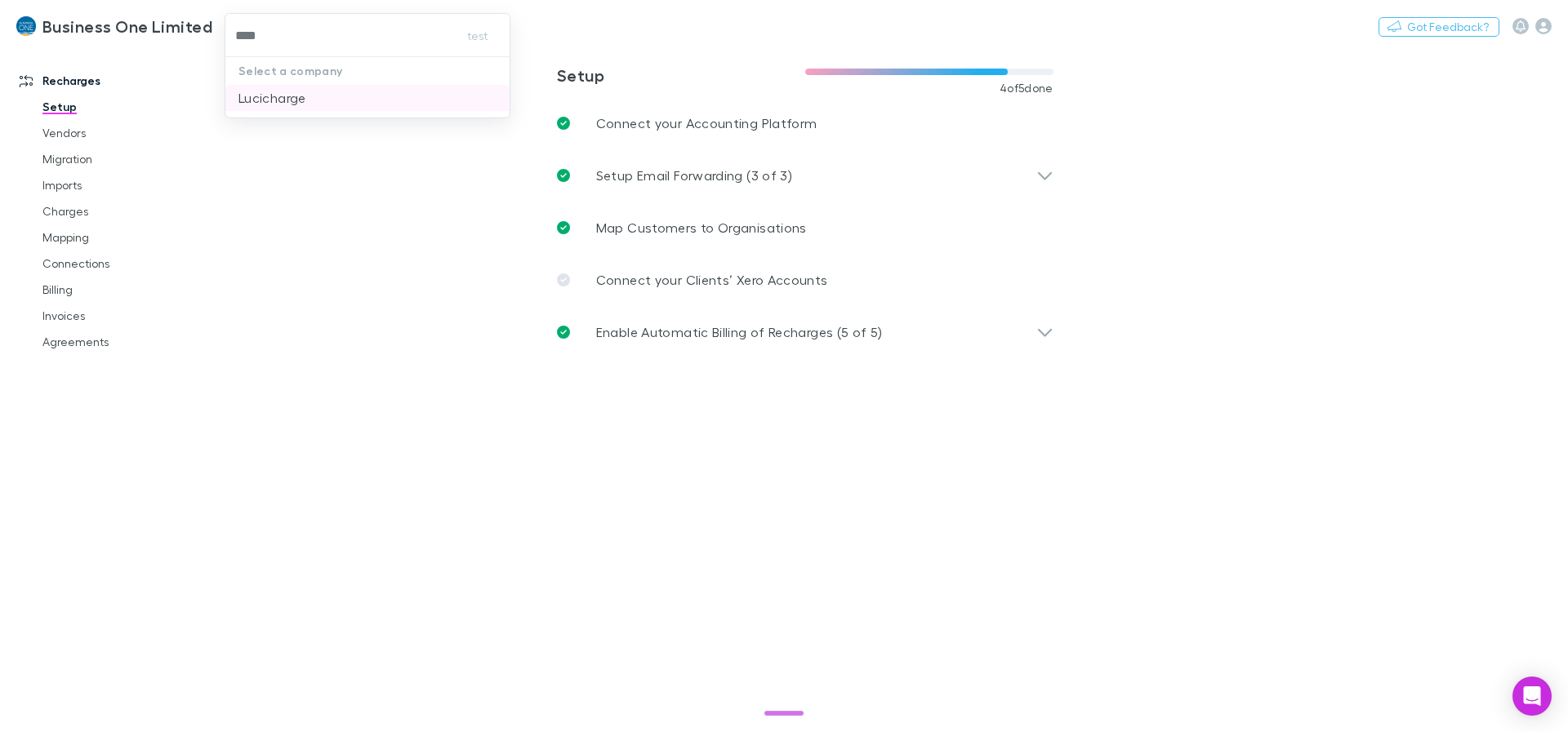
click at [410, 94] on li "Lucicharge" at bounding box center [368, 98] width 284 height 26
type input "**********"
click at [69, 308] on link "Invoices" at bounding box center [123, 316] width 194 height 26
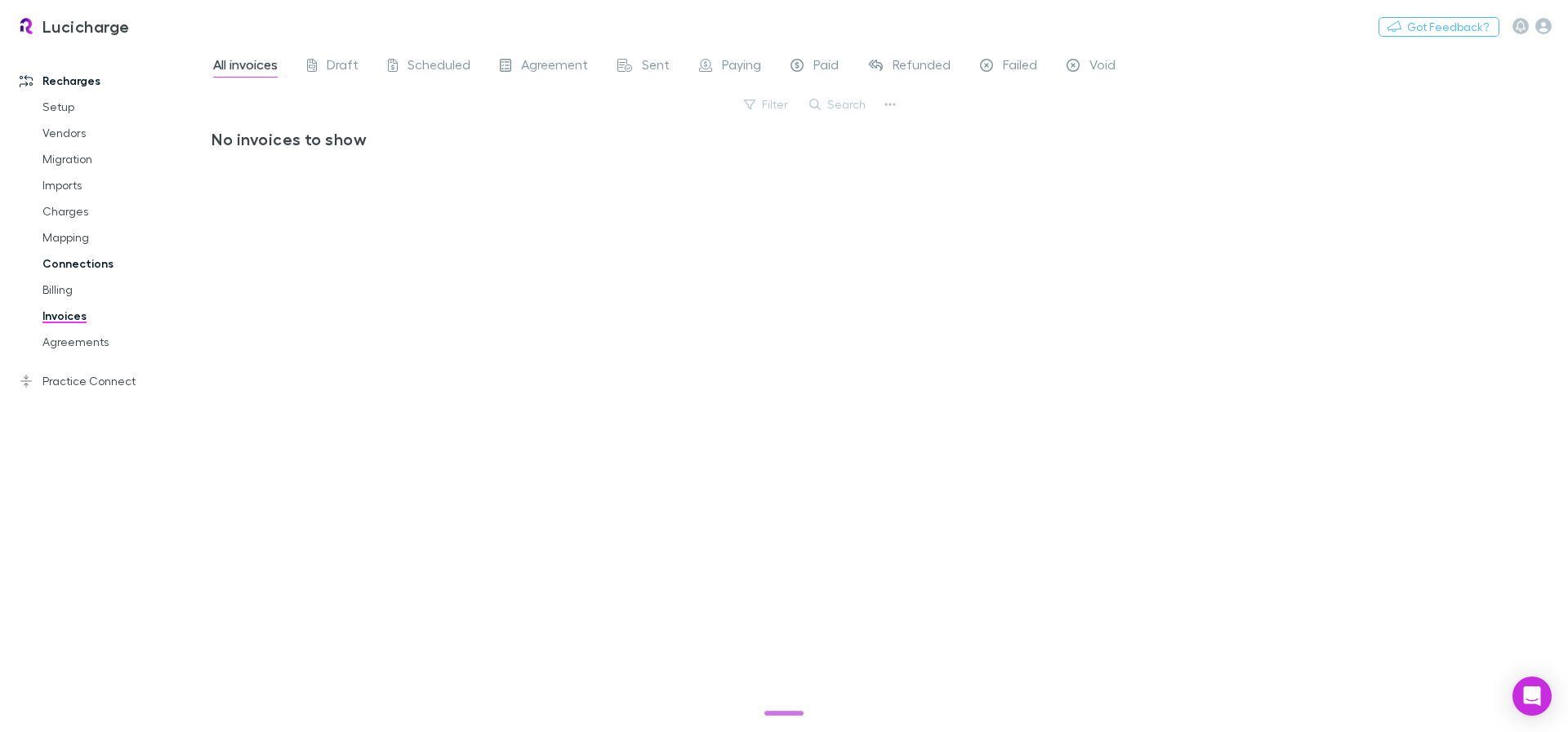
click at [78, 259] on link "Connections" at bounding box center [123, 264] width 194 height 26
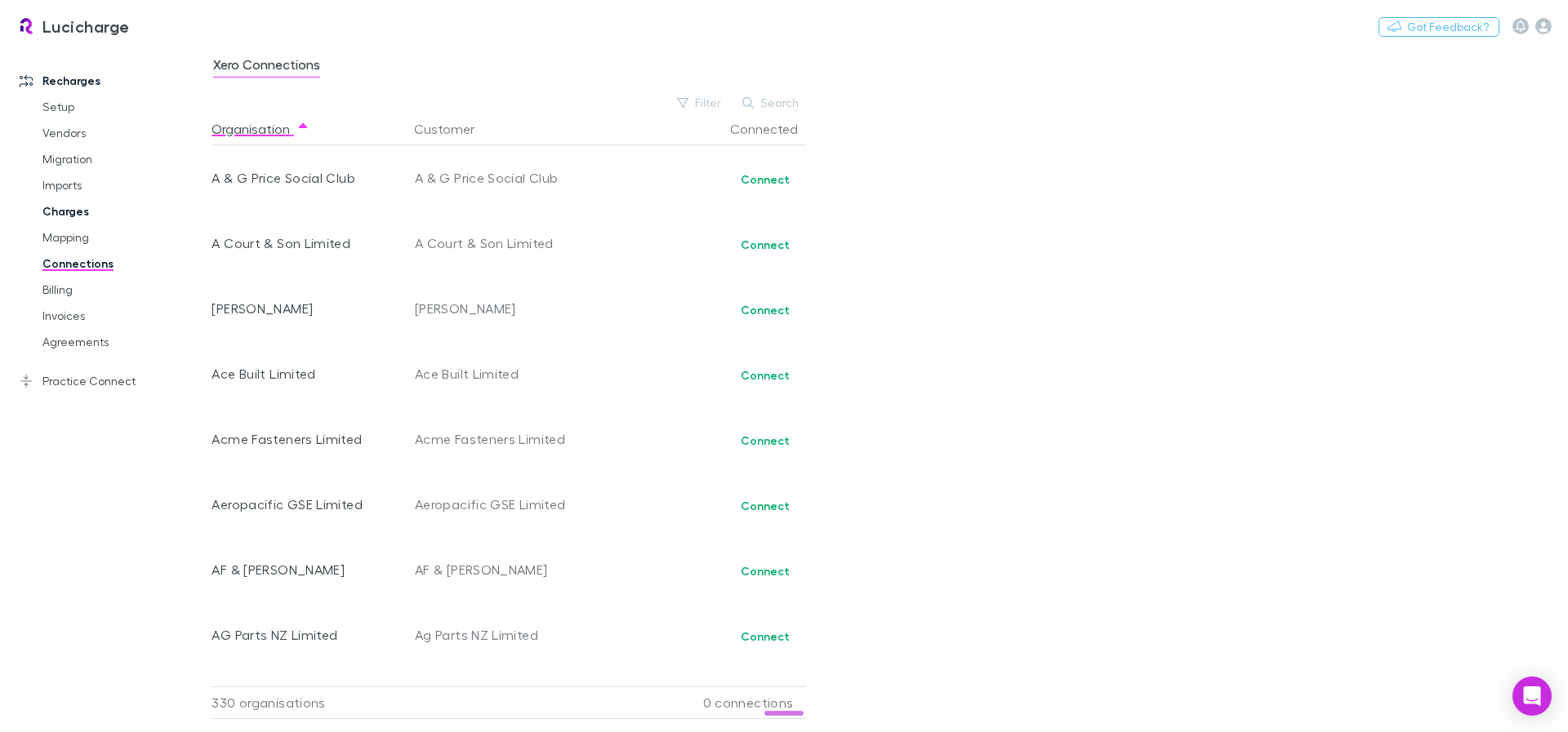
click at [69, 207] on link "Charges" at bounding box center [123, 212] width 194 height 26
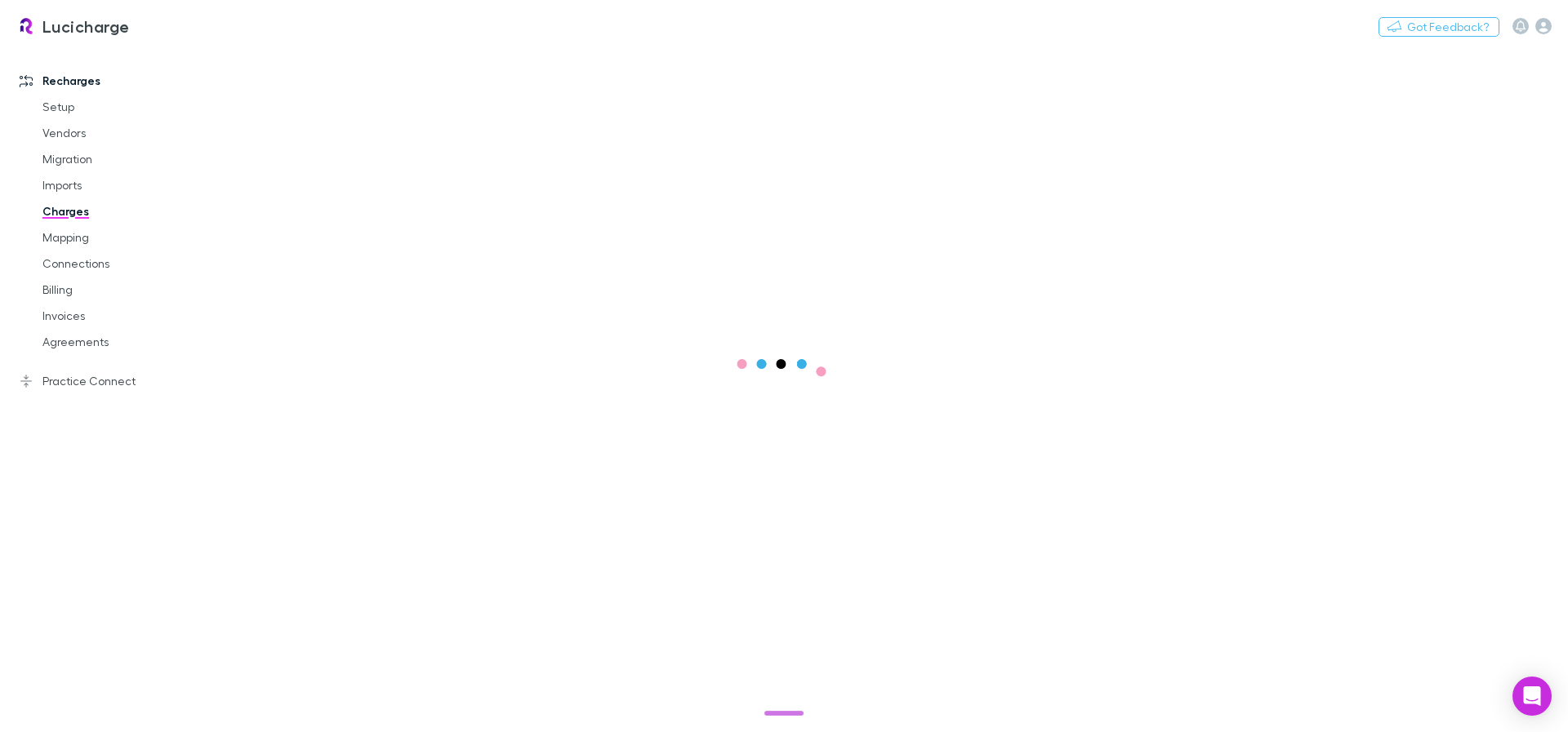
click at [54, 212] on link "Charges" at bounding box center [123, 212] width 194 height 26
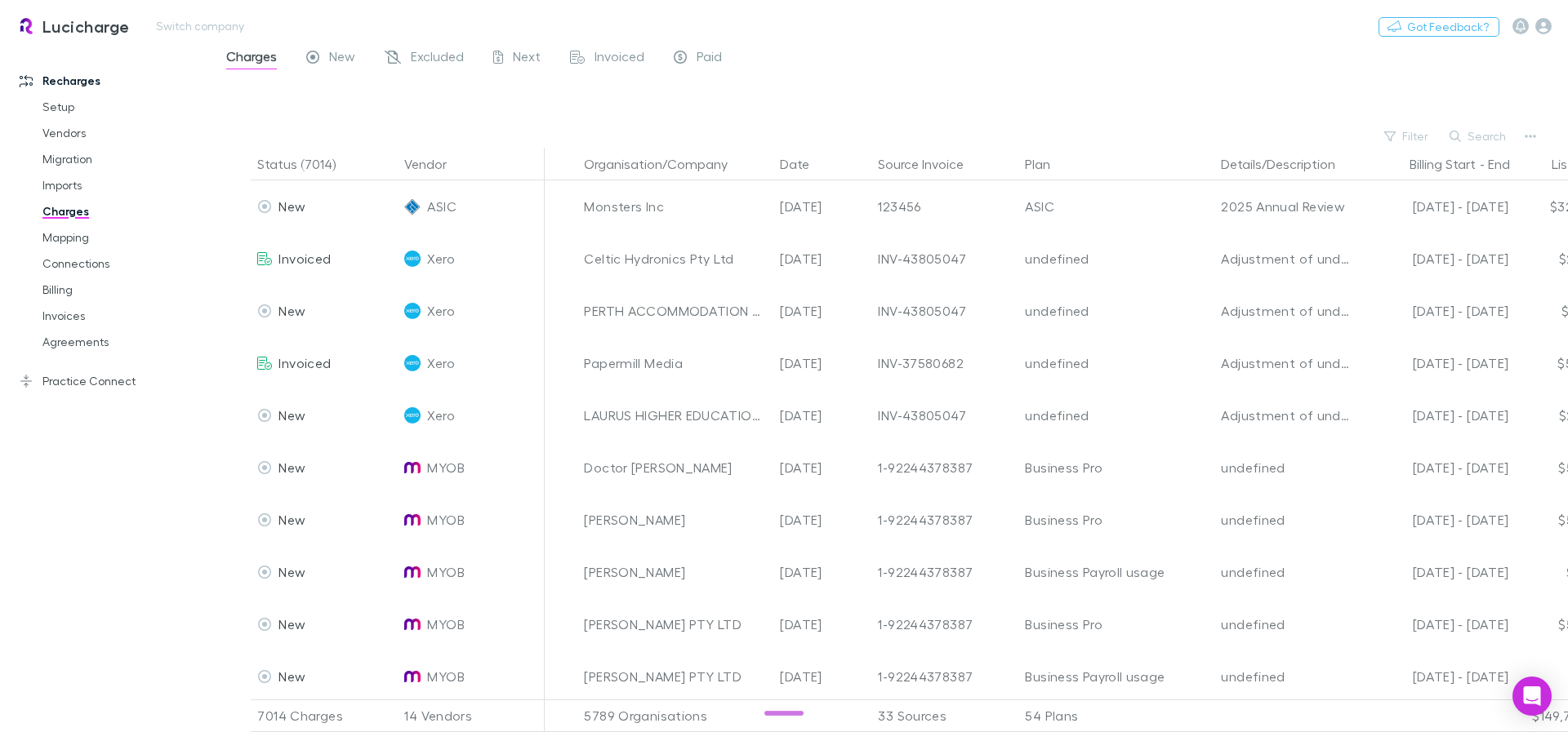
select select "****"
select select "******"
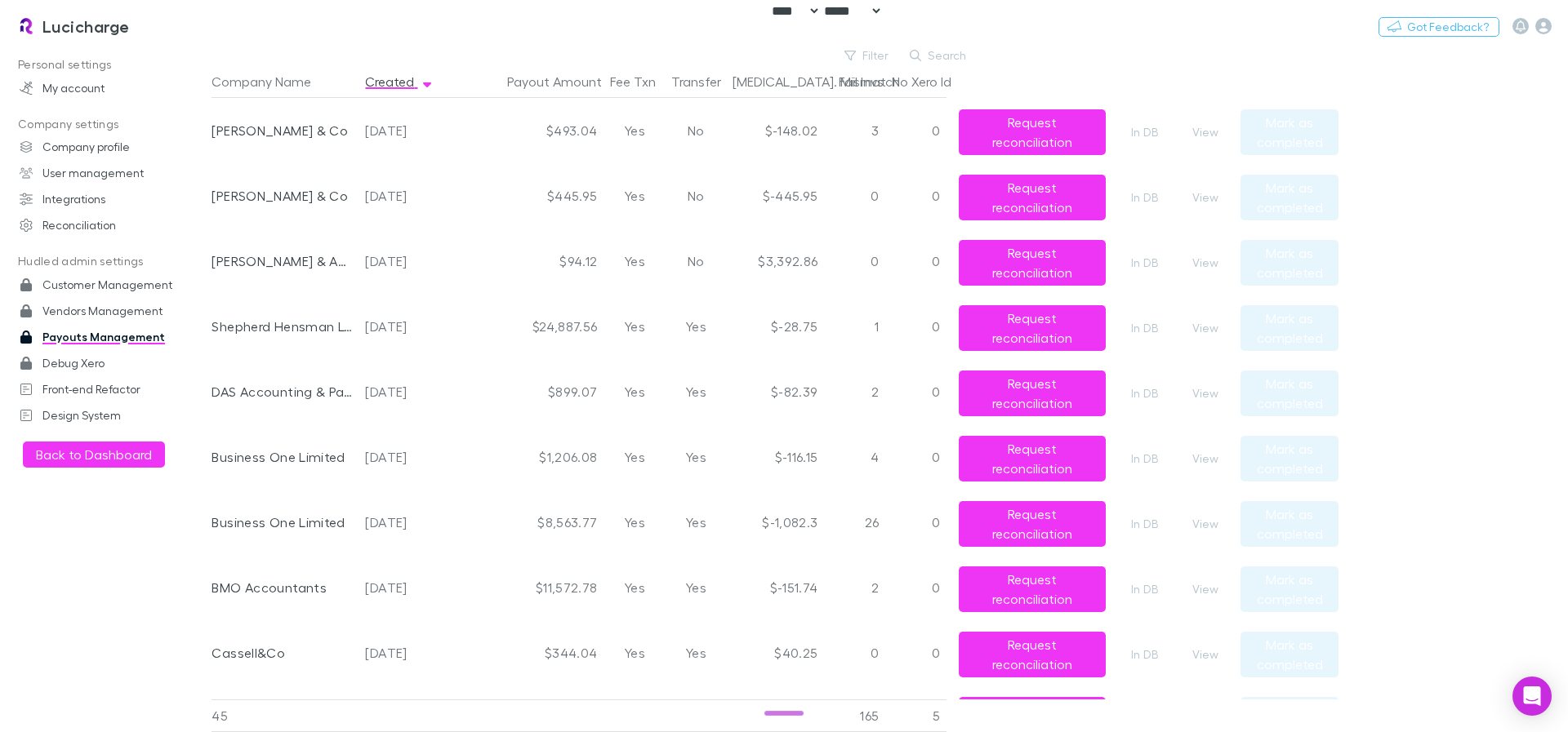
select select "****"
click at [40, 27] on link "Lucicharge" at bounding box center [73, 26] width 133 height 39
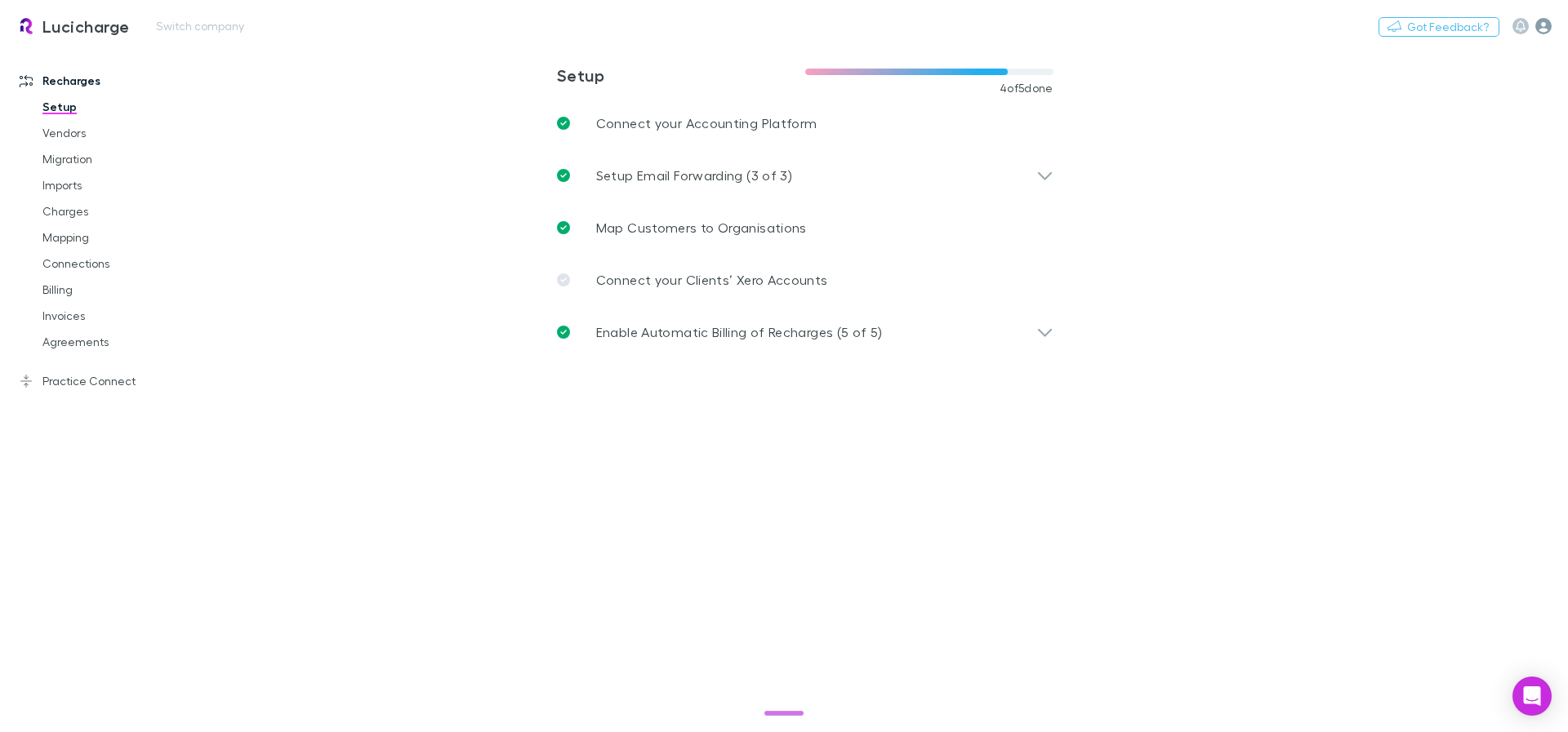
click at [1550, 23] on icon "button" at bounding box center [1544, 26] width 17 height 17
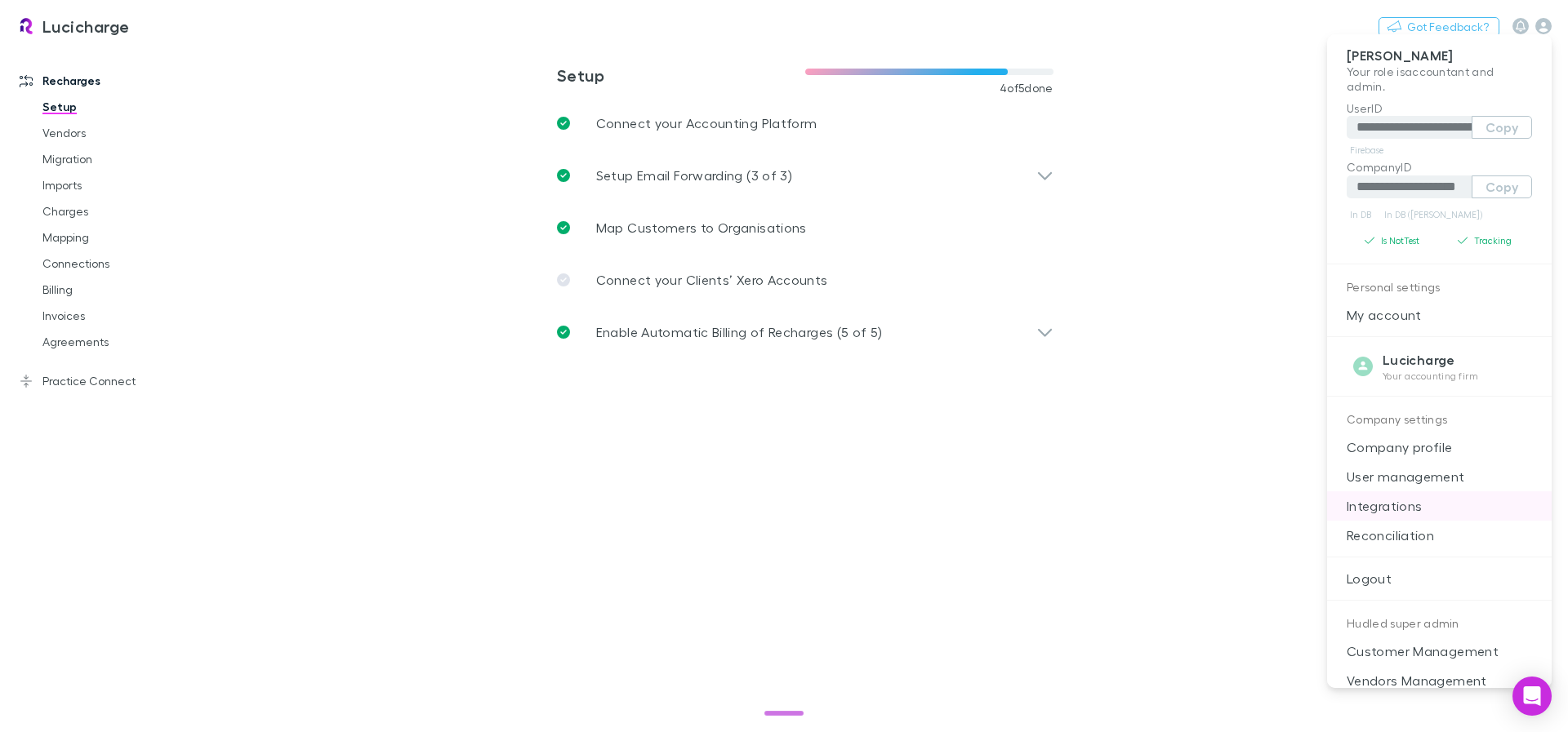
click at [1386, 503] on p "Integrations" at bounding box center [1439, 506] width 225 height 30
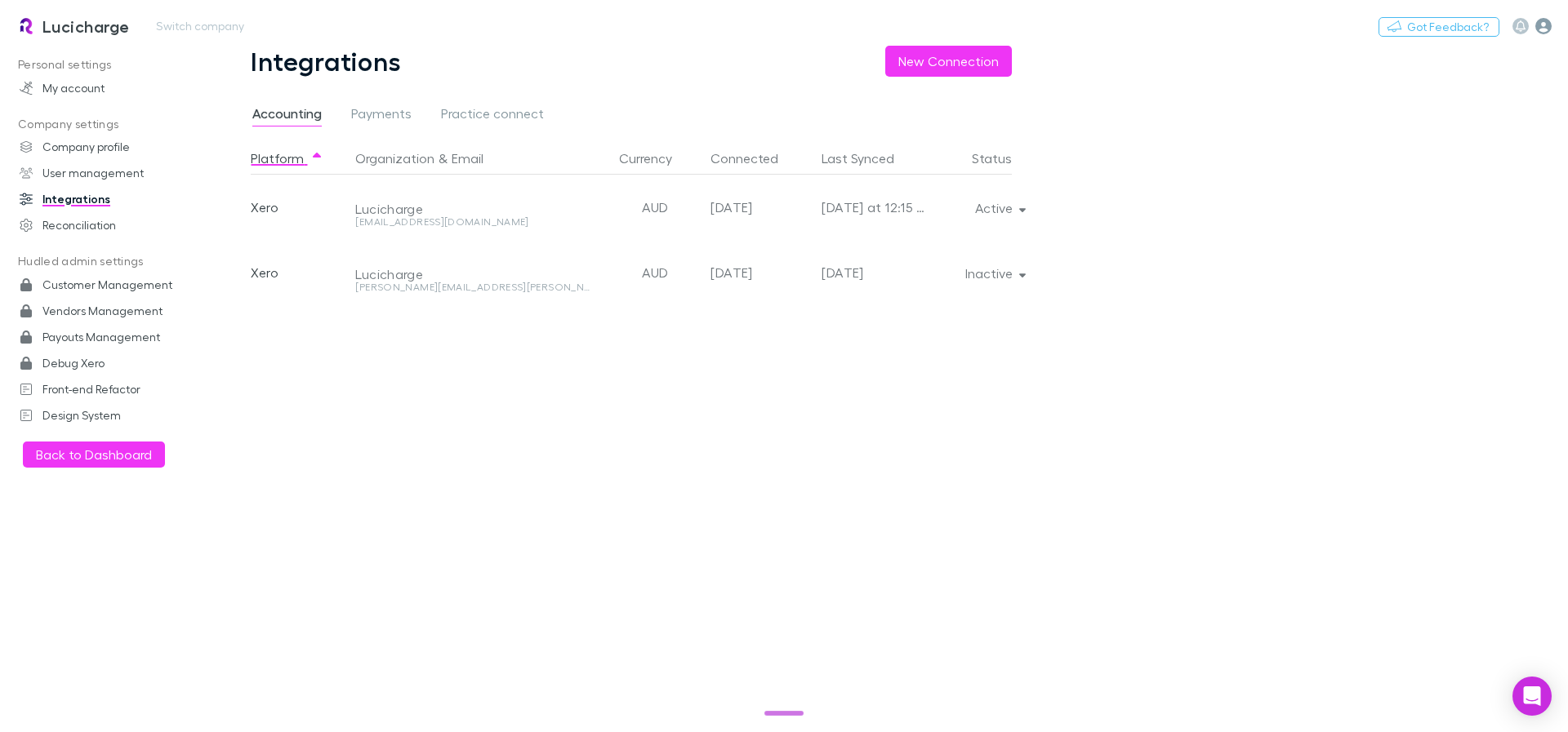
click at [1541, 21] on icon "button" at bounding box center [1544, 26] width 17 height 17
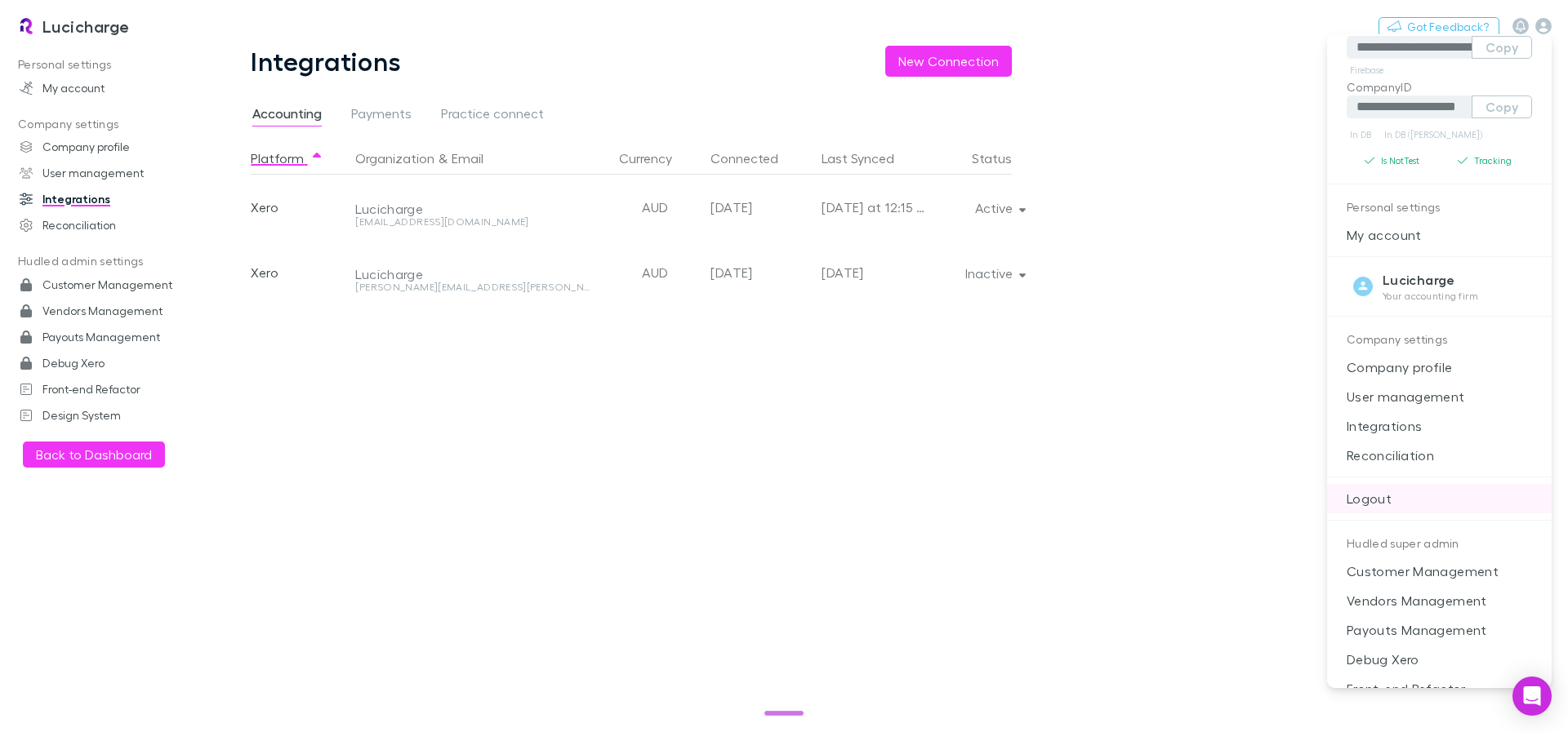
scroll to position [131, 0]
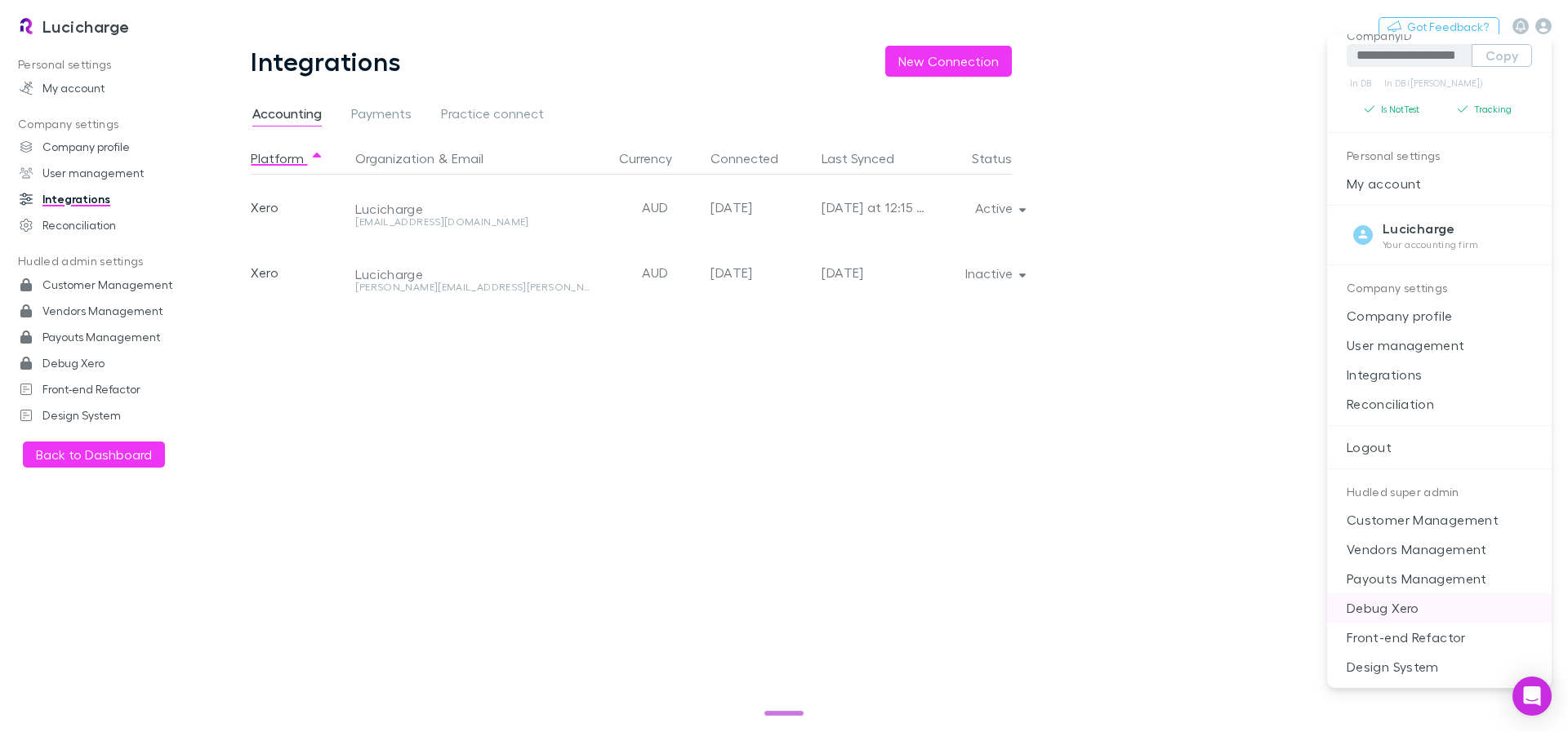
click at [1391, 603] on p "Debug Xero" at bounding box center [1439, 608] width 225 height 30
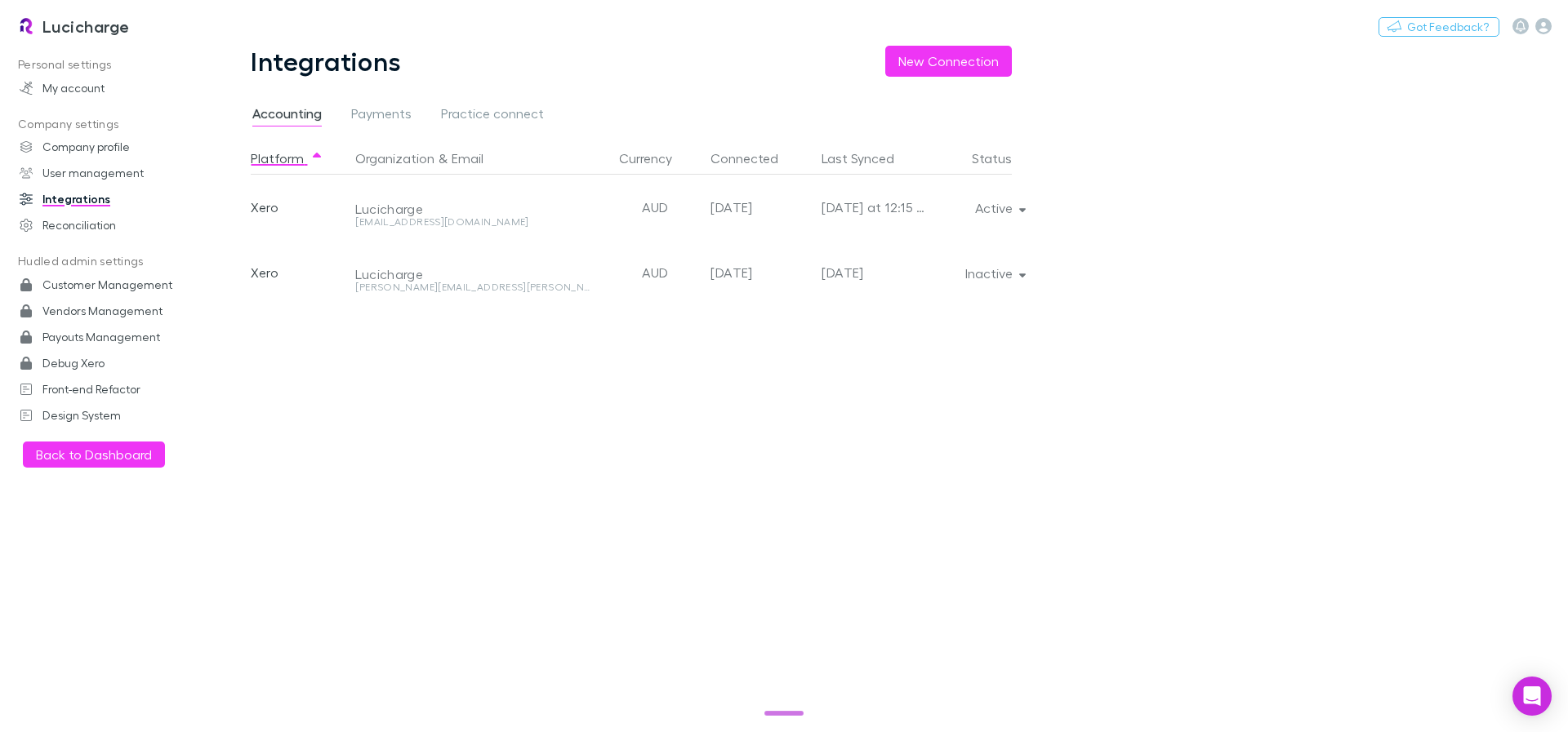
select select "****"
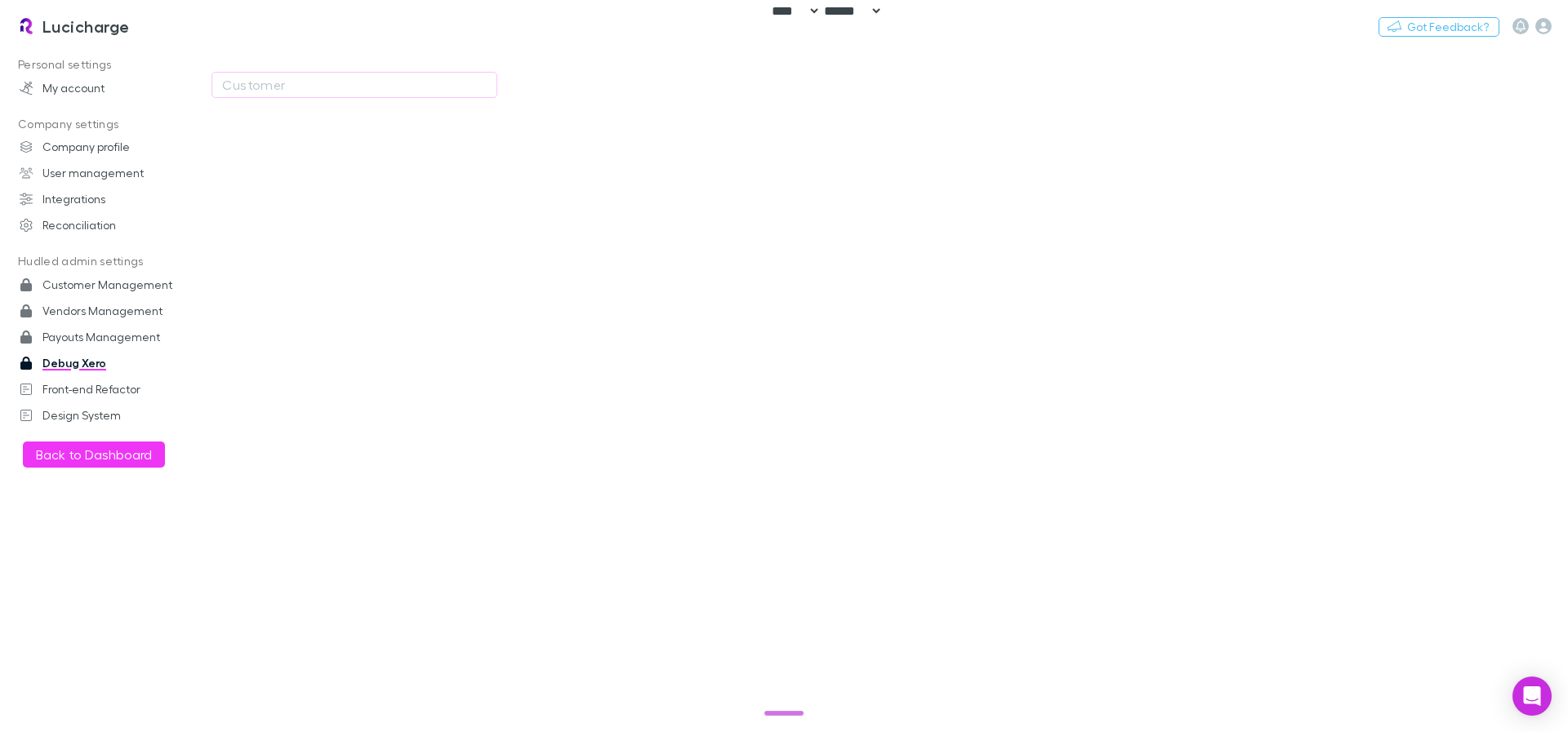
click at [829, 4] on select "********* ****** *****" at bounding box center [852, 10] width 62 height 14
select select "****"
